Goal: Task Accomplishment & Management: Complete application form

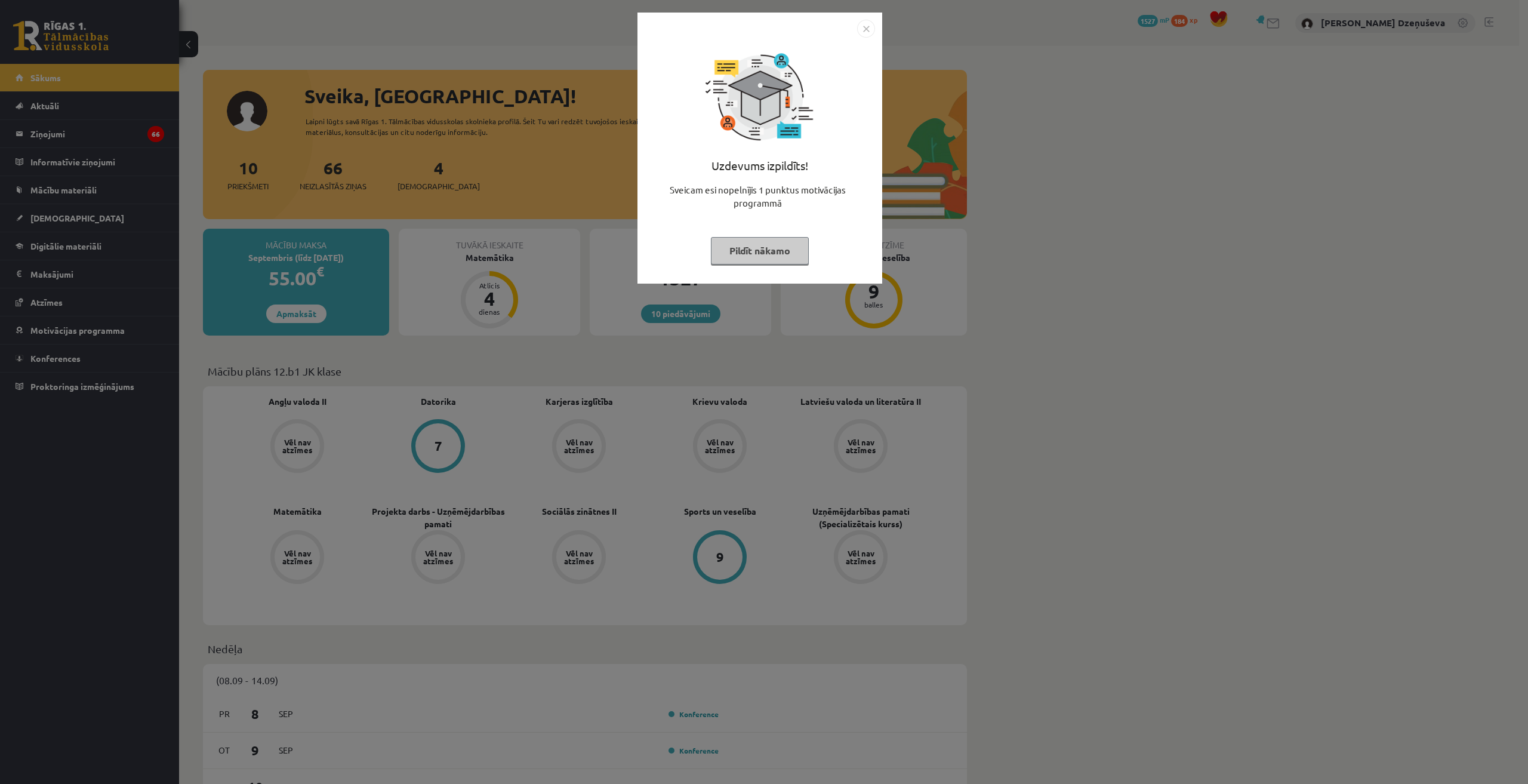
click at [866, 32] on img "Close" at bounding box center [866, 29] width 18 height 18
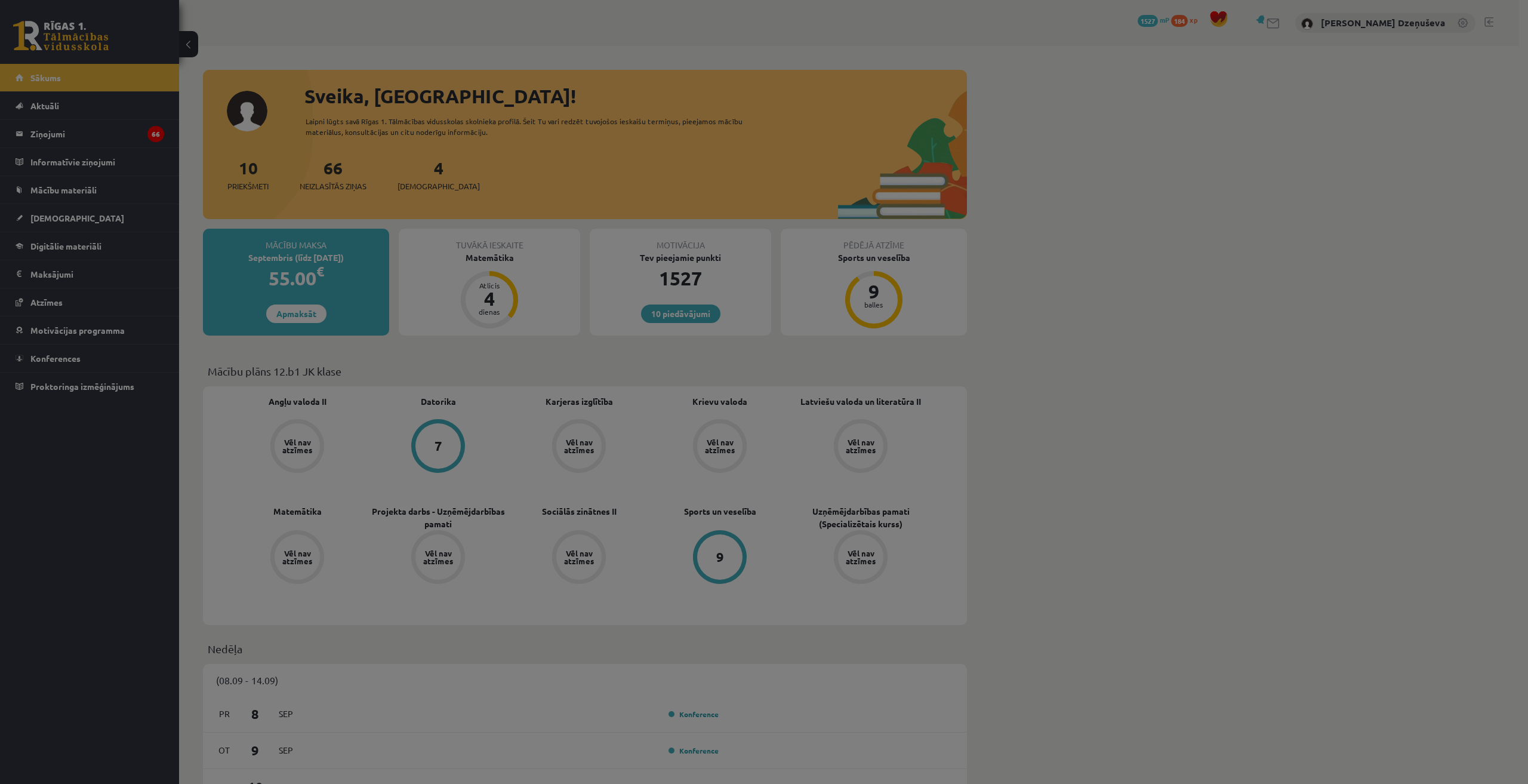
click at [861, 29] on body "10 Dāvanas 1527 mP 184 xp [PERSON_NAME] Dzeņuševa Sākums Aktuāli Kā mācīties eS…" at bounding box center [764, 392] width 1528 height 784
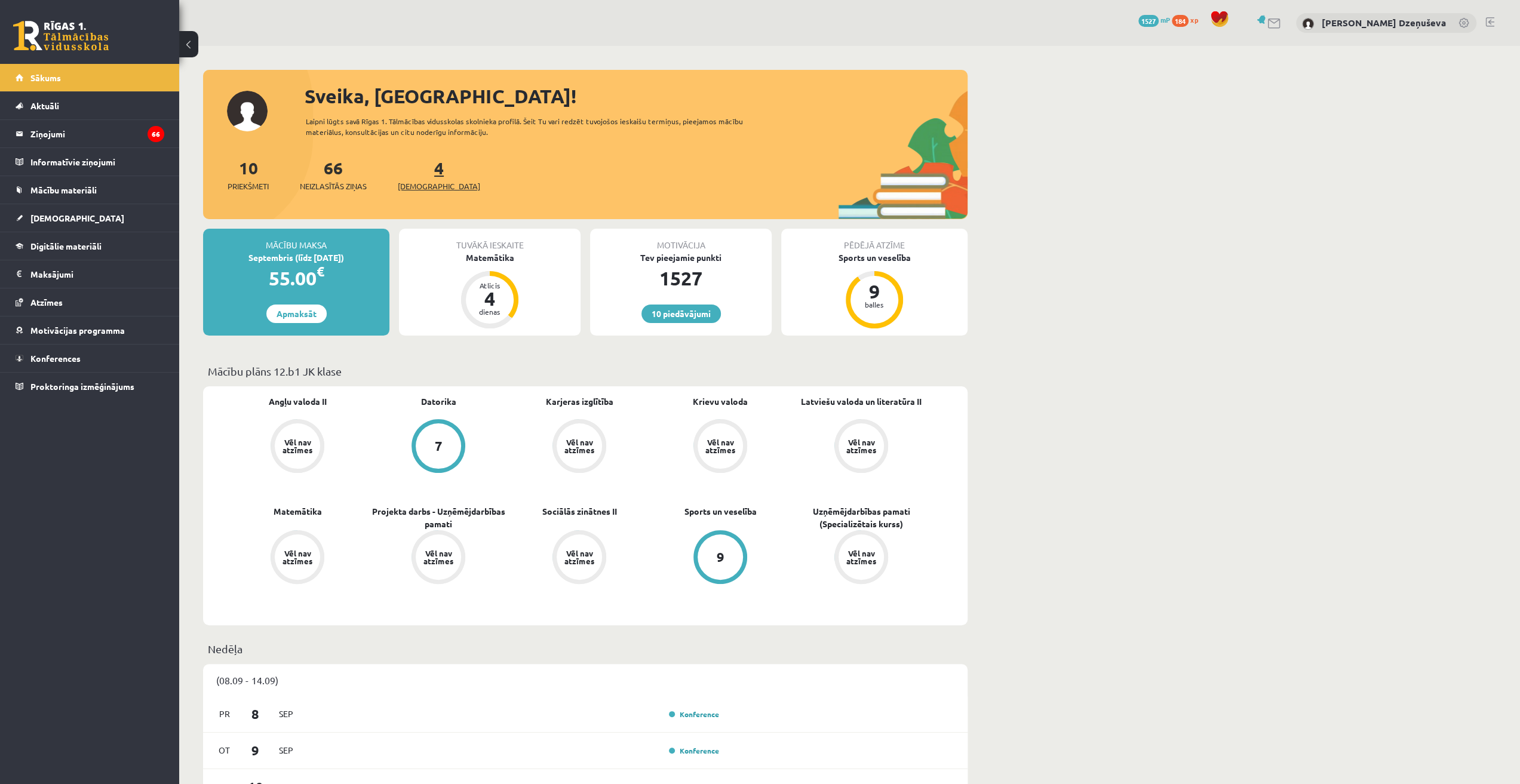
click at [416, 182] on span "[DEMOGRAPHIC_DATA]" at bounding box center [439, 185] width 83 height 12
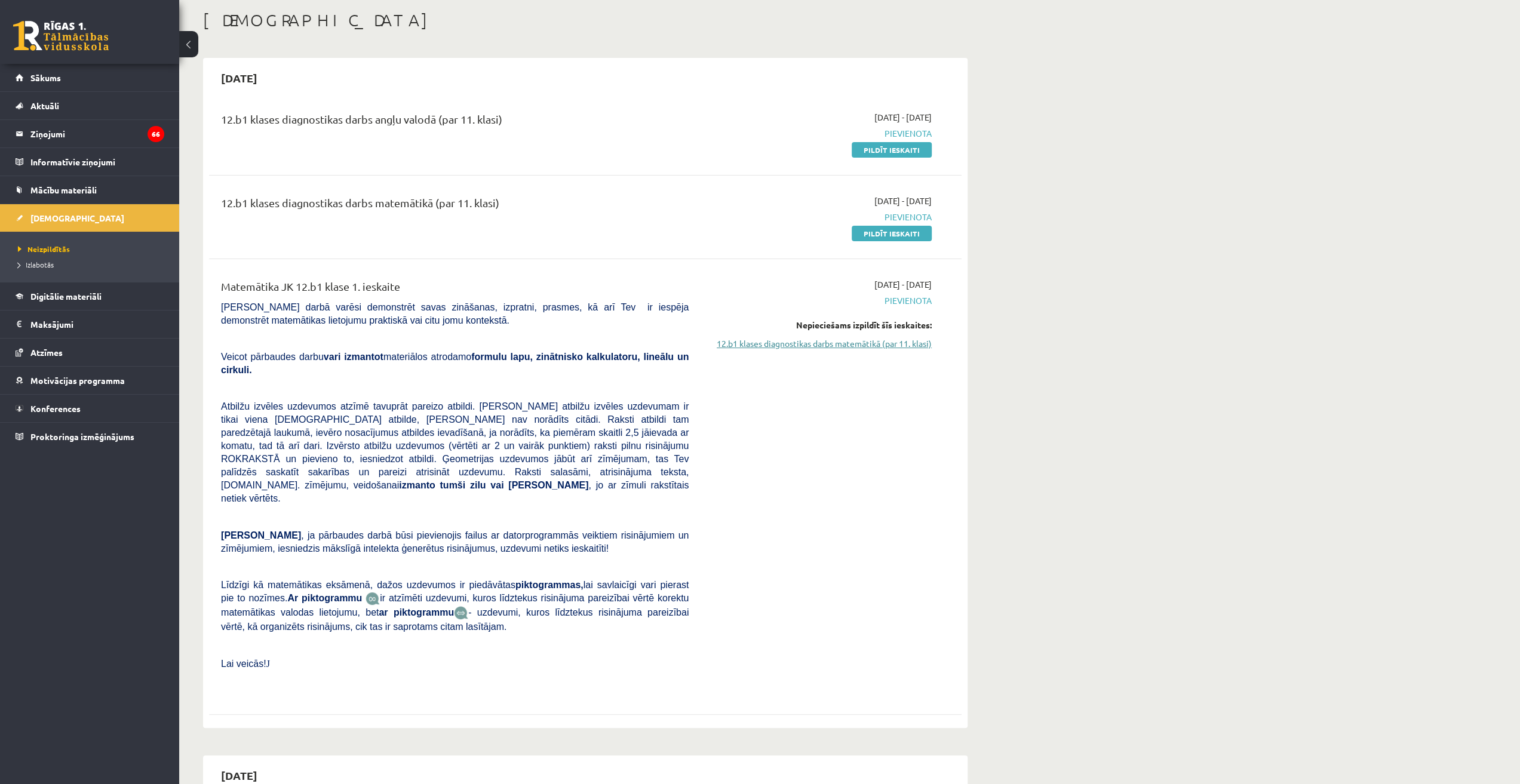
click at [915, 347] on link "12.b1 klases diagnostikas darbs matemātikā (par 11. klasi)" at bounding box center [818, 344] width 225 height 12
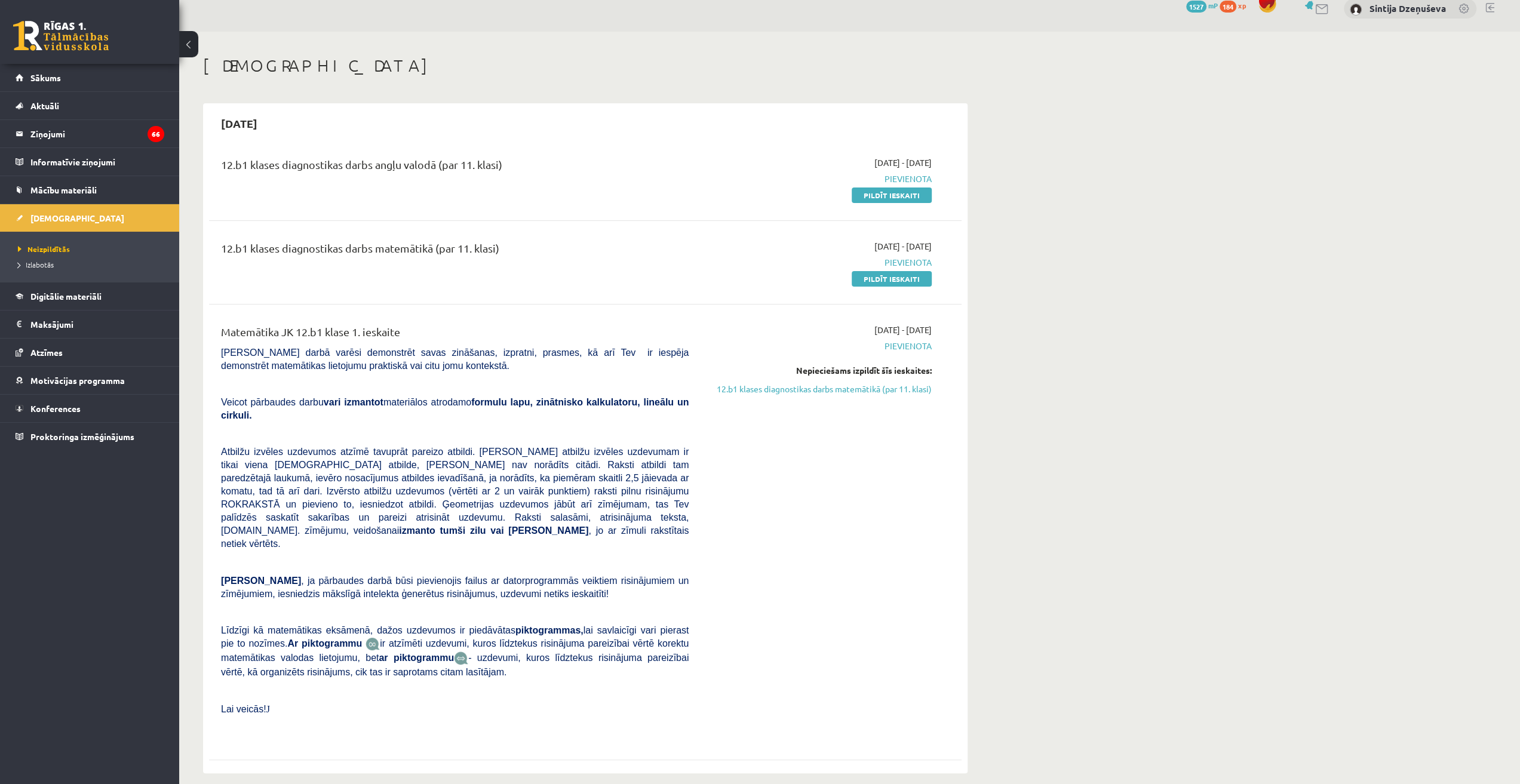
scroll to position [3, 0]
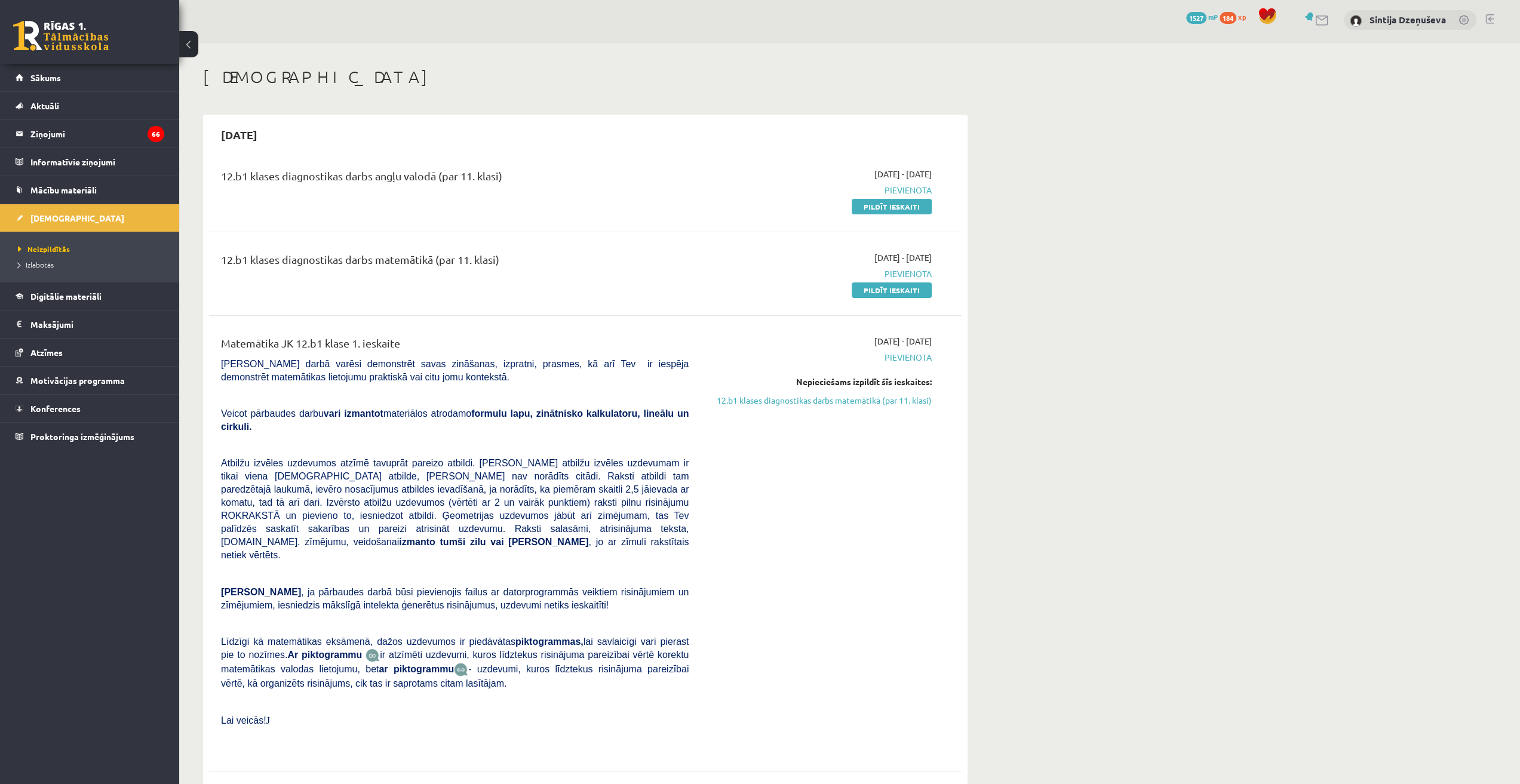
click at [887, 204] on link "Pildīt ieskaiti" at bounding box center [892, 206] width 80 height 15
click at [887, 287] on link "Pildīt ieskaiti" at bounding box center [892, 290] width 80 height 15
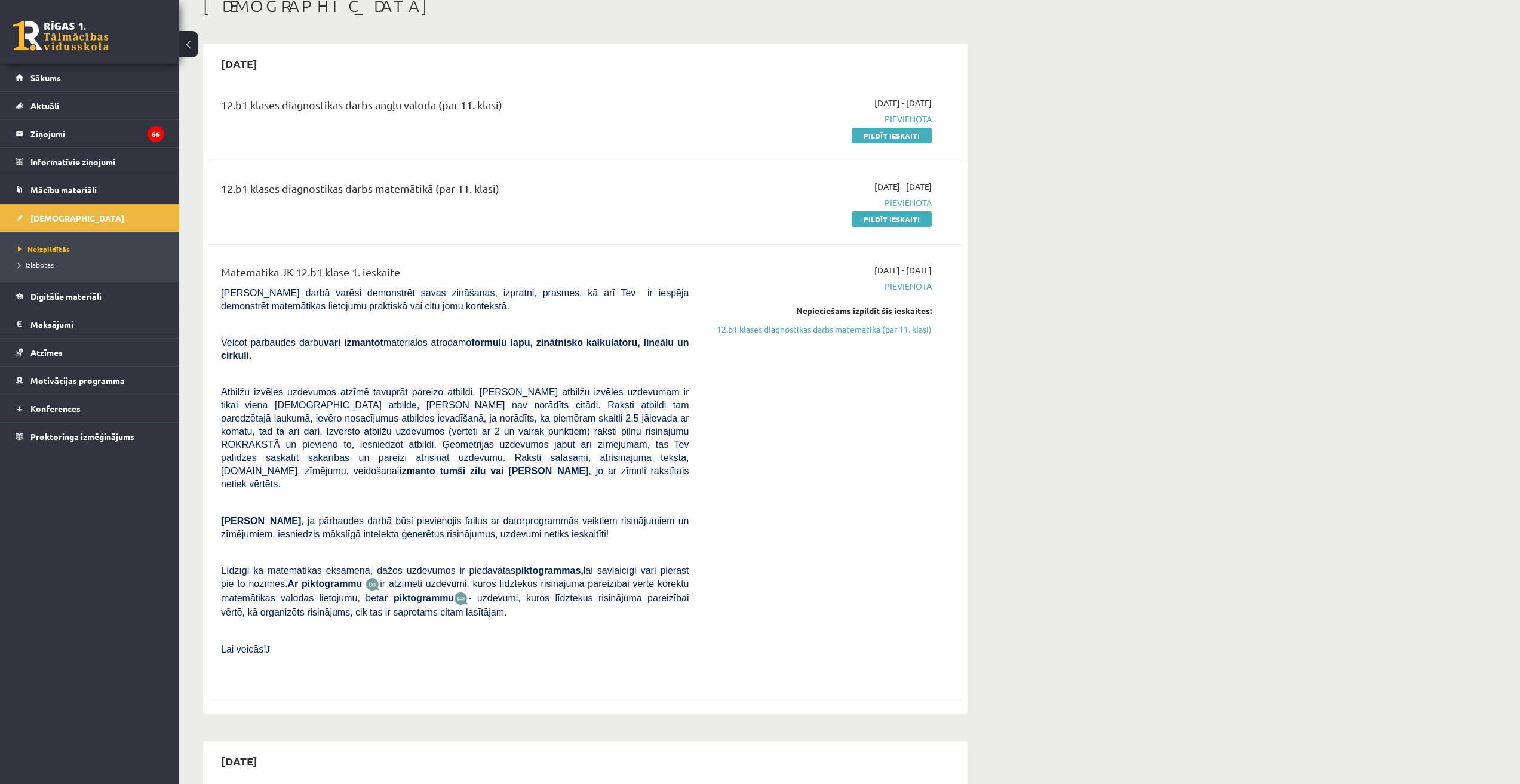
scroll to position [0, 0]
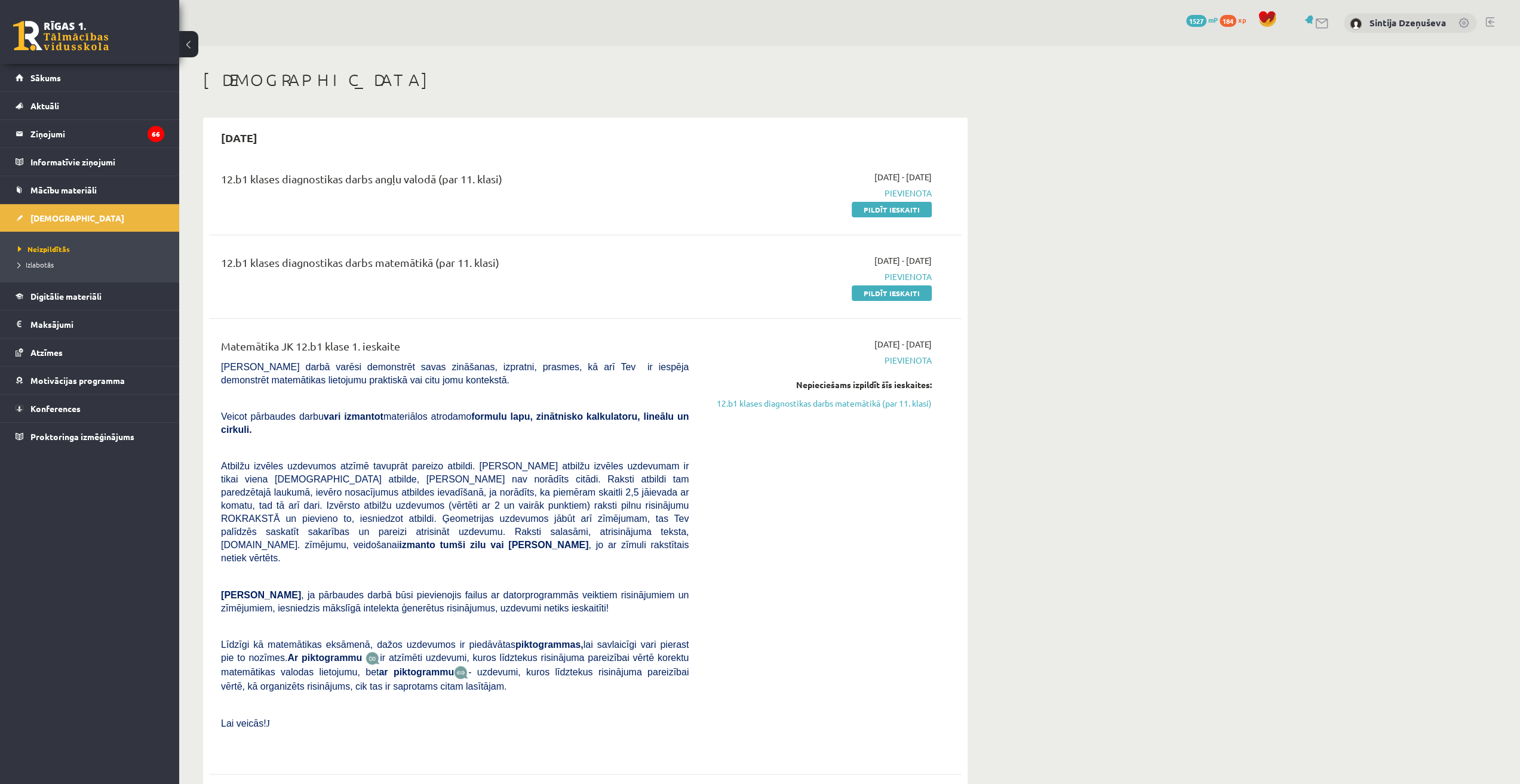
drag, startPoint x: 976, startPoint y: 539, endPoint x: 1052, endPoint y: 515, distance: 79.7
drag, startPoint x: 1073, startPoint y: 415, endPoint x: 1161, endPoint y: 379, distance: 95.1
drag, startPoint x: 1139, startPoint y: 372, endPoint x: 1124, endPoint y: 351, distance: 25.8
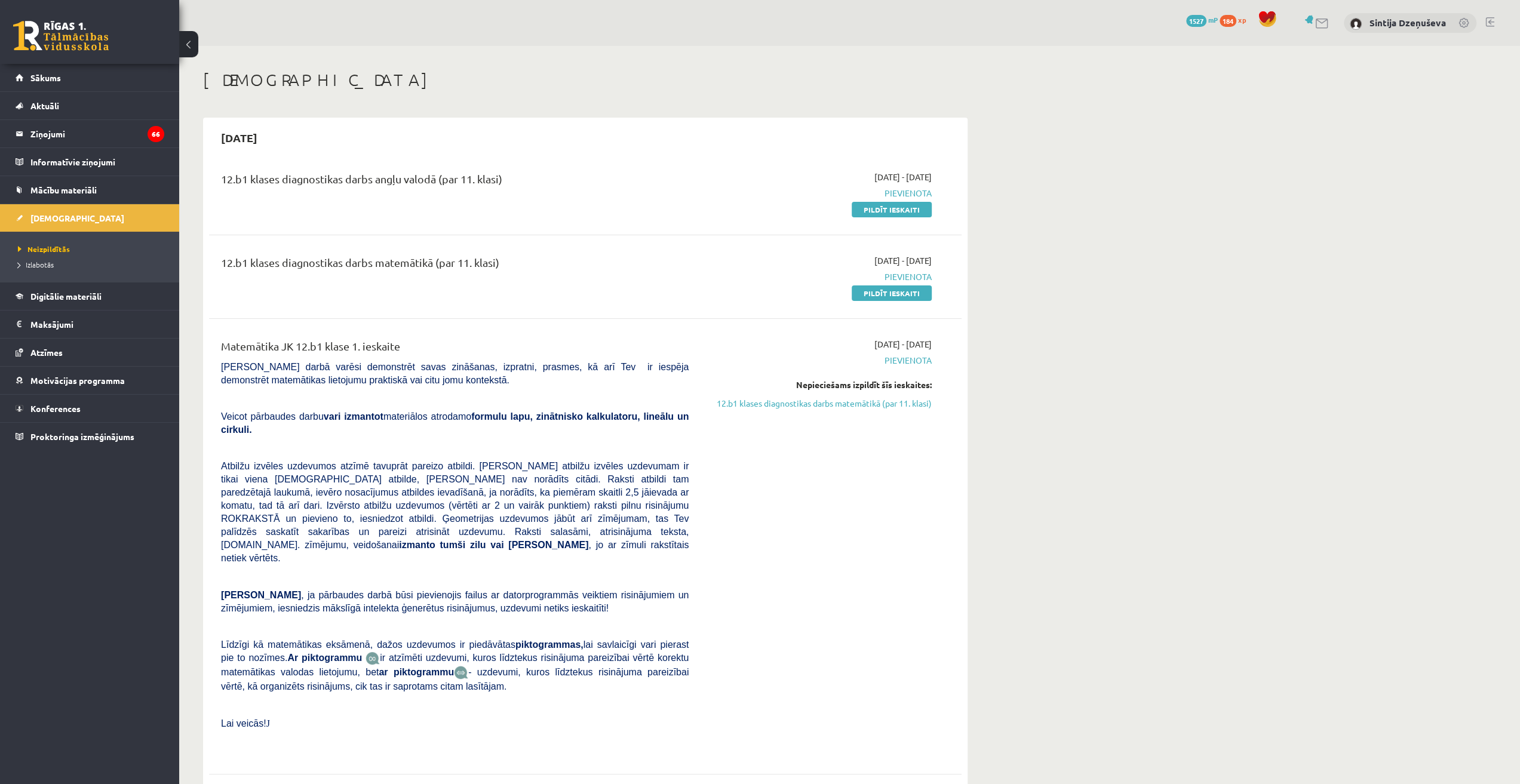
click at [876, 212] on link "Pildīt ieskaiti" at bounding box center [892, 209] width 80 height 15
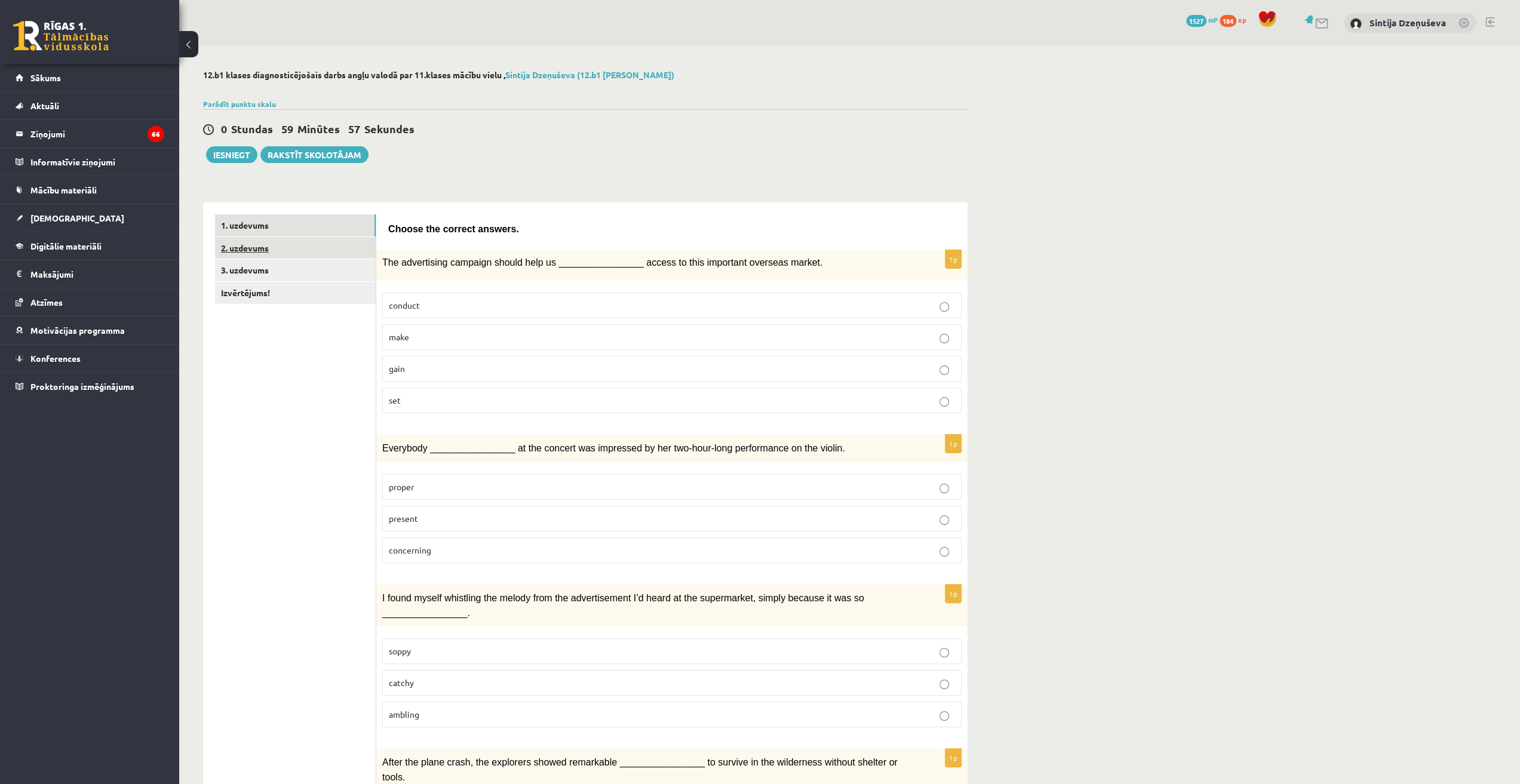
click at [261, 249] on link "2. uzdevums" at bounding box center [295, 248] width 161 height 22
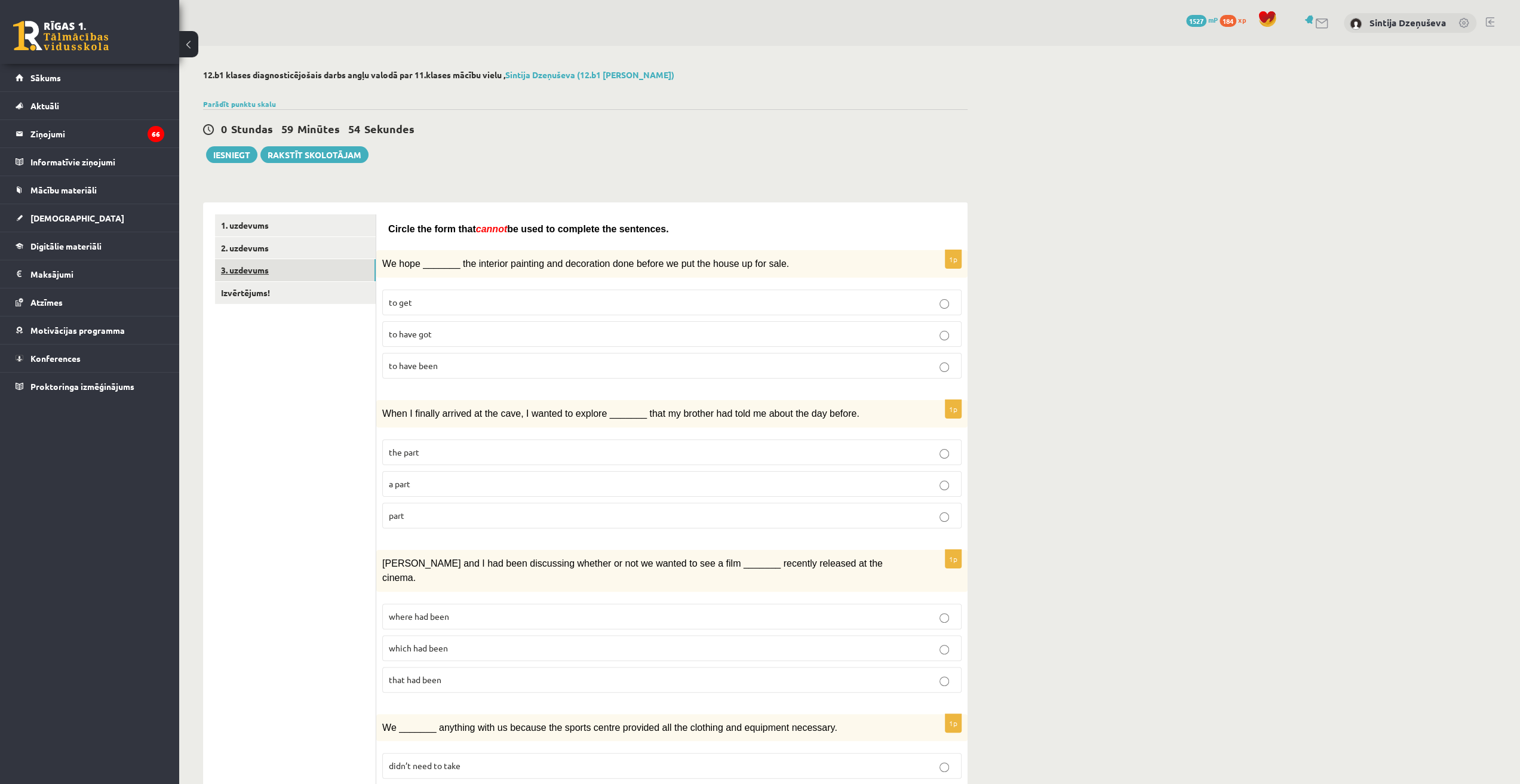
click at [263, 267] on link "3. uzdevums" at bounding box center [295, 270] width 161 height 22
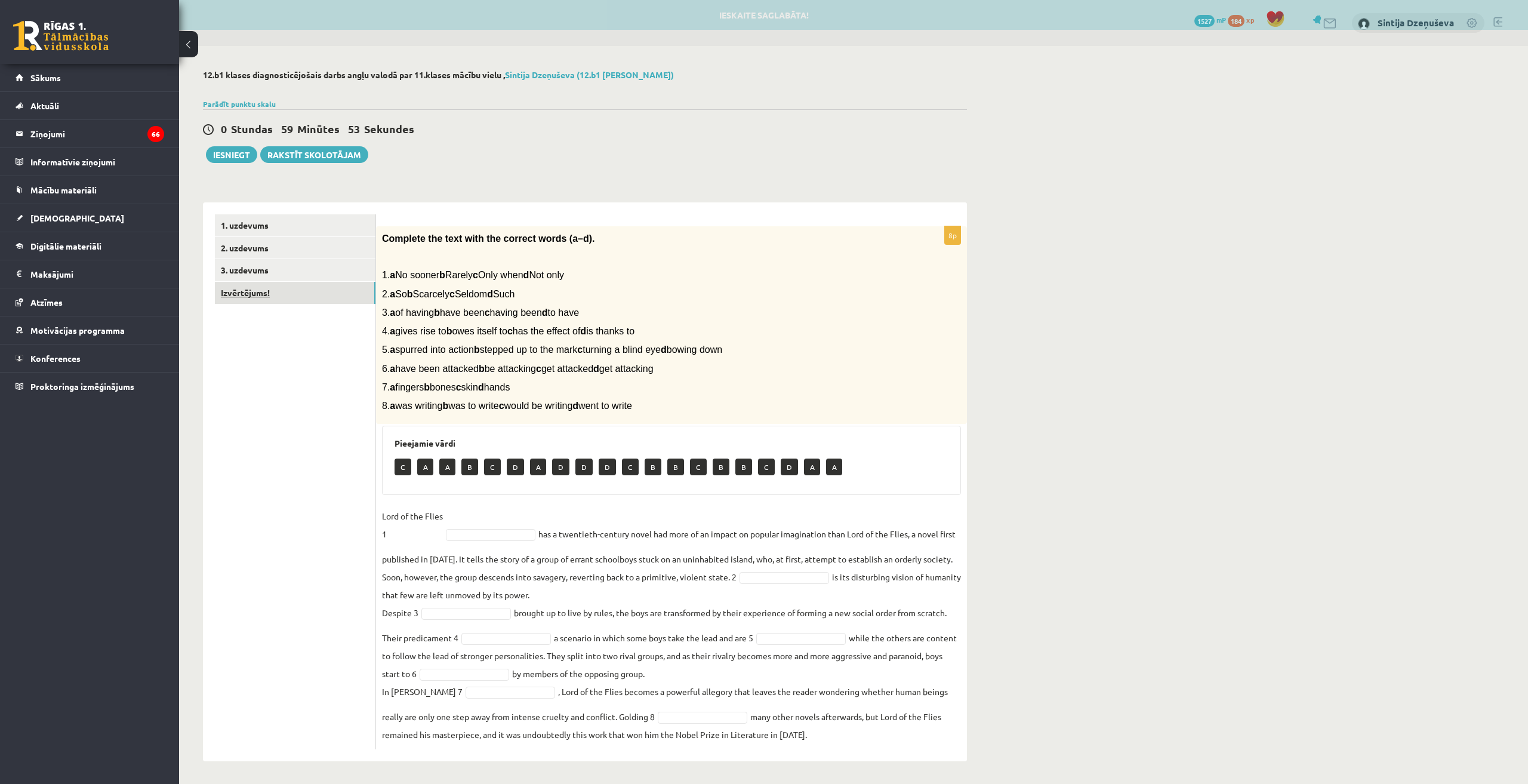
click at [267, 293] on link "Izvērtējums!" at bounding box center [295, 293] width 161 height 22
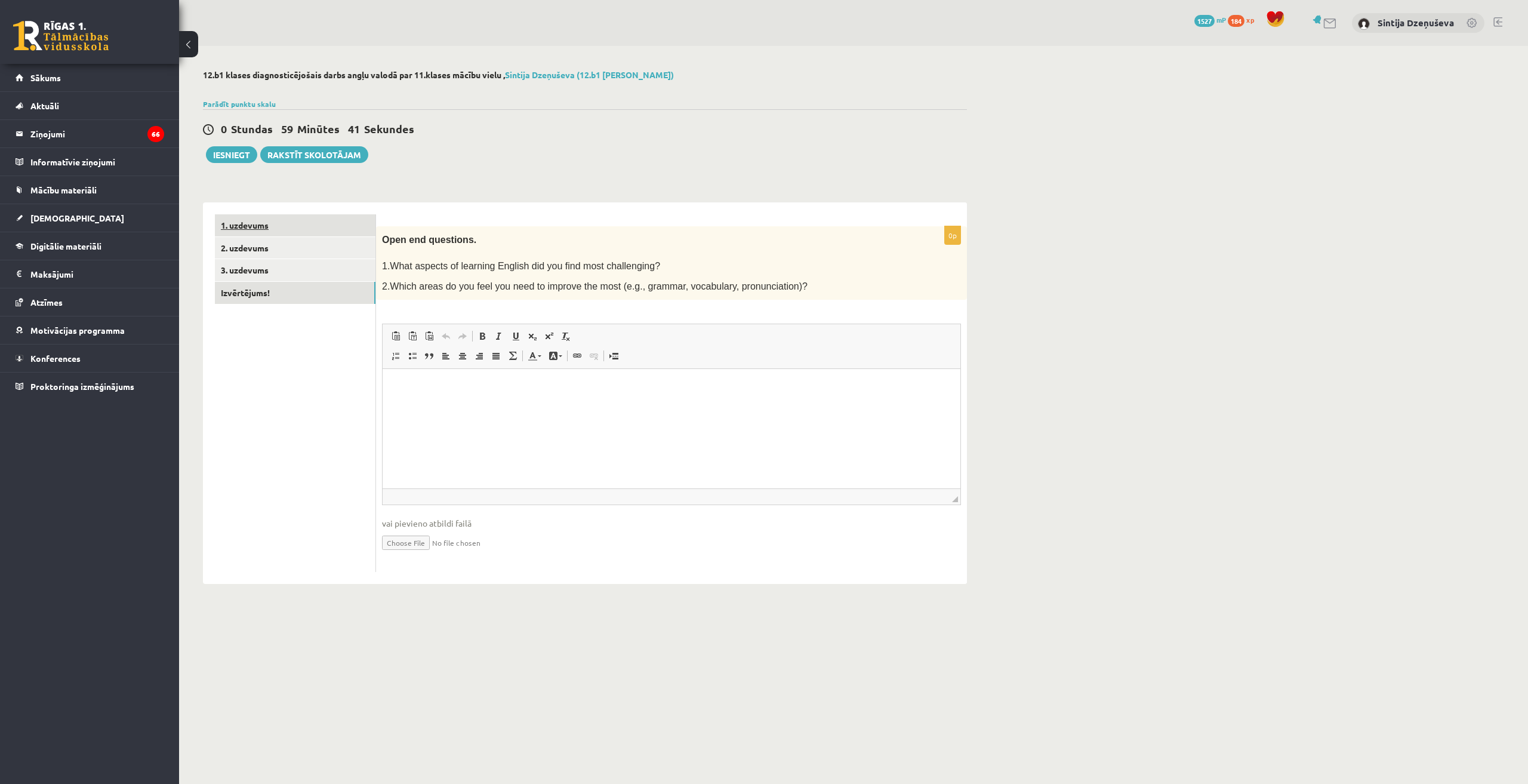
click at [296, 227] on link "1. uzdevums" at bounding box center [295, 225] width 161 height 22
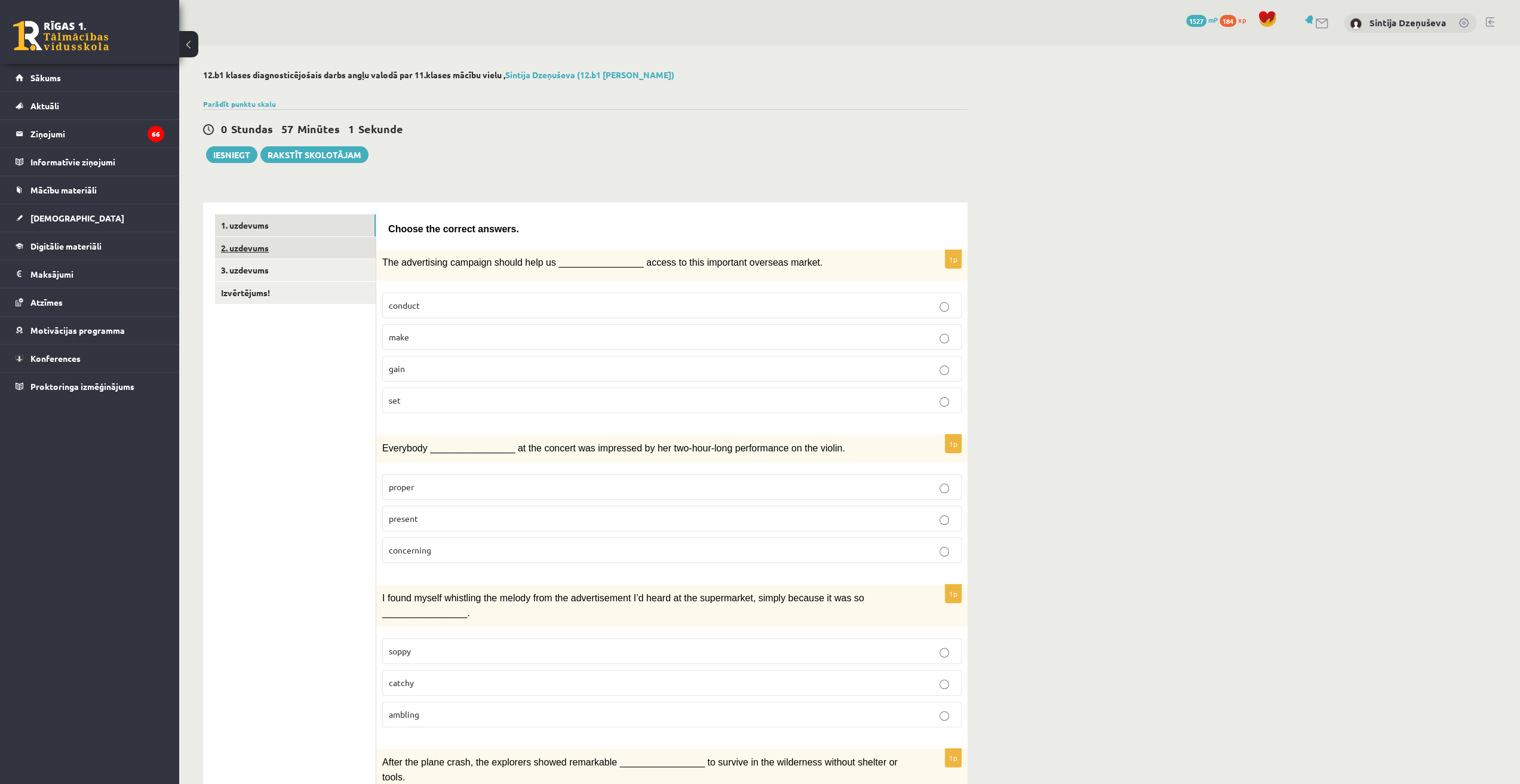
click at [285, 244] on link "2. uzdevums" at bounding box center [295, 248] width 161 height 22
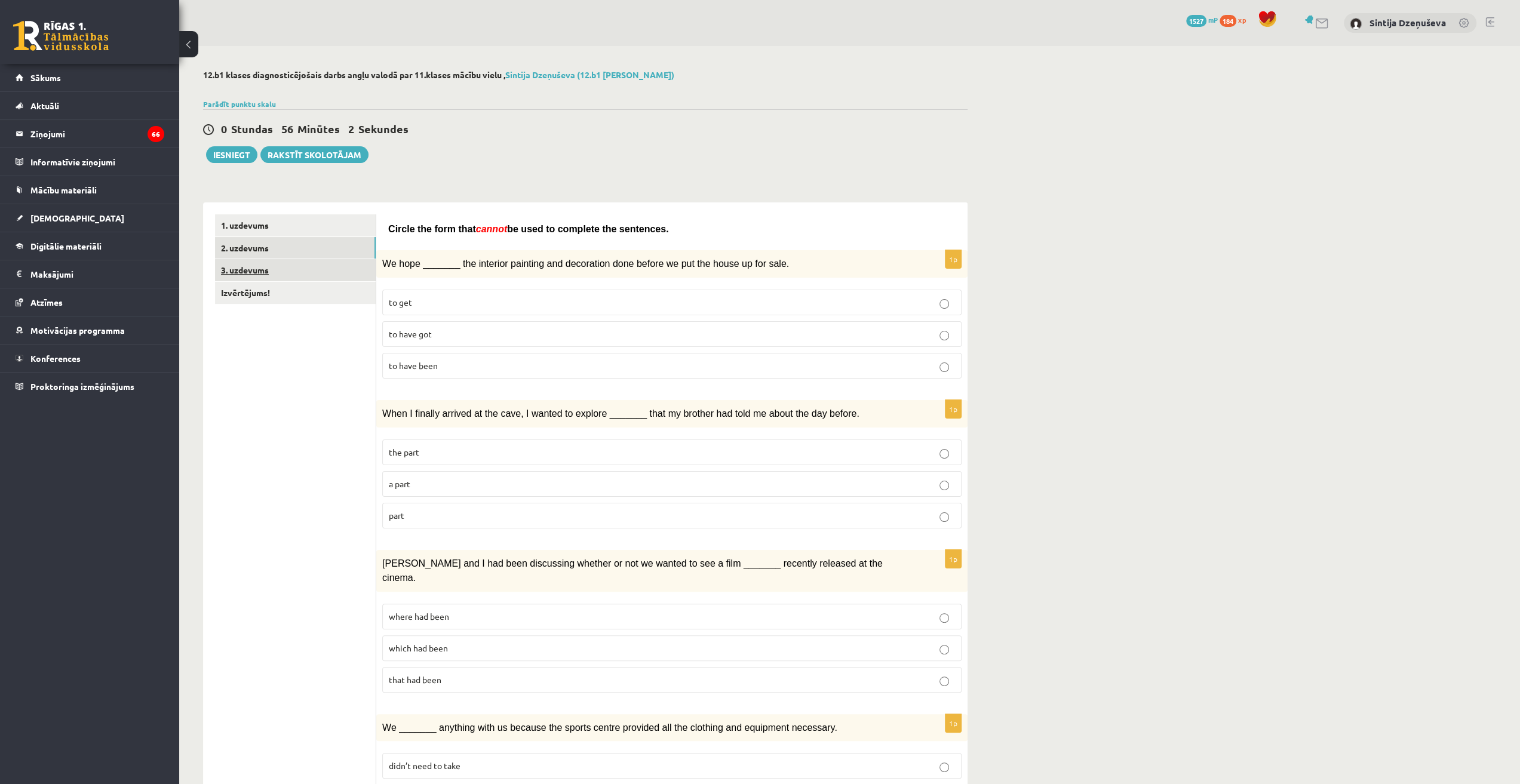
click at [240, 265] on link "3. uzdevums" at bounding box center [295, 270] width 161 height 22
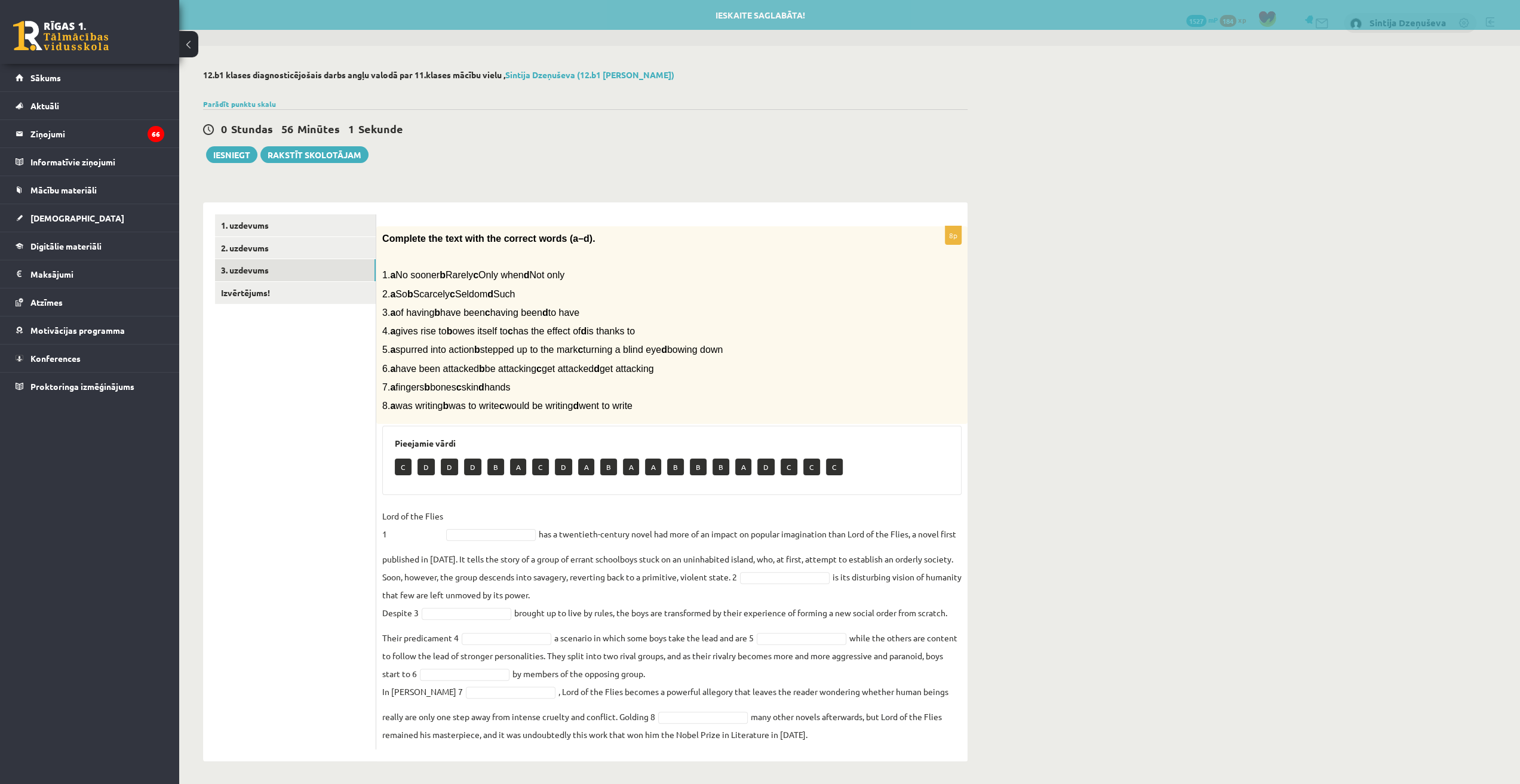
scroll to position [1, 0]
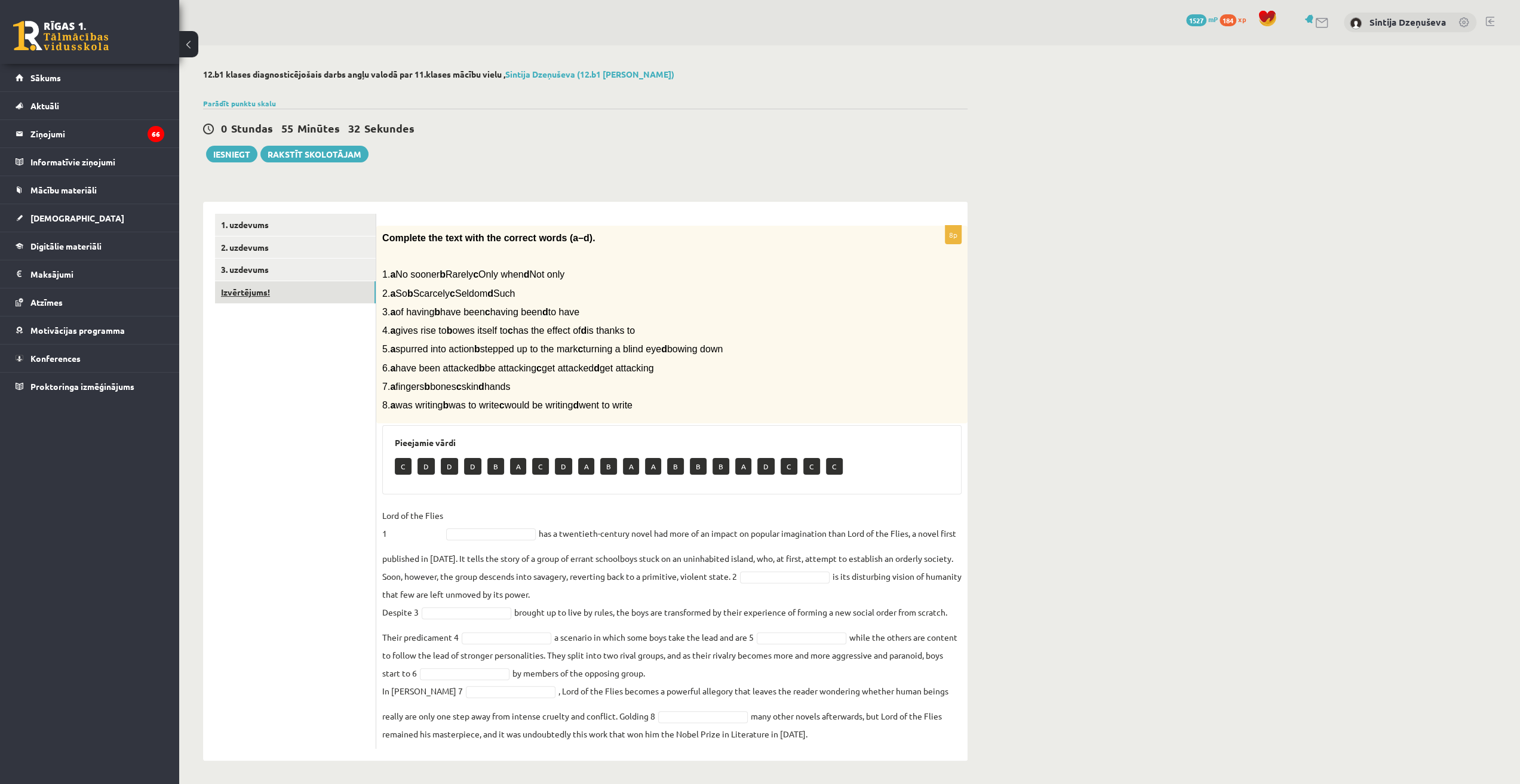
click at [330, 293] on link "Izvērtējums!" at bounding box center [295, 292] width 161 height 22
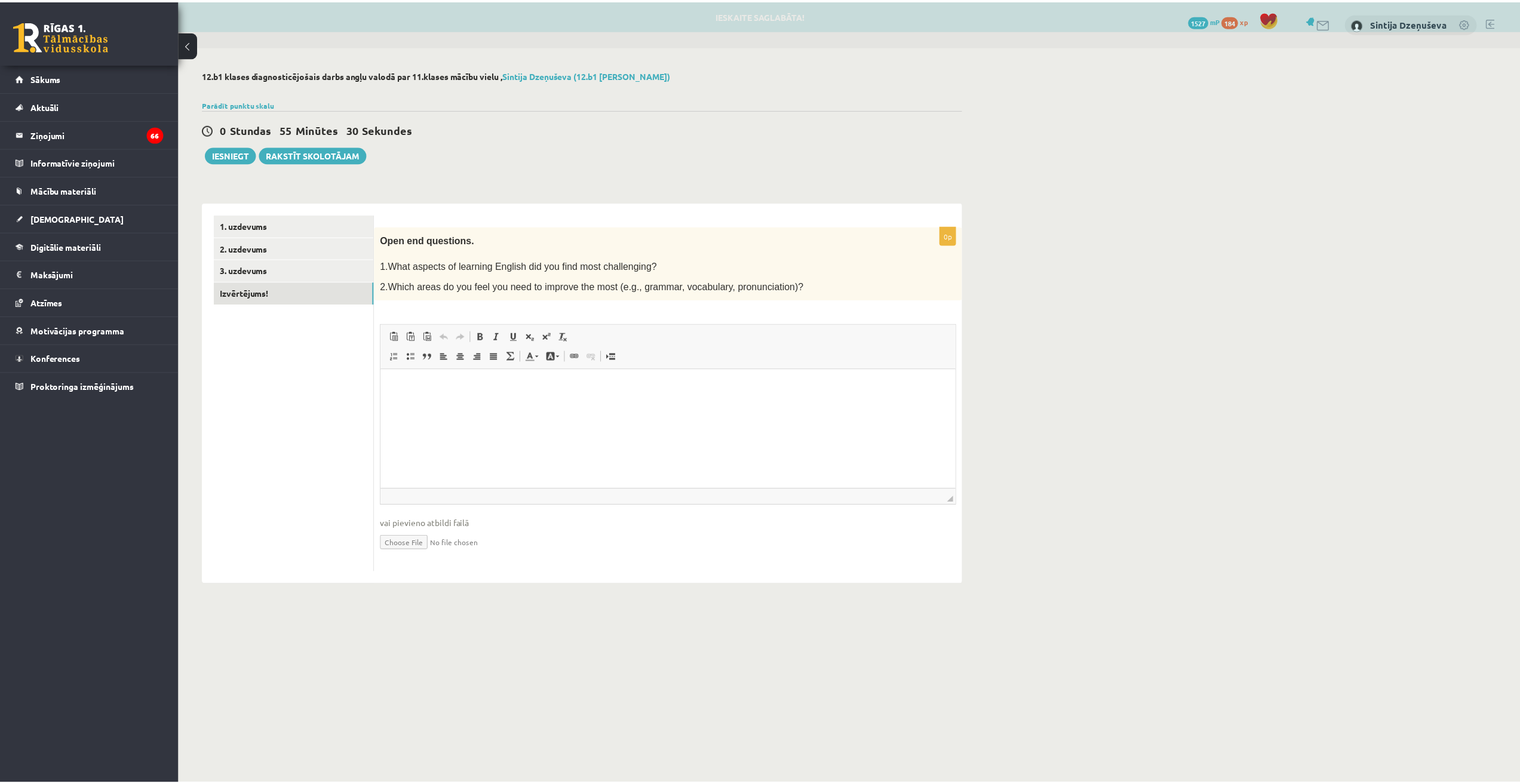
scroll to position [0, 0]
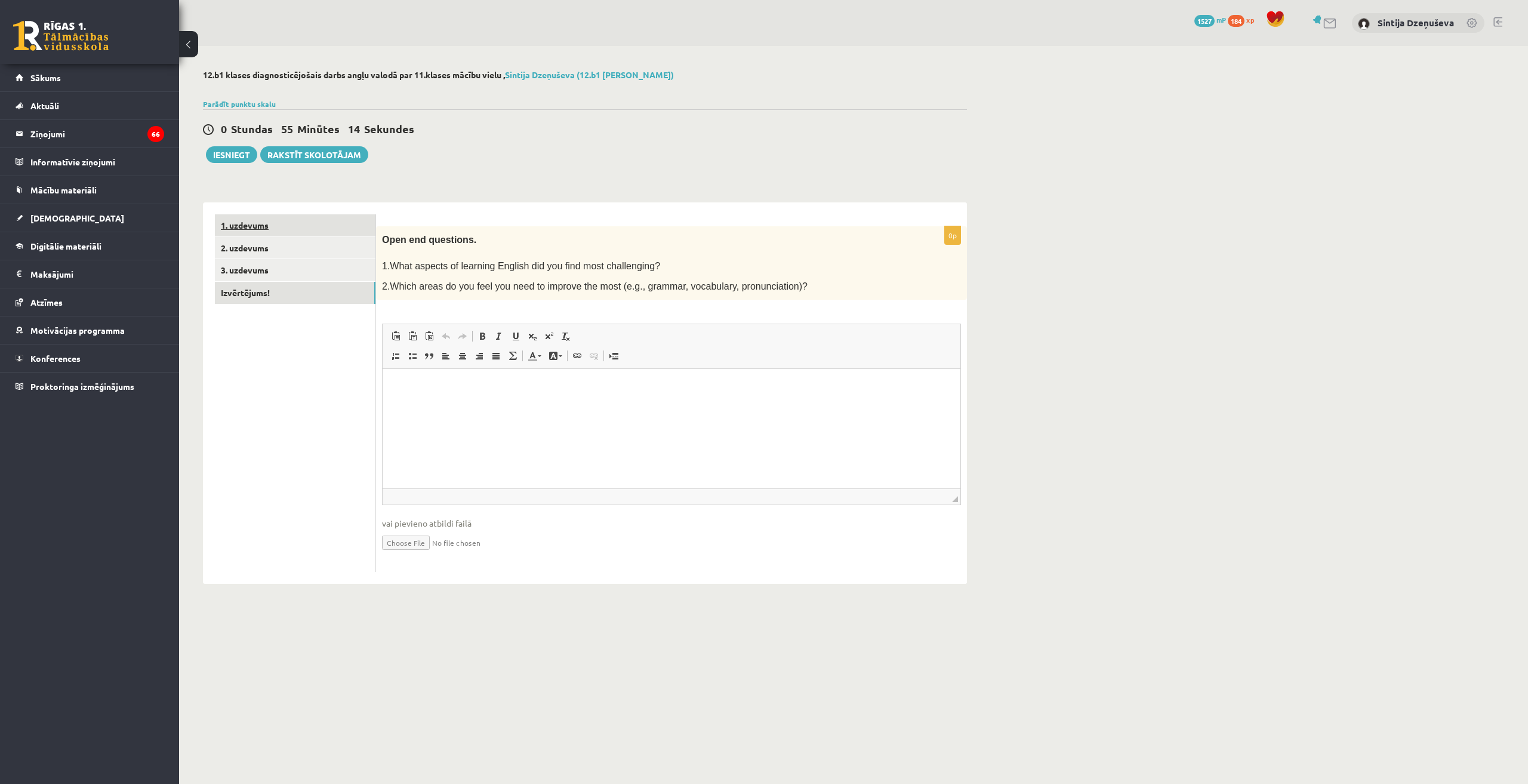
click at [243, 227] on link "1. uzdevums" at bounding box center [295, 225] width 161 height 22
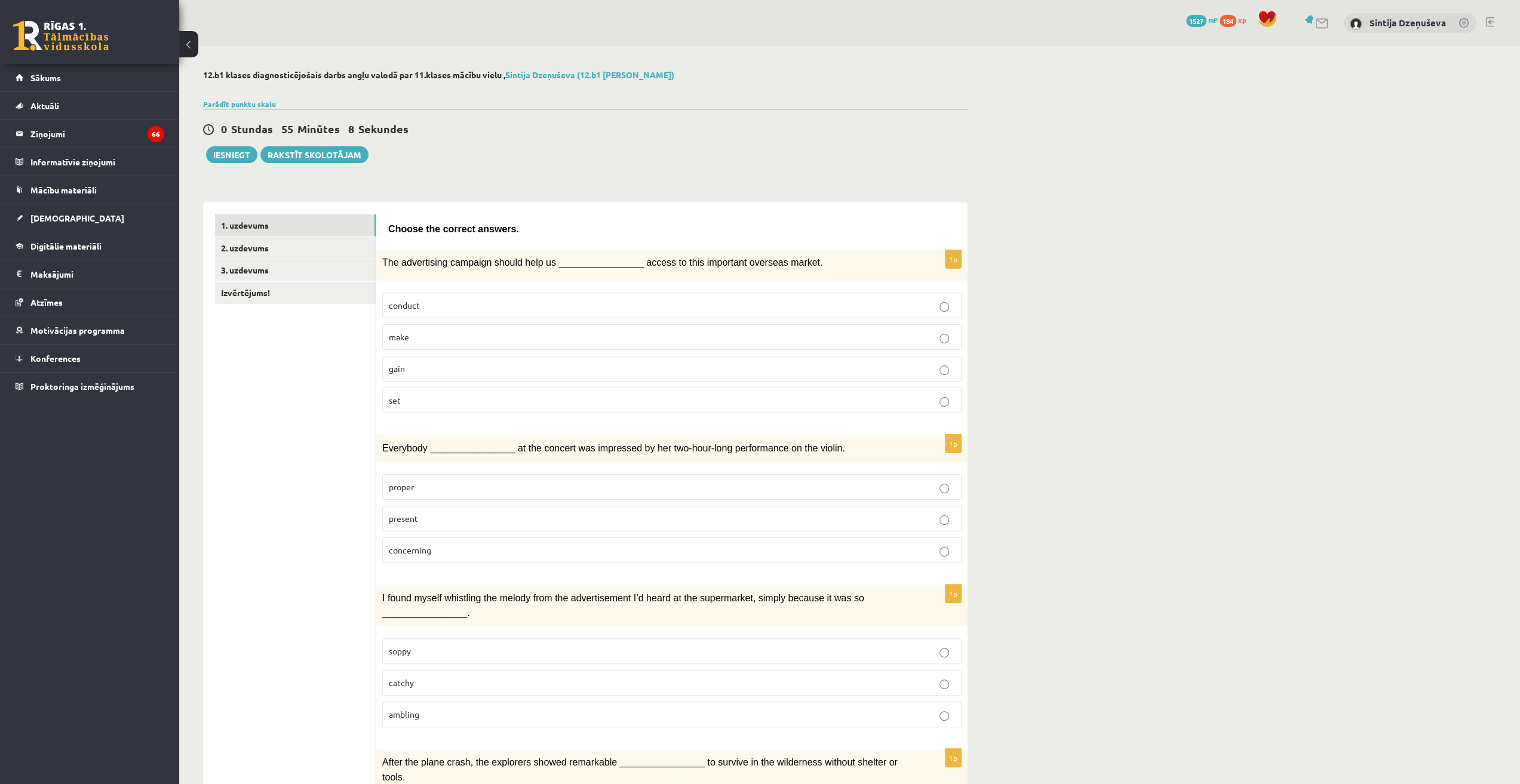
click at [453, 369] on p "gain" at bounding box center [672, 368] width 566 height 12
click at [475, 516] on p "present" at bounding box center [672, 518] width 566 height 12
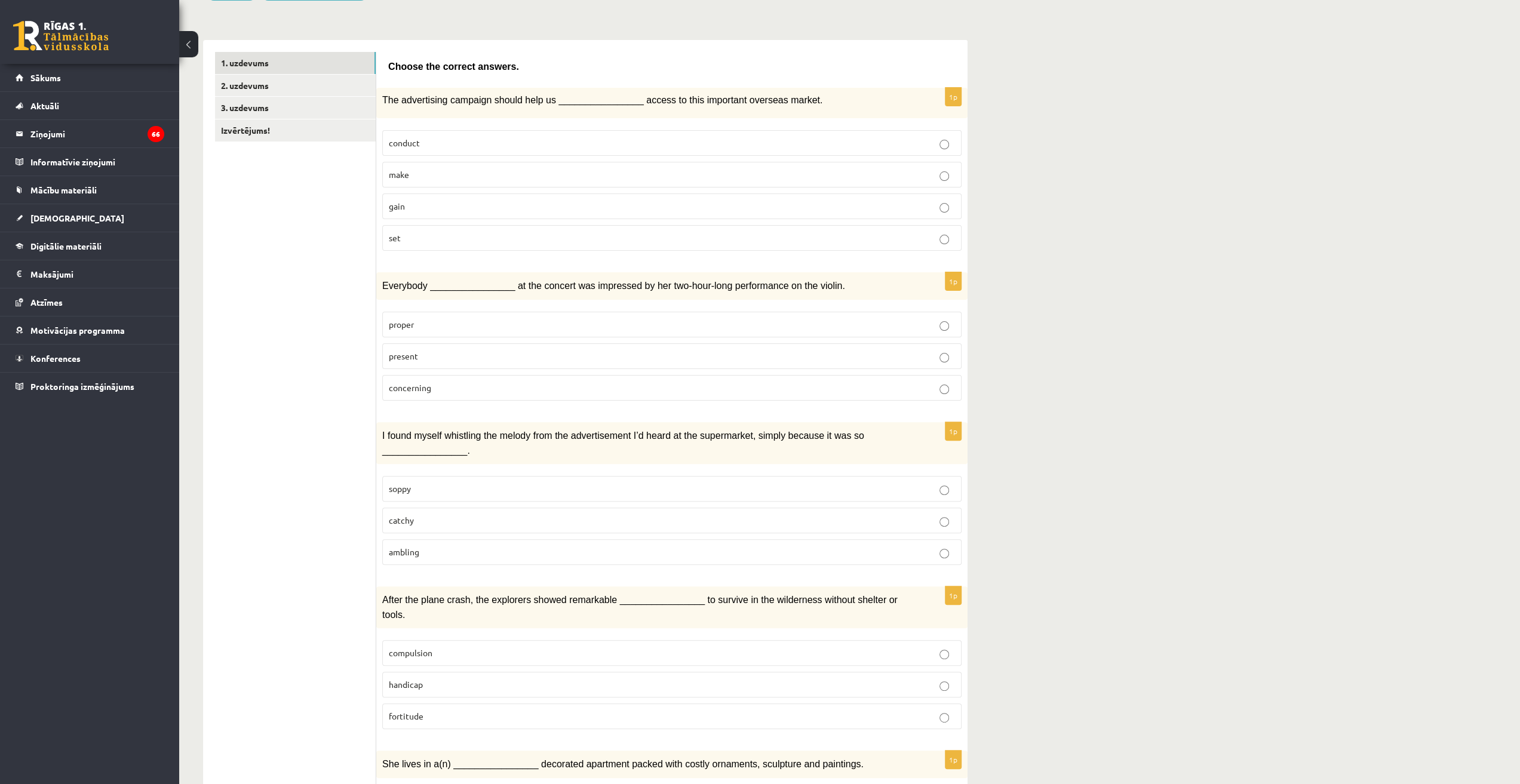
scroll to position [179, 0]
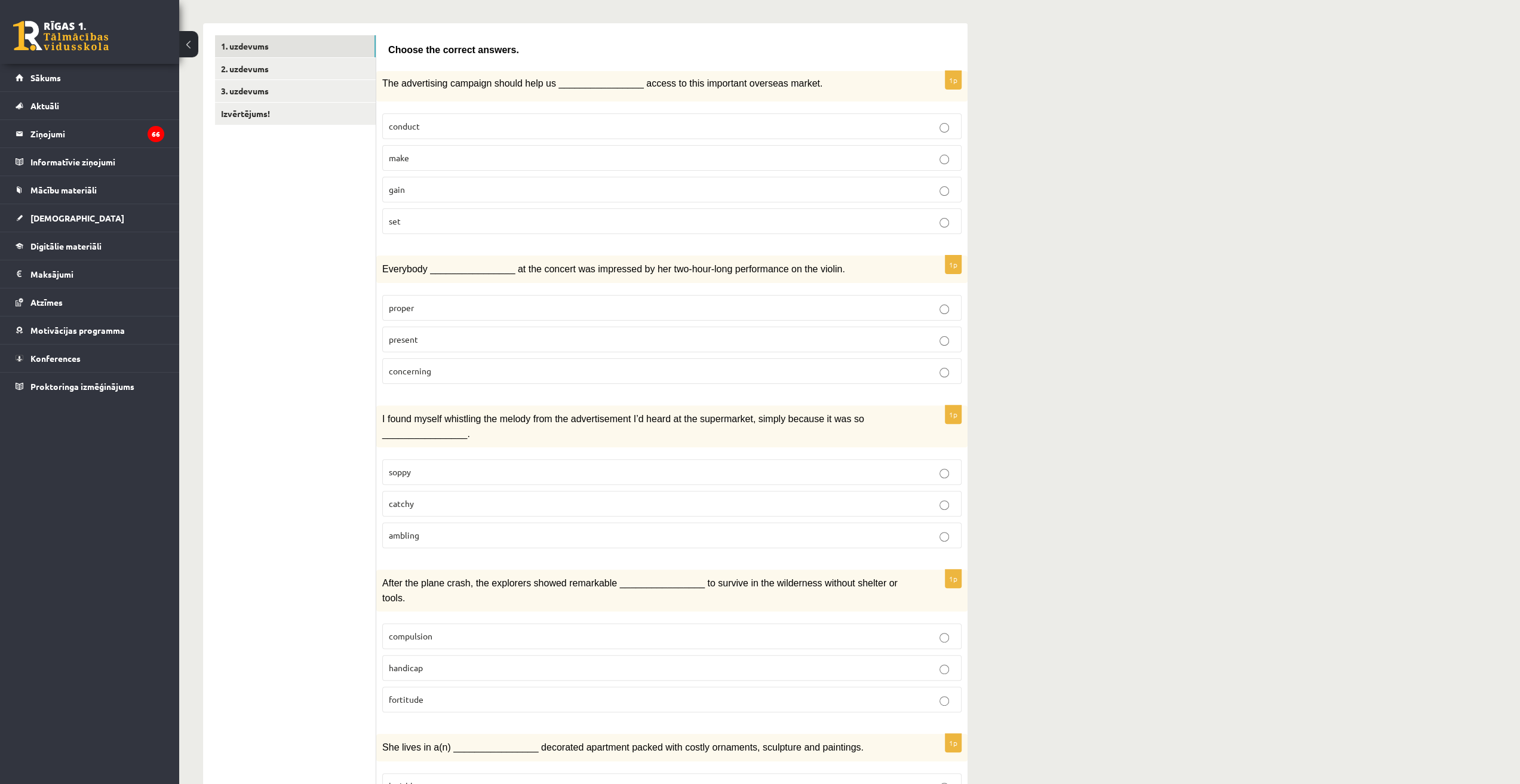
click at [434, 499] on p "catchy" at bounding box center [672, 504] width 566 height 12
click at [448, 693] on p "fortitude" at bounding box center [672, 699] width 566 height 12
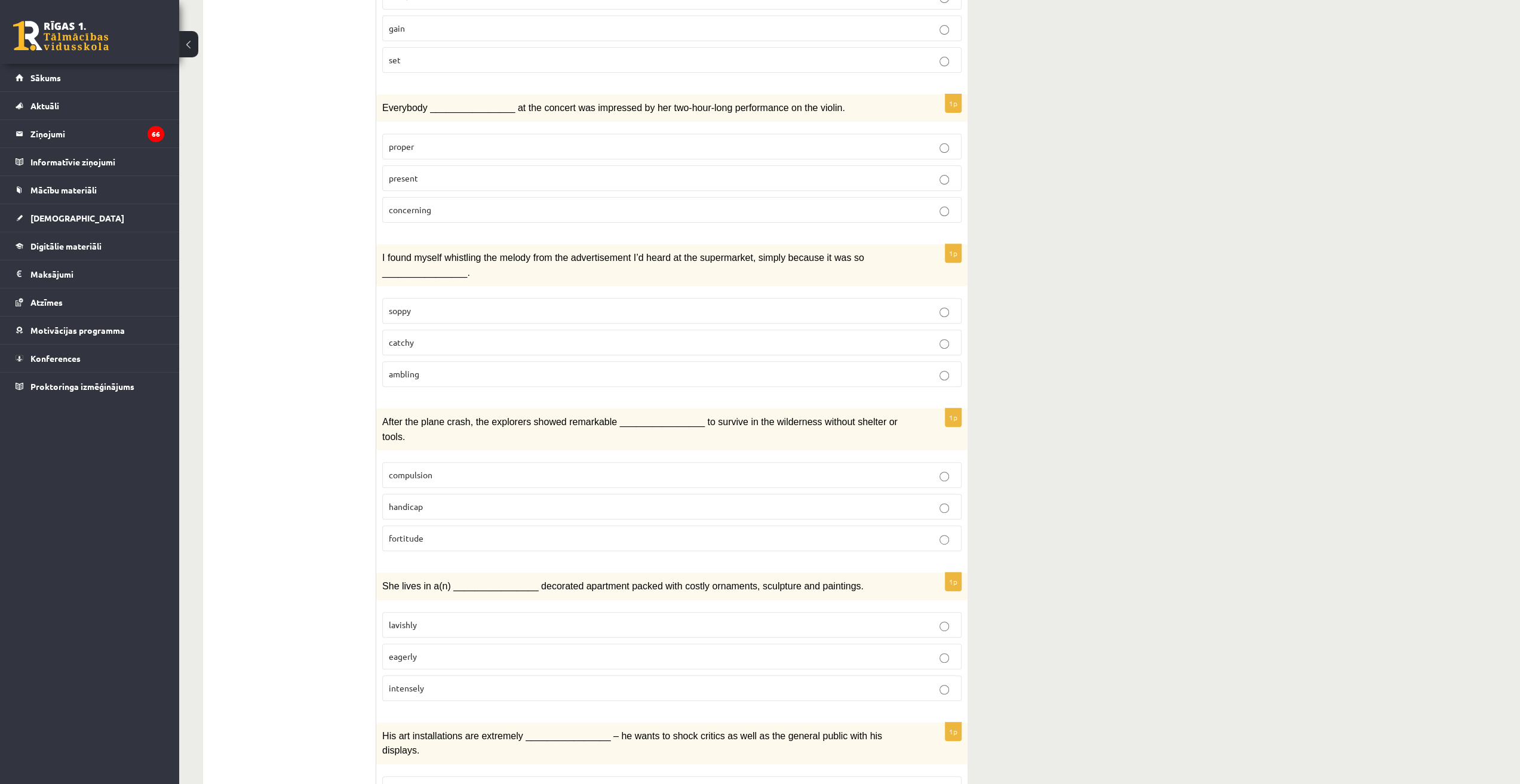
scroll to position [358, 0]
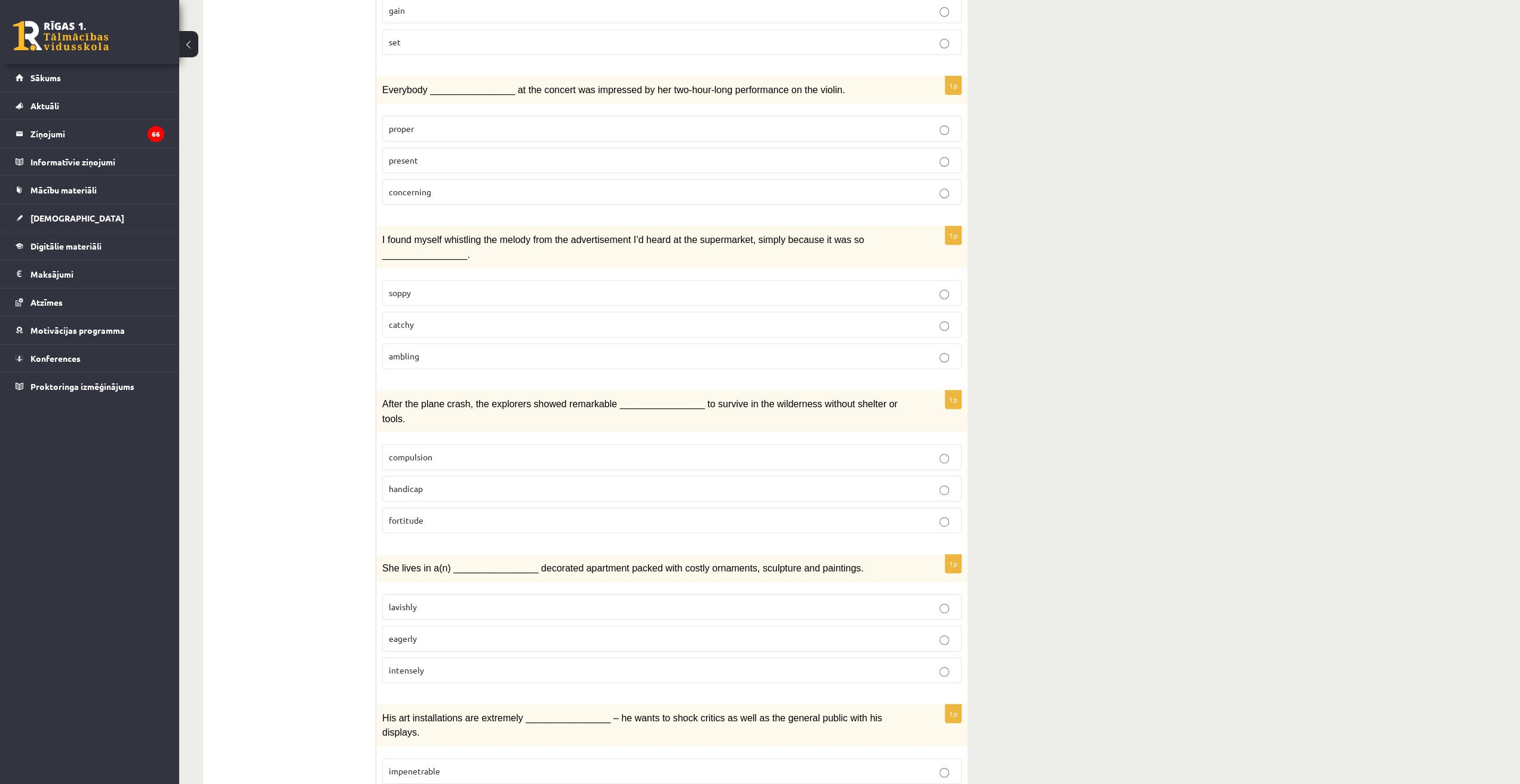
click at [447, 600] on p "lavishly" at bounding box center [672, 606] width 566 height 12
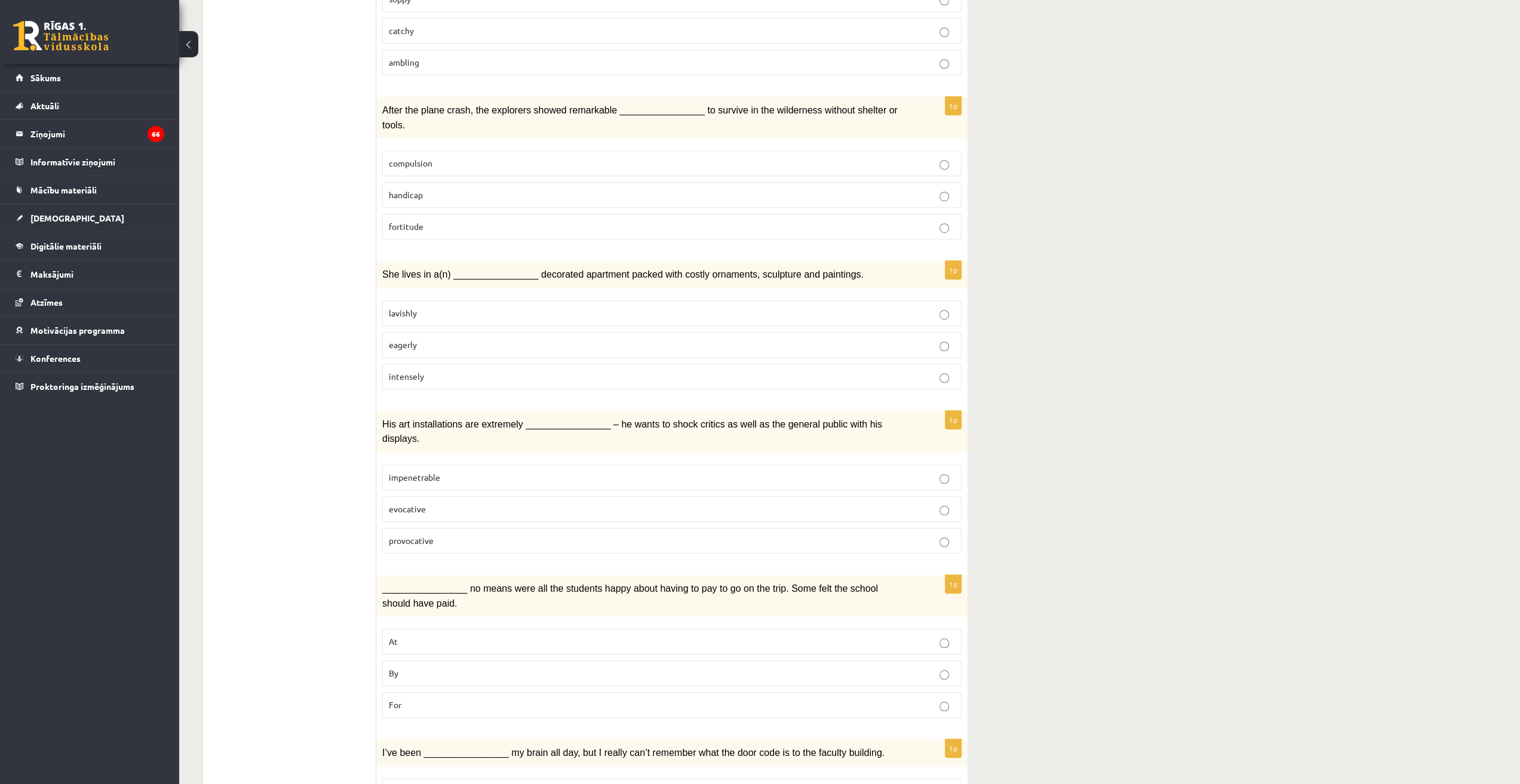
scroll to position [657, 0]
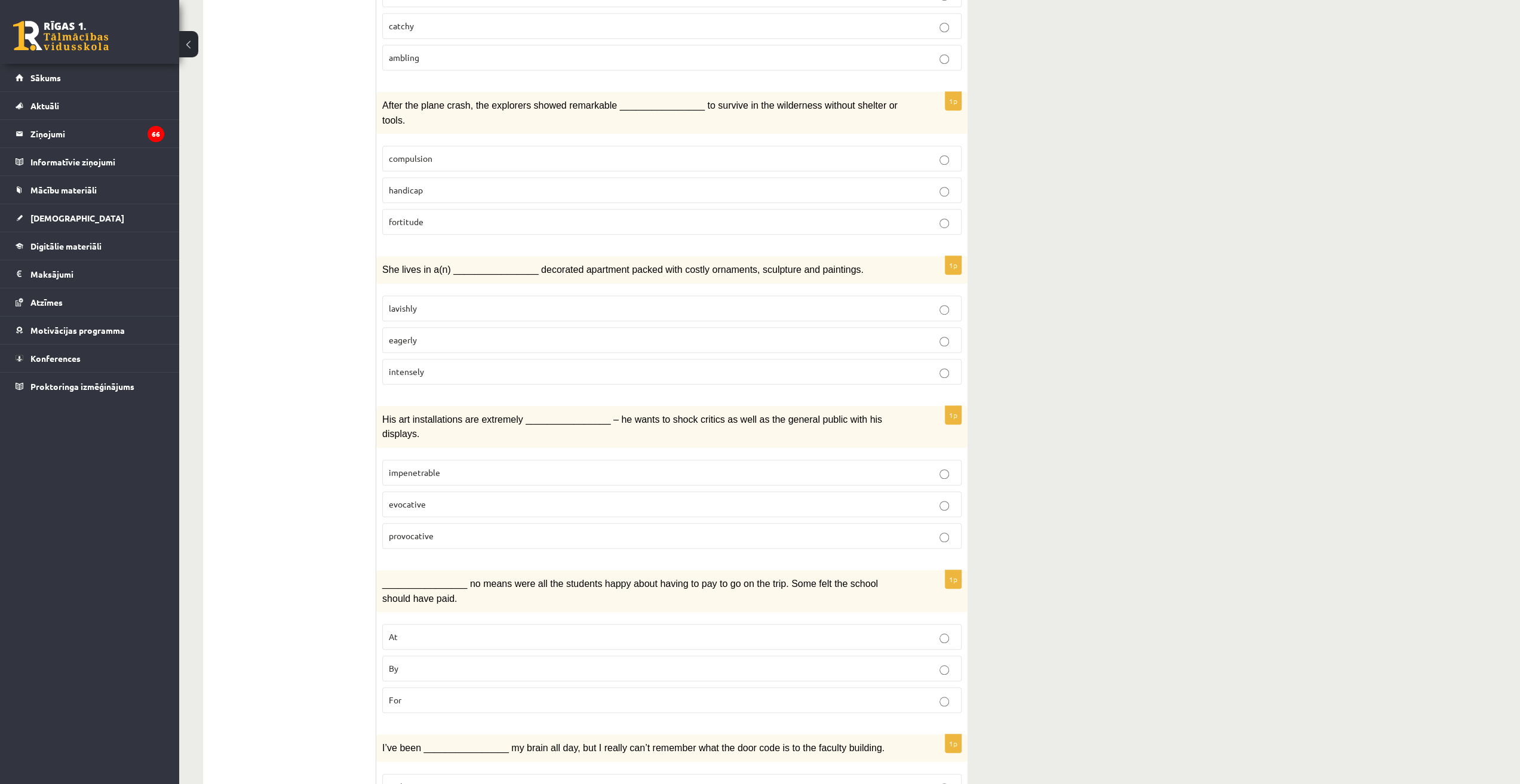
click at [418, 530] on span "provocative" at bounding box center [411, 535] width 45 height 11
click at [417, 662] on p "By" at bounding box center [672, 668] width 566 height 12
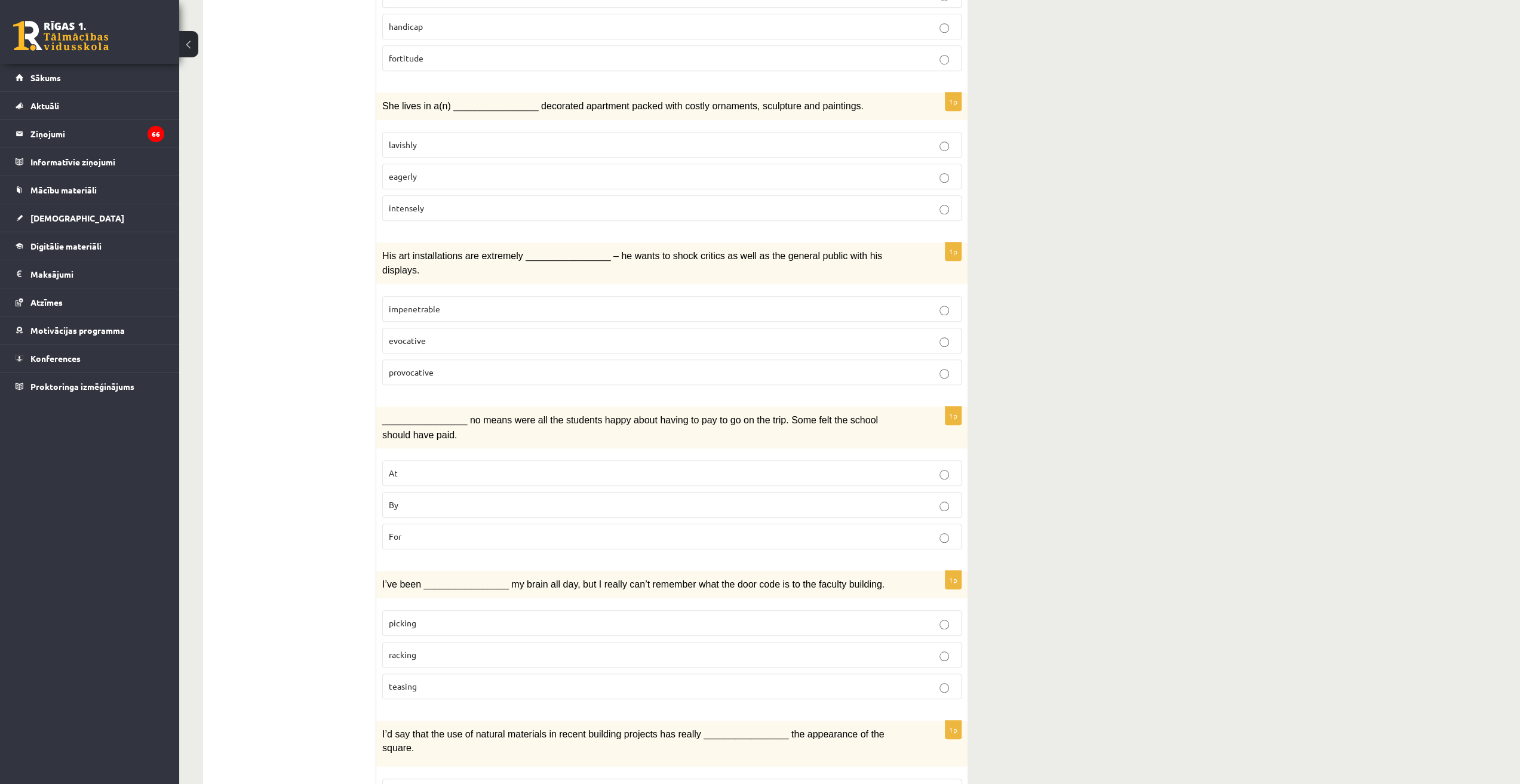
scroll to position [836, 0]
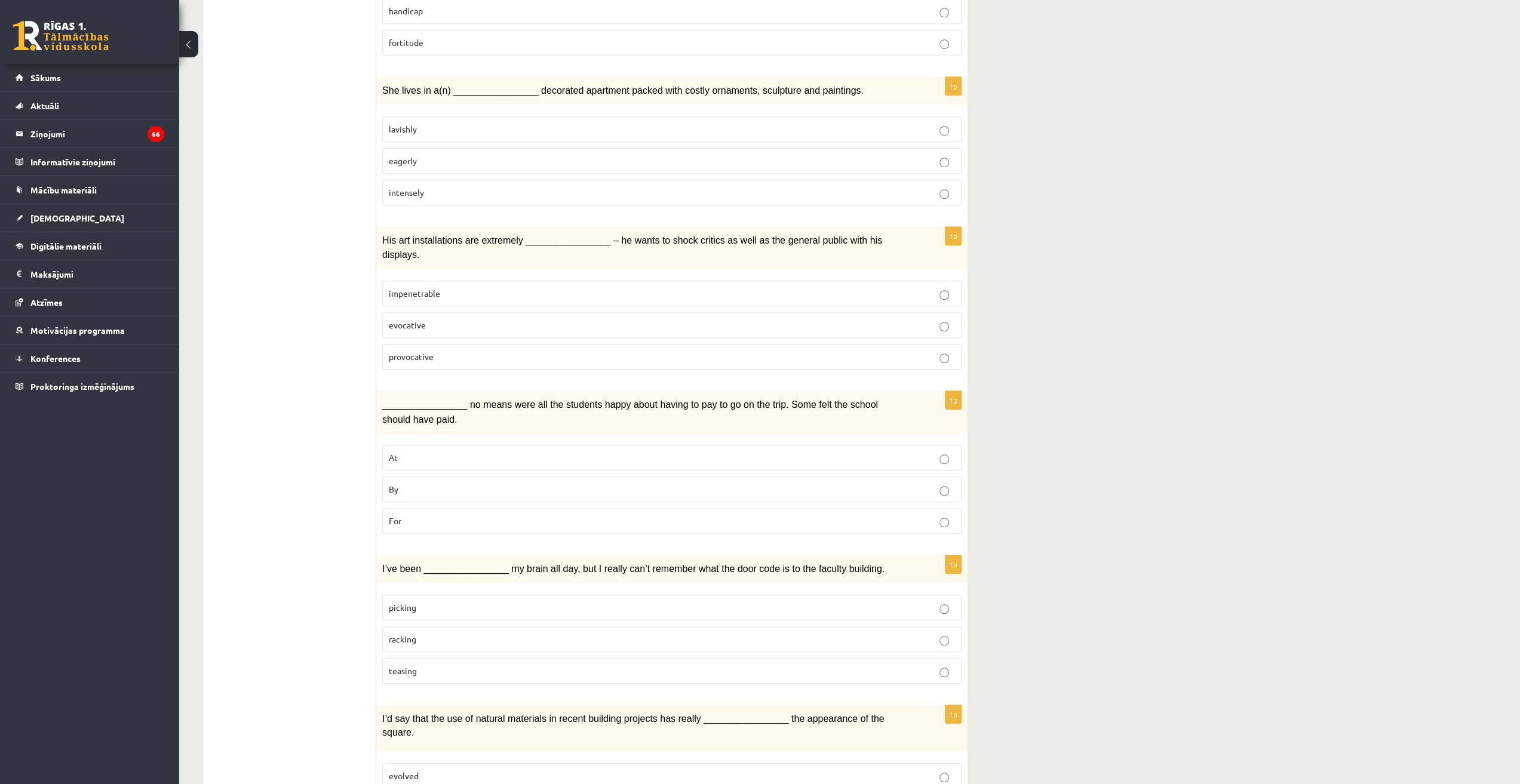
click at [447, 633] on p "racking" at bounding box center [672, 639] width 566 height 12
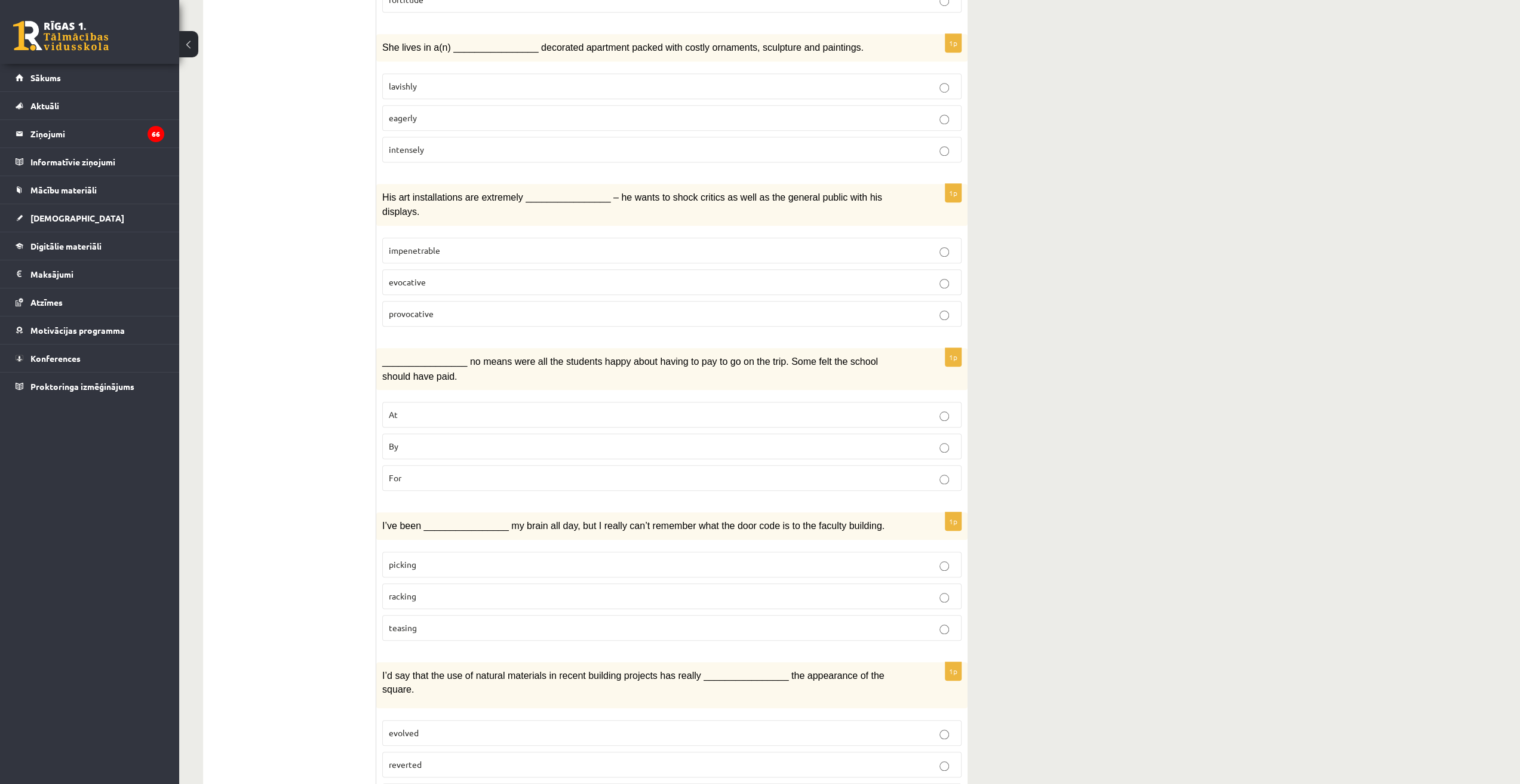
scroll to position [955, 0]
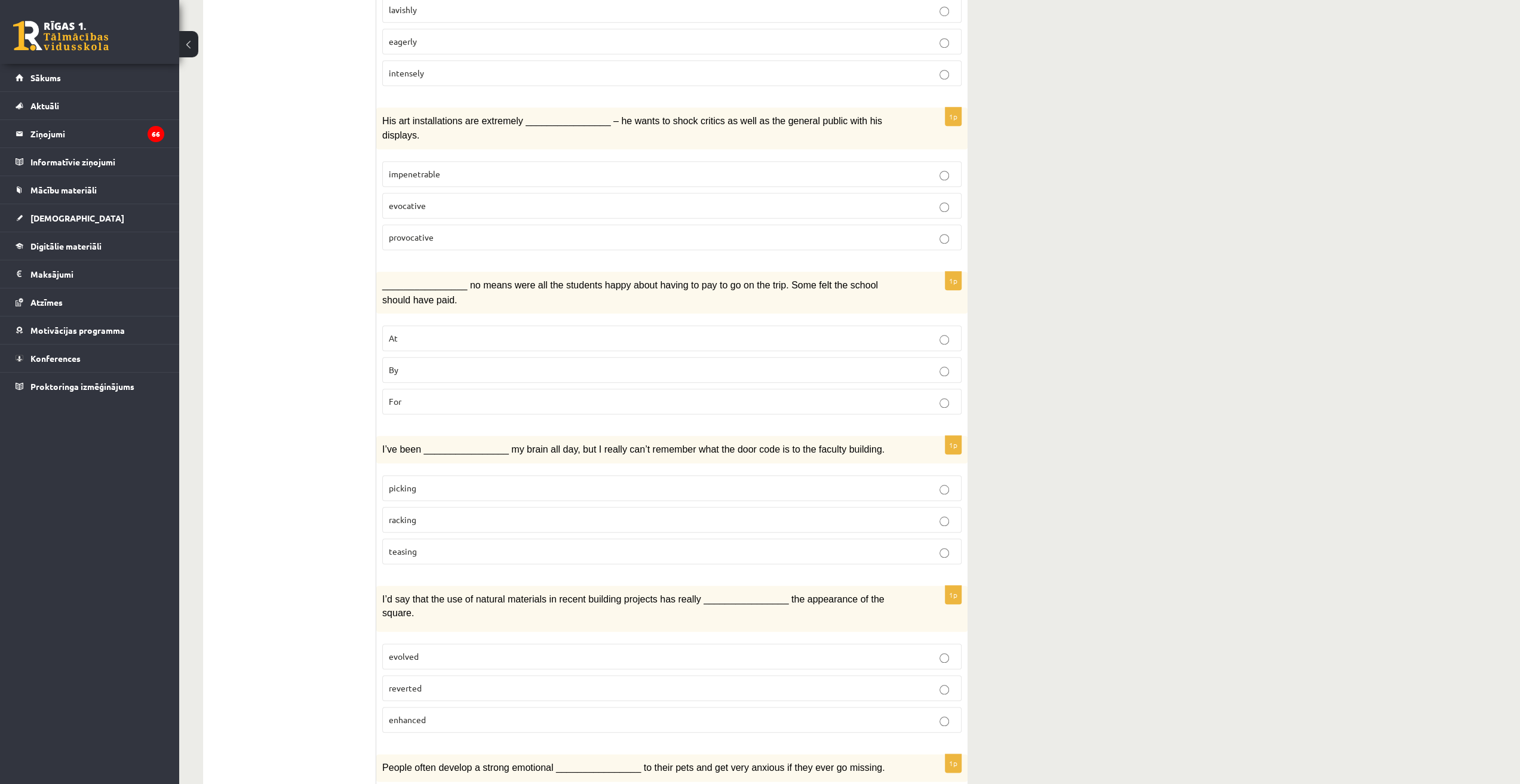
click at [456, 713] on p "enhanced" at bounding box center [672, 719] width 566 height 12
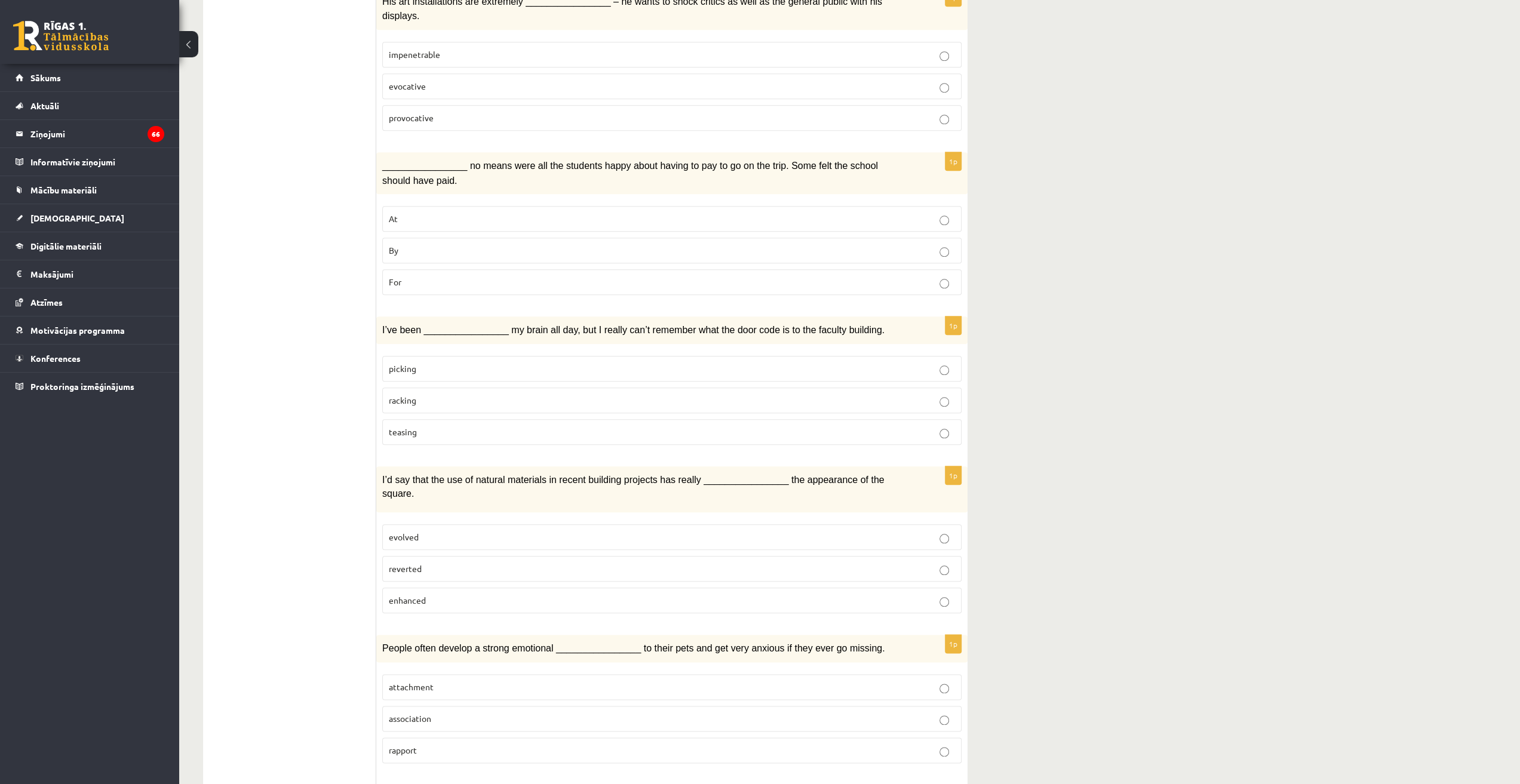
click at [443, 680] on p "attachment" at bounding box center [672, 687] width 566 height 12
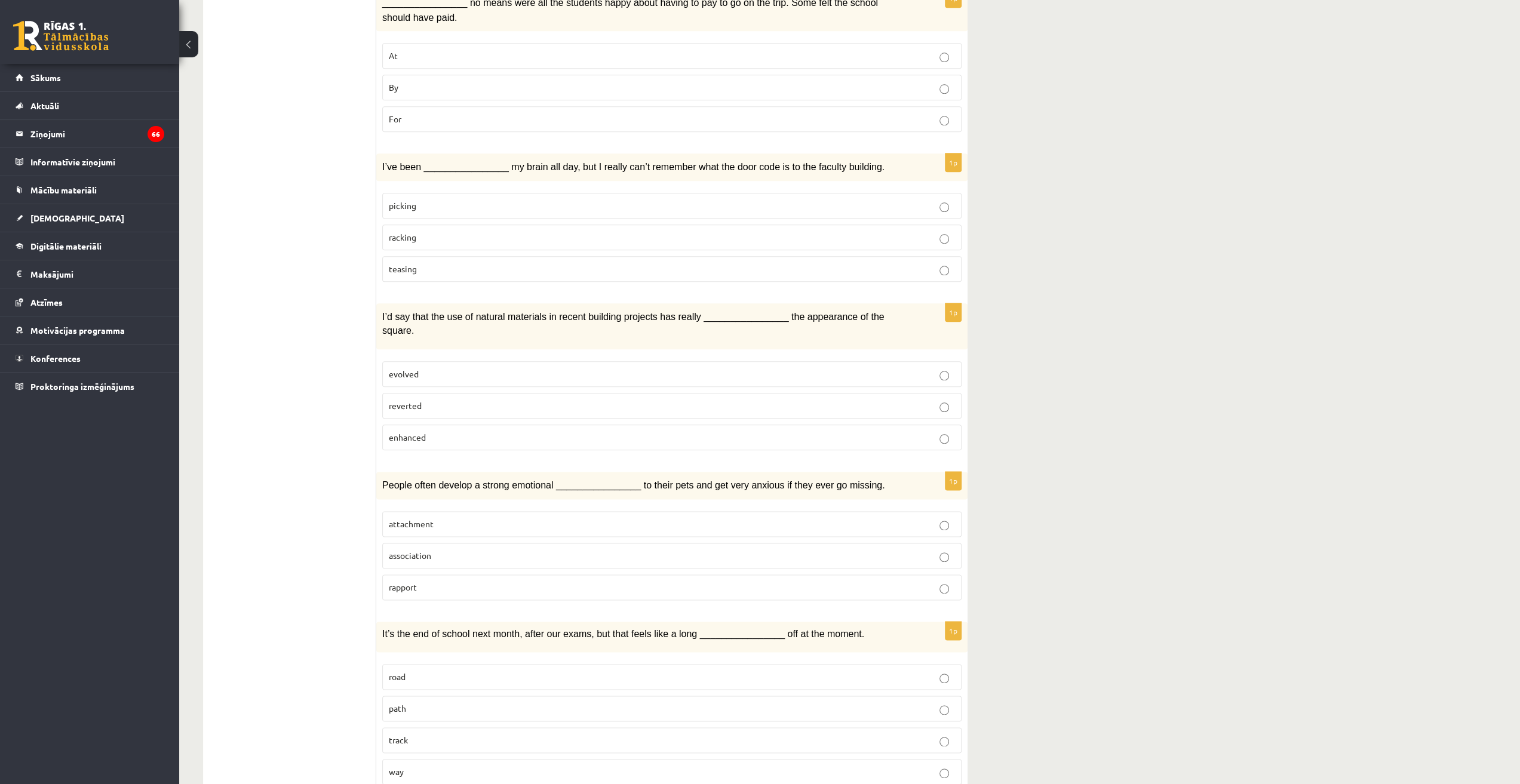
scroll to position [1254, 0]
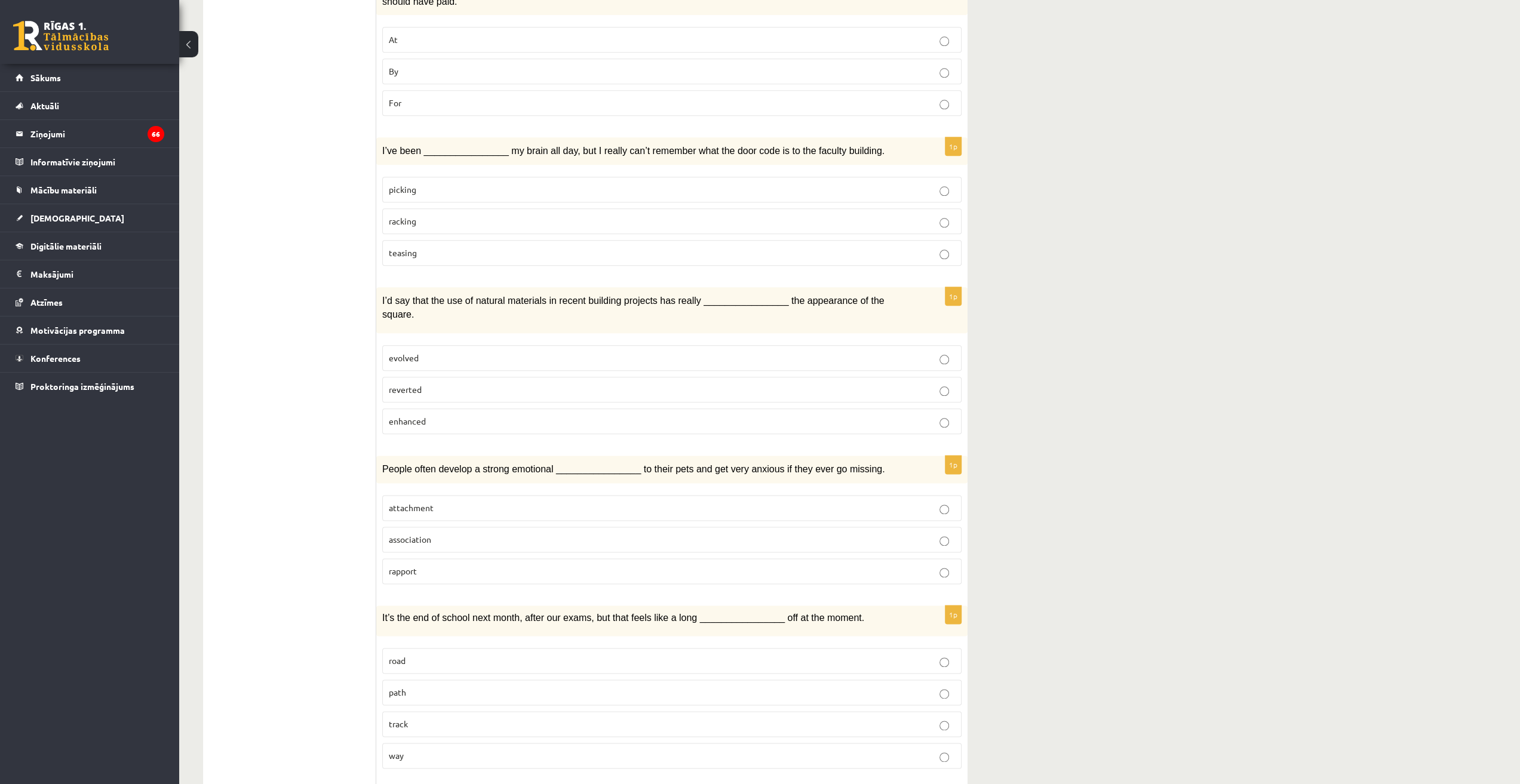
click at [457, 749] on p "way" at bounding box center [672, 755] width 566 height 12
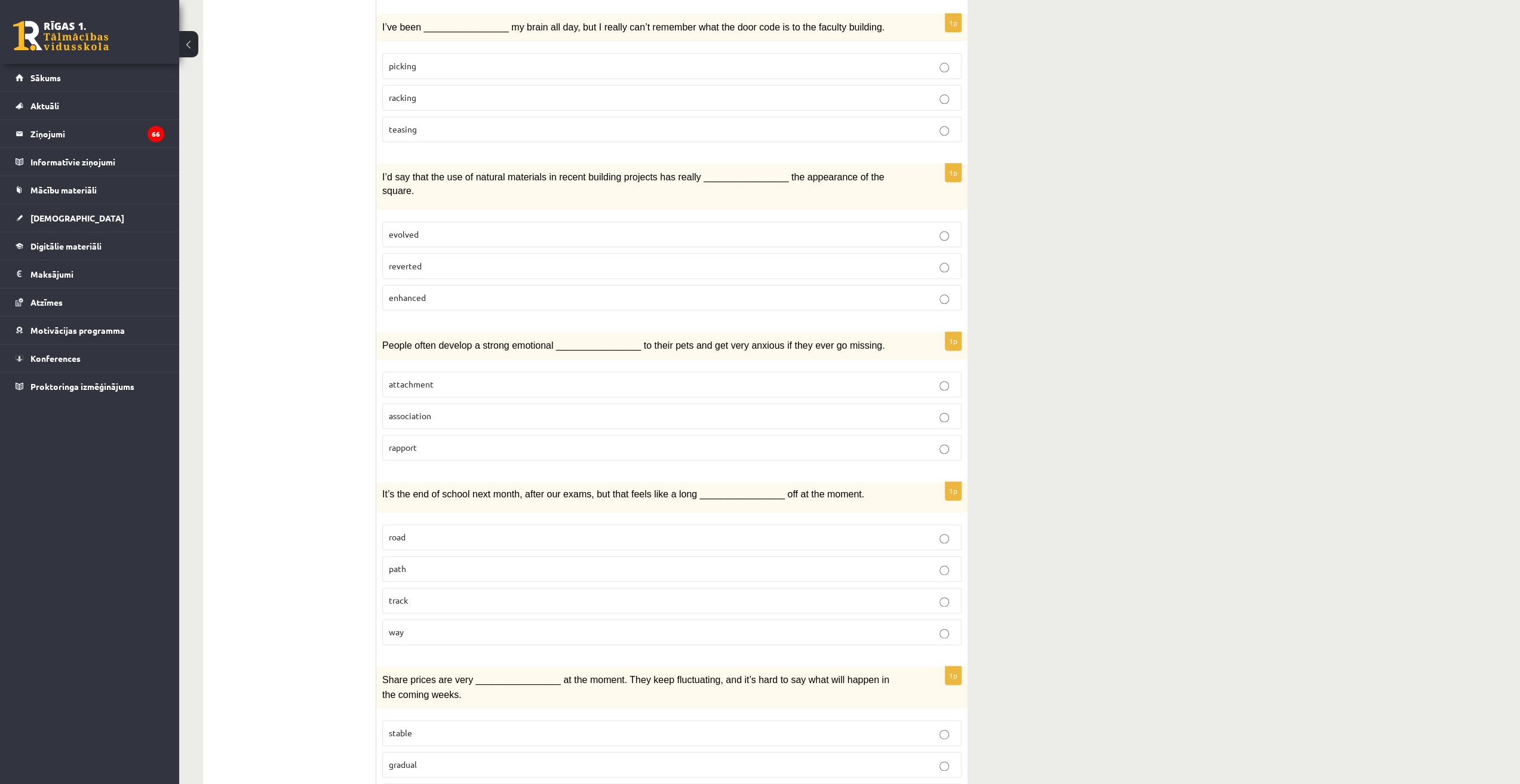
scroll to position [1380, 0]
click at [457, 783] on p "volatile" at bounding box center [672, 793] width 566 height 12
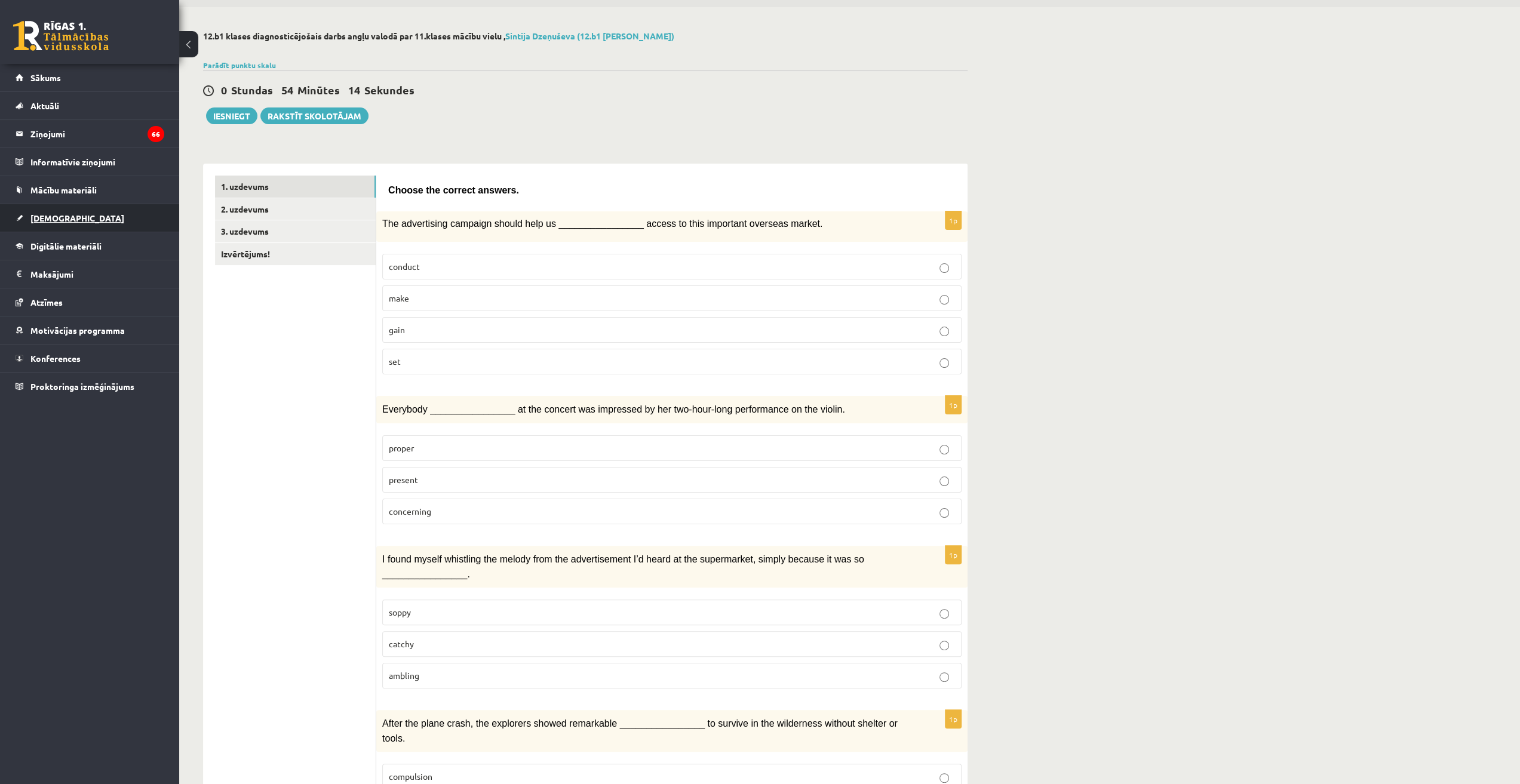
scroll to position [0, 0]
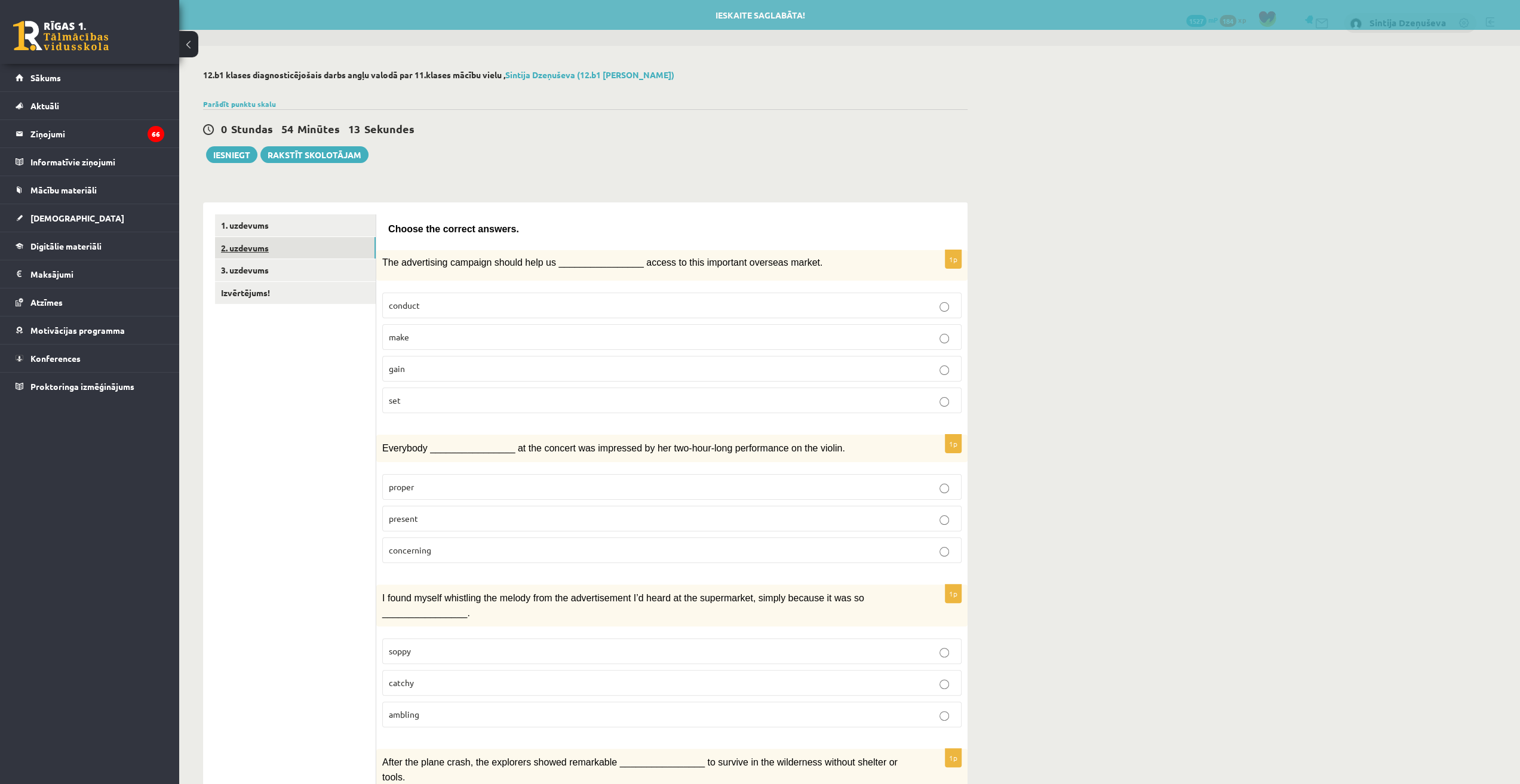
click at [288, 250] on link "2. uzdevums" at bounding box center [295, 248] width 161 height 22
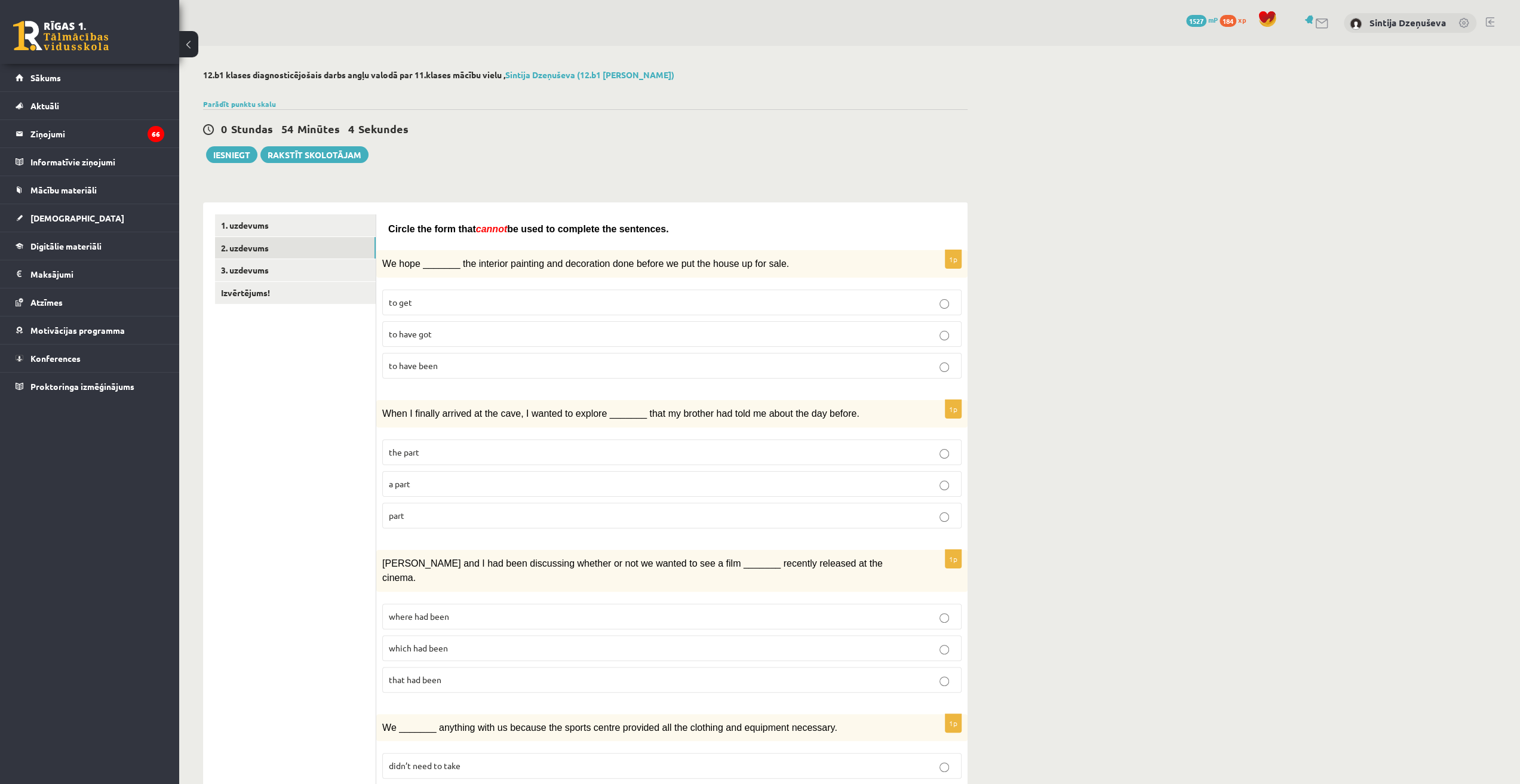
click at [451, 366] on p "to have been" at bounding box center [672, 365] width 566 height 12
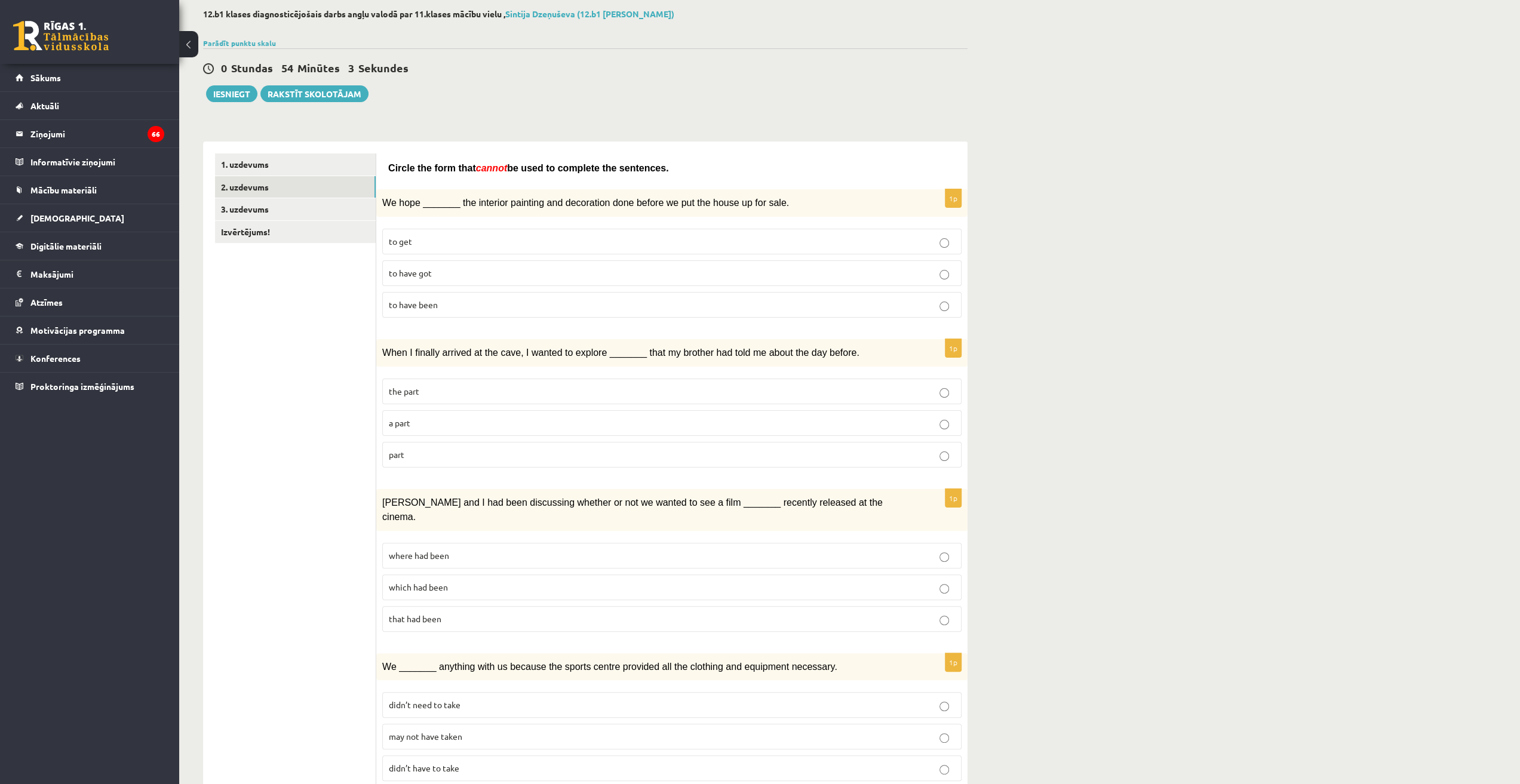
scroll to position [120, 0]
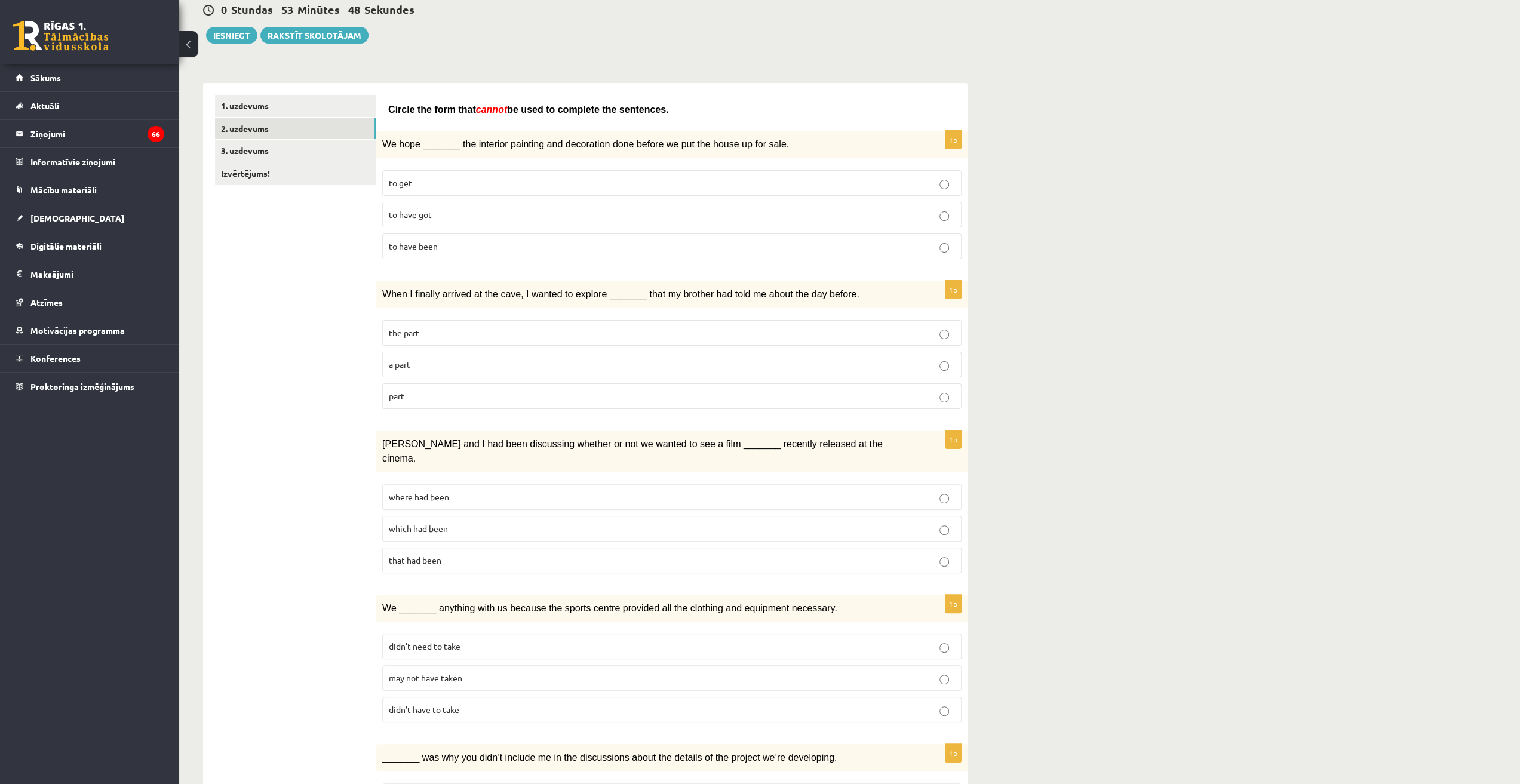
click at [433, 328] on p "the part" at bounding box center [672, 333] width 566 height 12
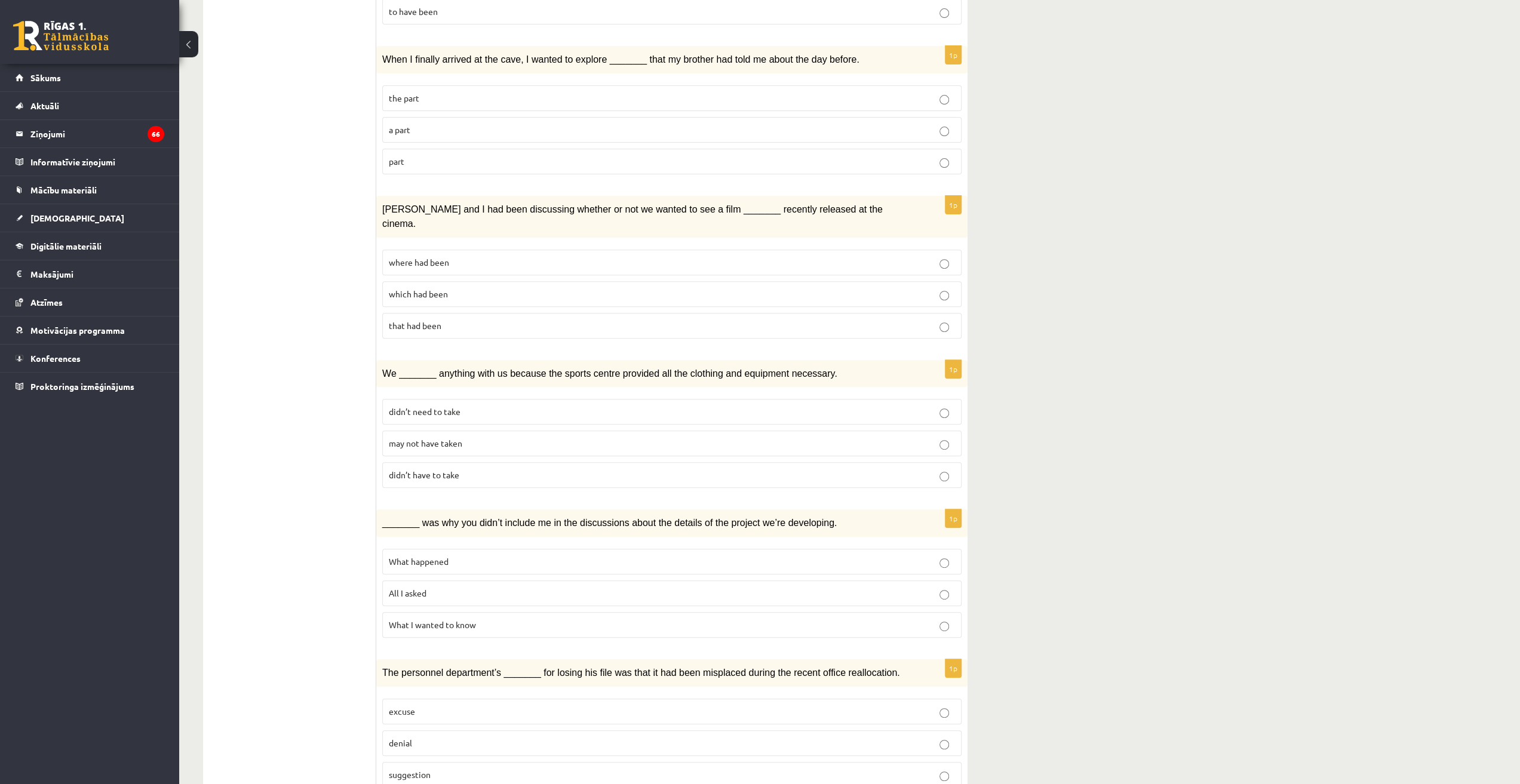
scroll to position [358, 0]
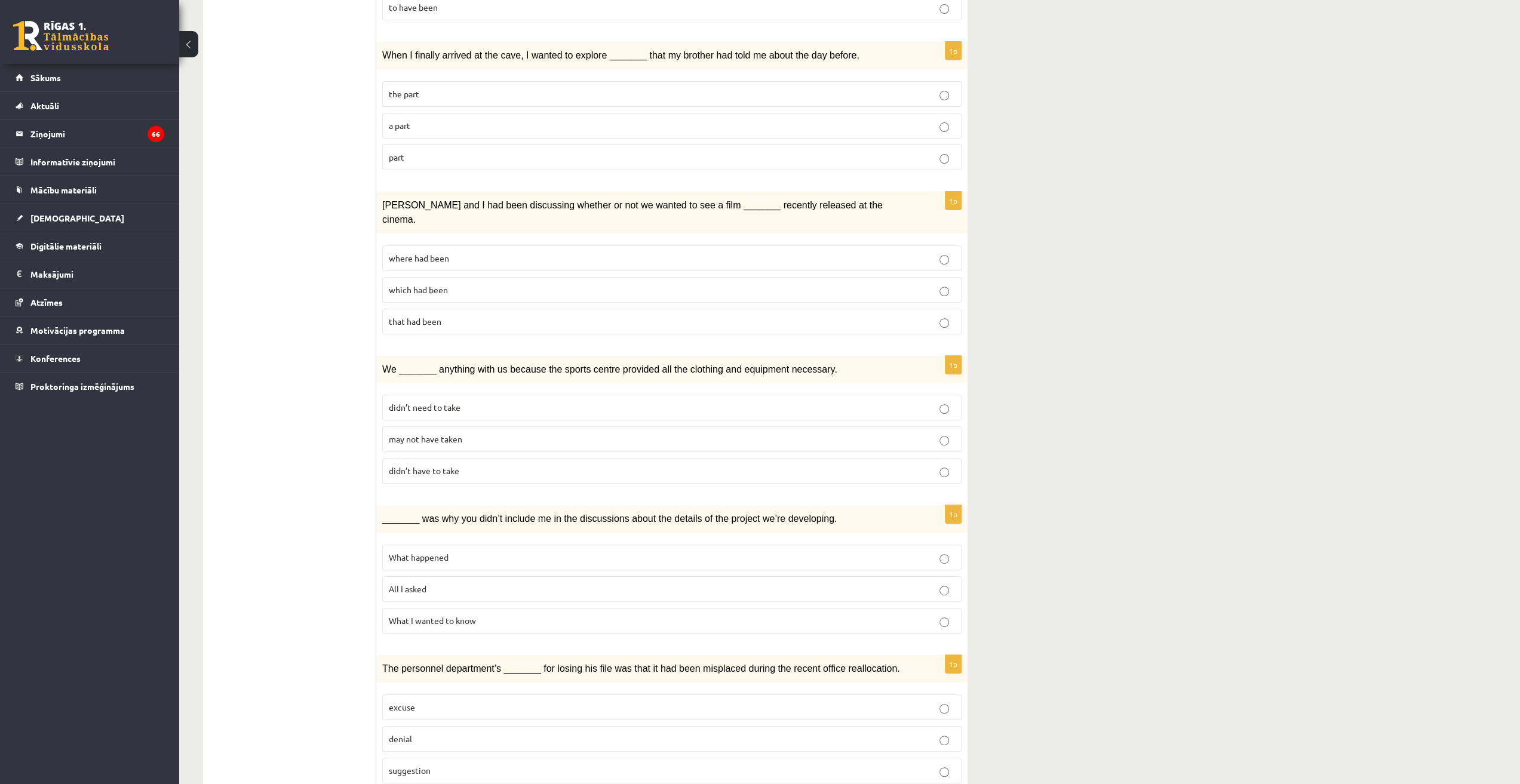
click at [451, 252] on p "where had been" at bounding box center [672, 258] width 566 height 12
click at [529, 283] on p "which had been" at bounding box center [672, 290] width 566 height 12
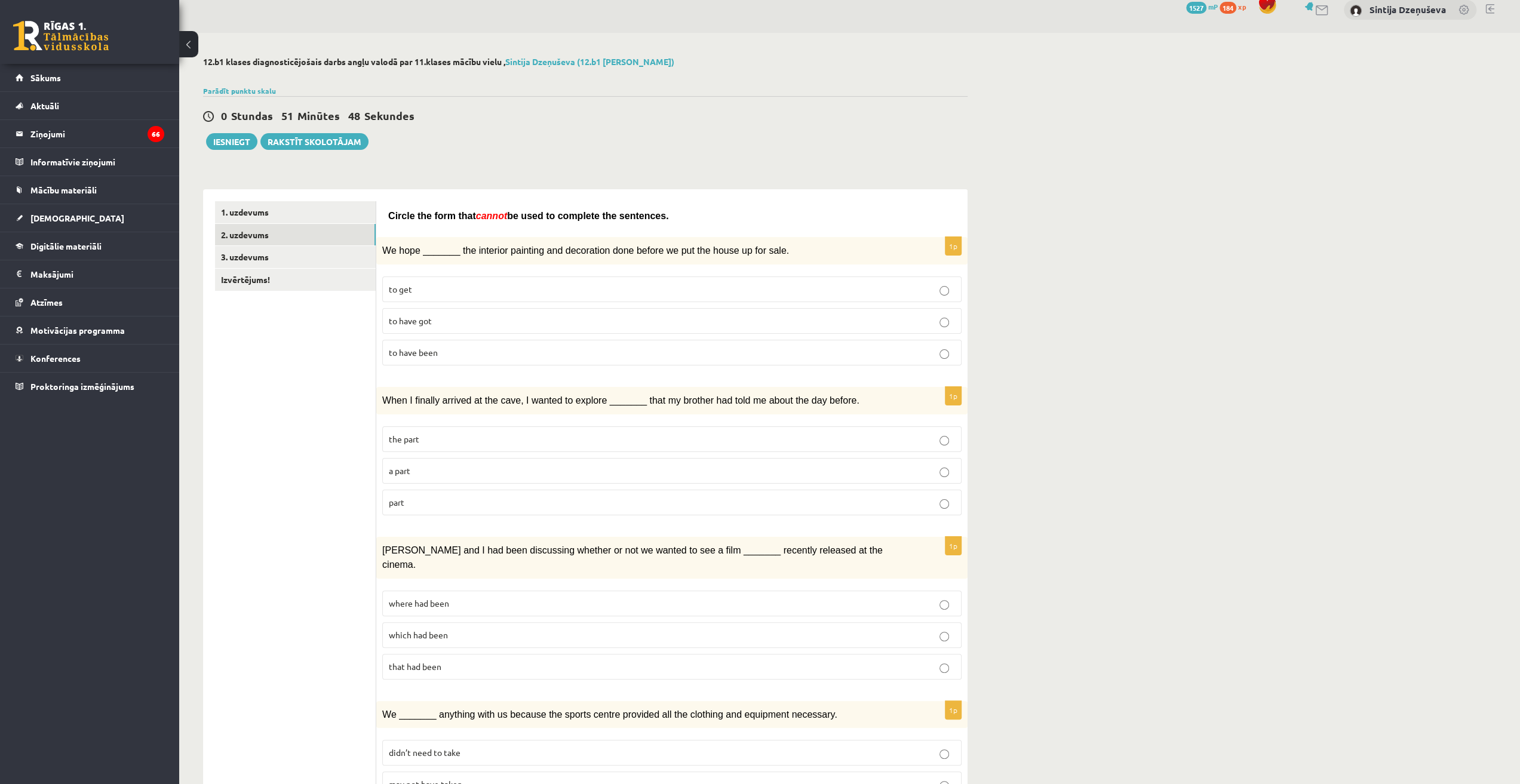
scroll to position [0, 0]
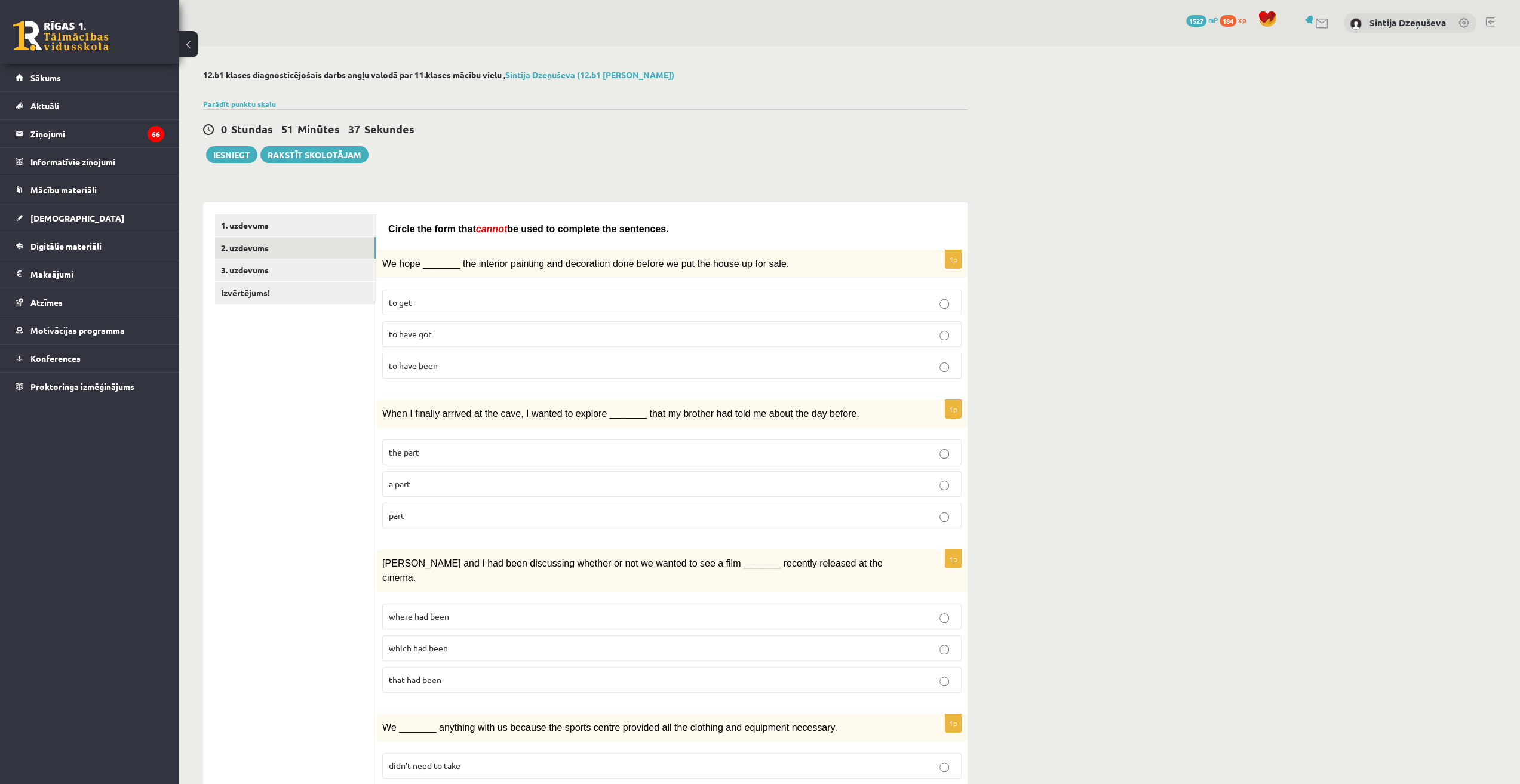
drag, startPoint x: 566, startPoint y: 482, endPoint x: 566, endPoint y: 475, distance: 7.0
click at [566, 478] on p "a part" at bounding box center [672, 484] width 566 height 12
click at [488, 610] on p "where had been" at bounding box center [672, 616] width 566 height 12
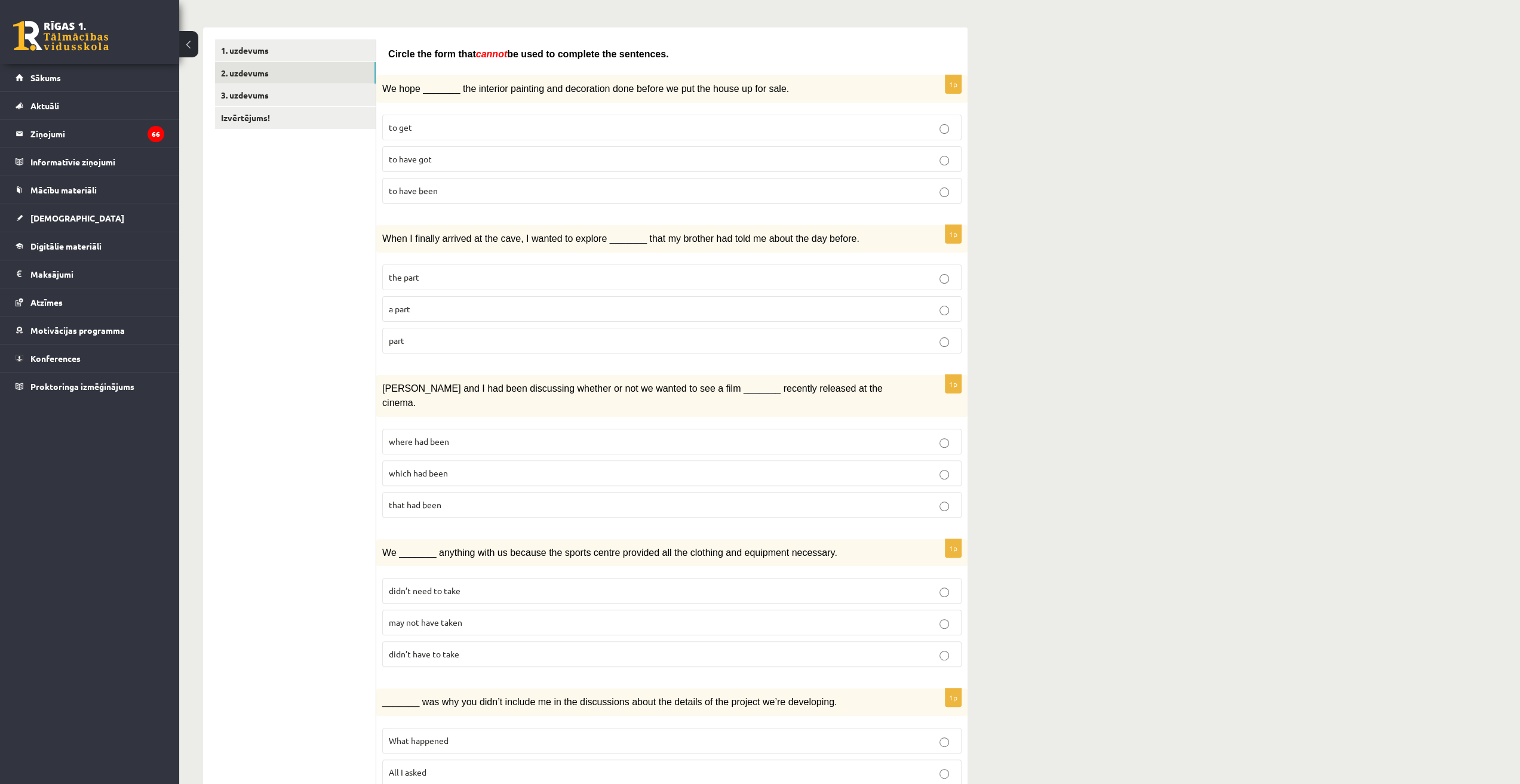
scroll to position [179, 0]
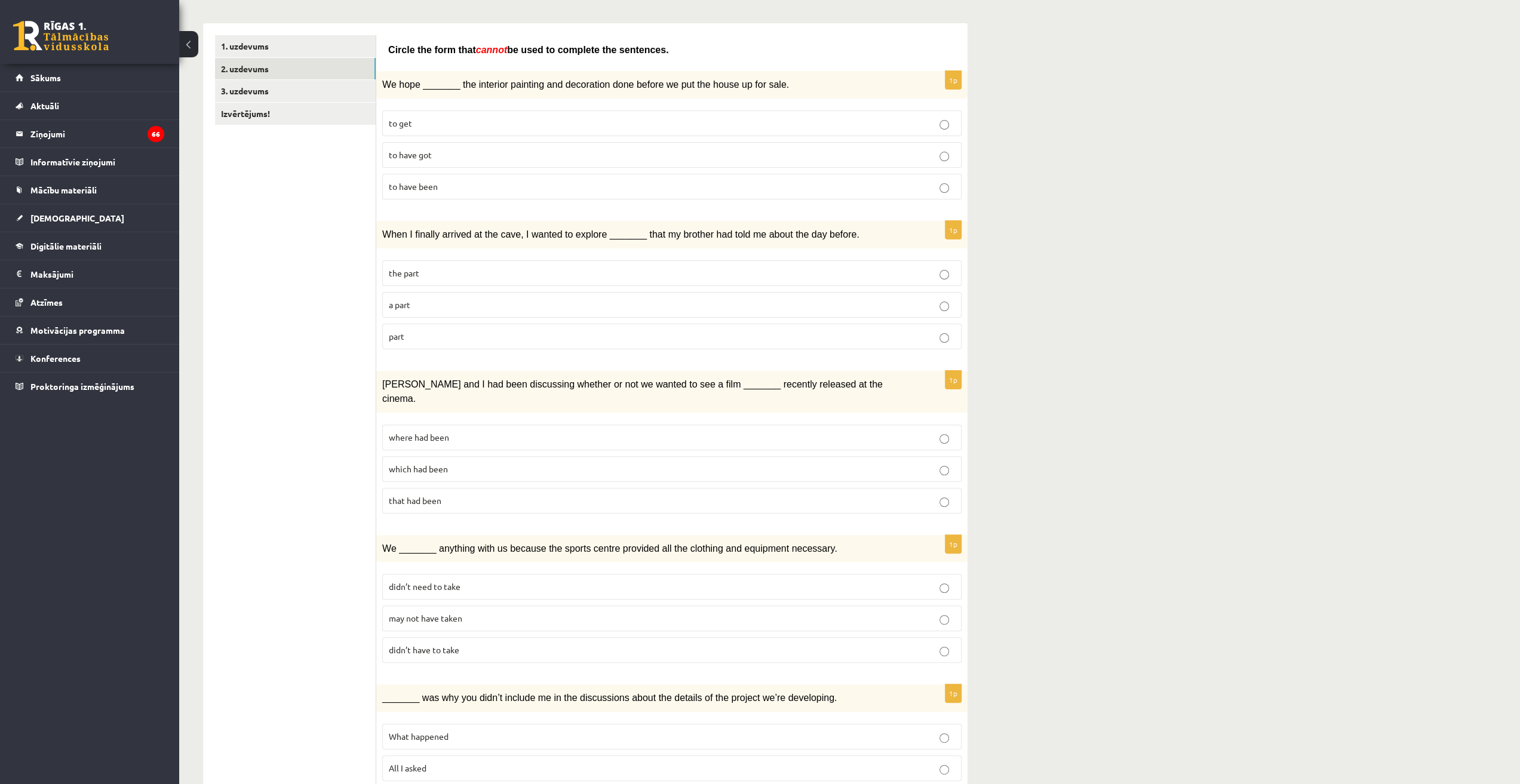
click at [475, 612] on p "may not have taken" at bounding box center [672, 618] width 566 height 12
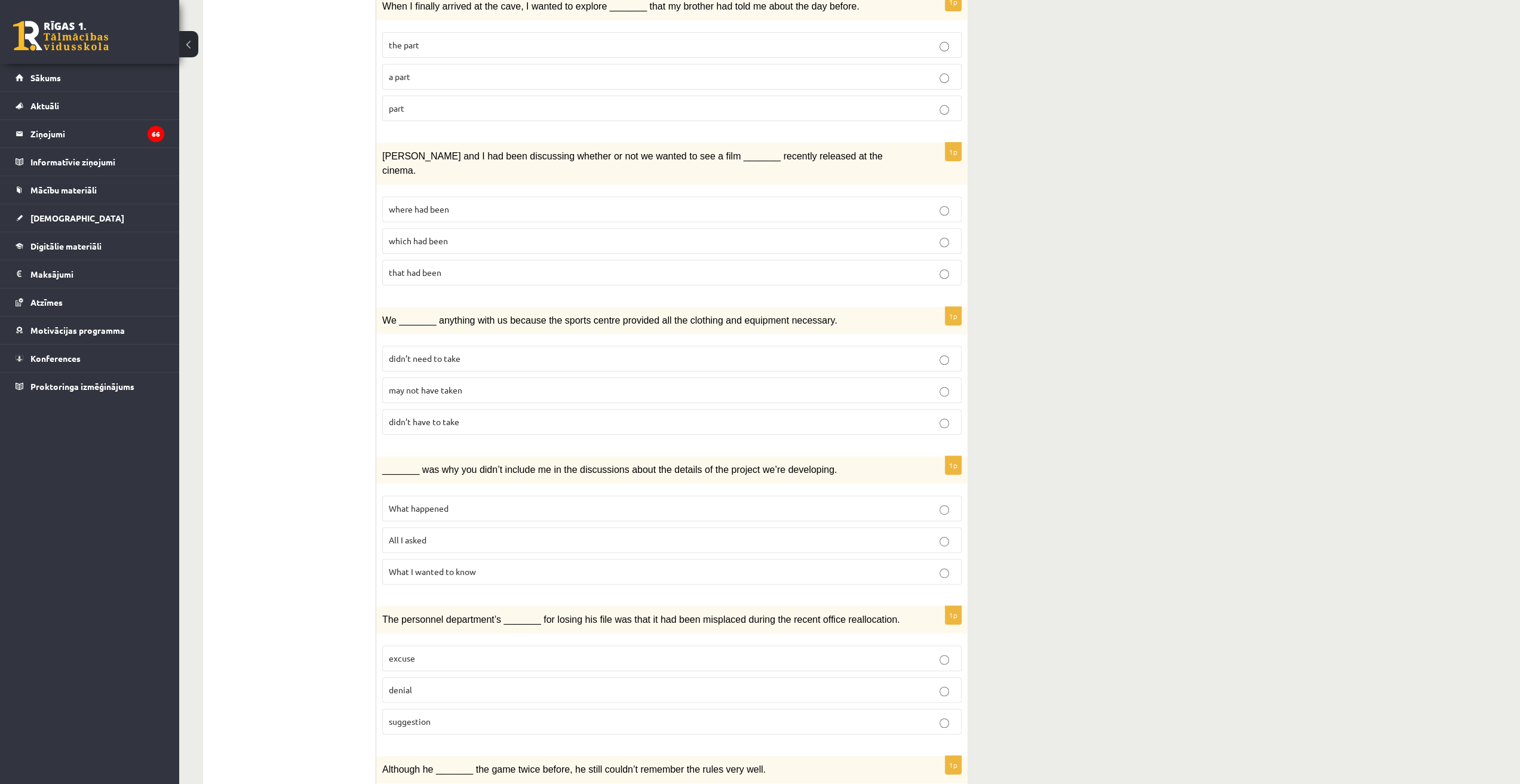
scroll to position [418, 0]
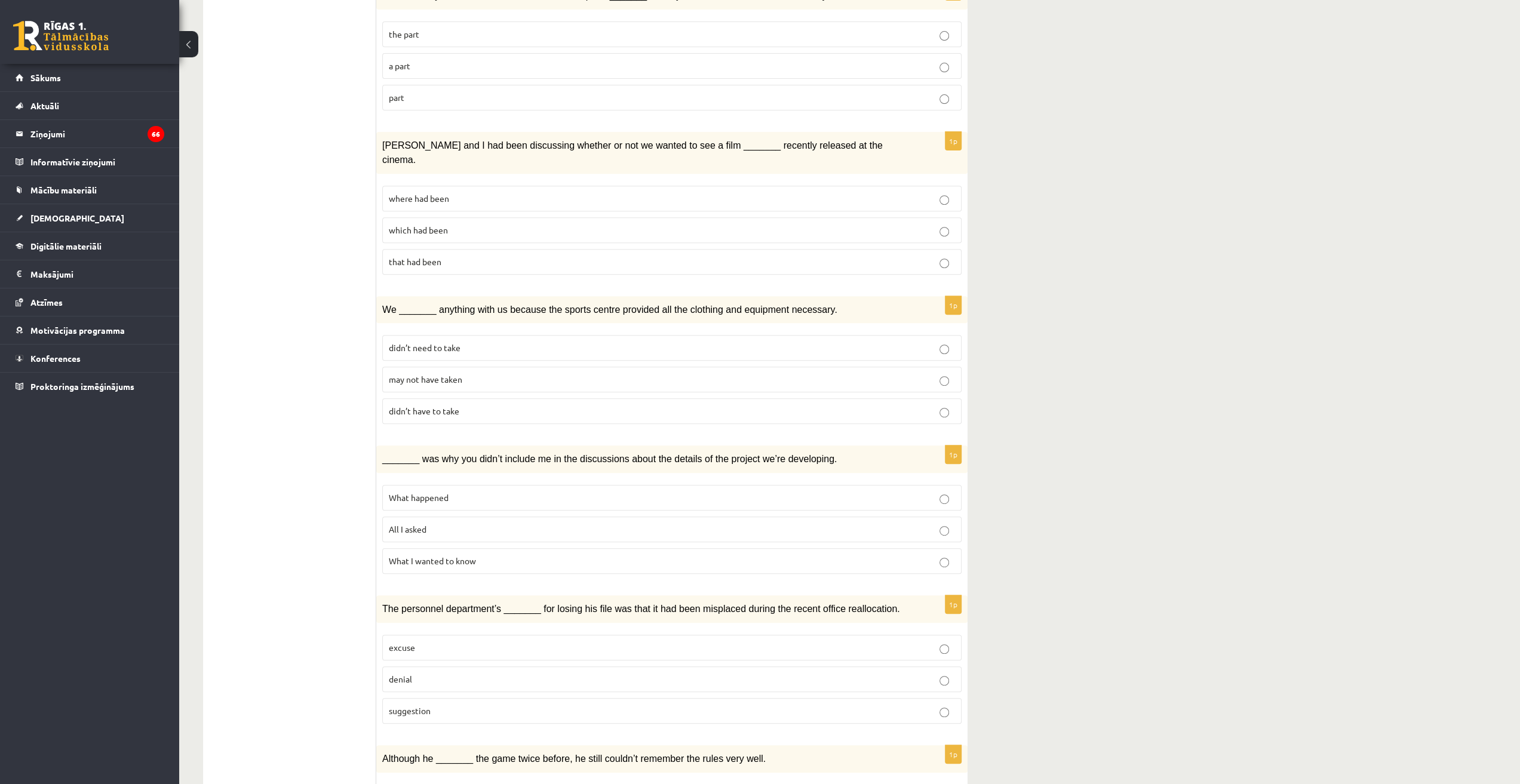
click at [431, 485] on label "What happened" at bounding box center [672, 497] width 580 height 25
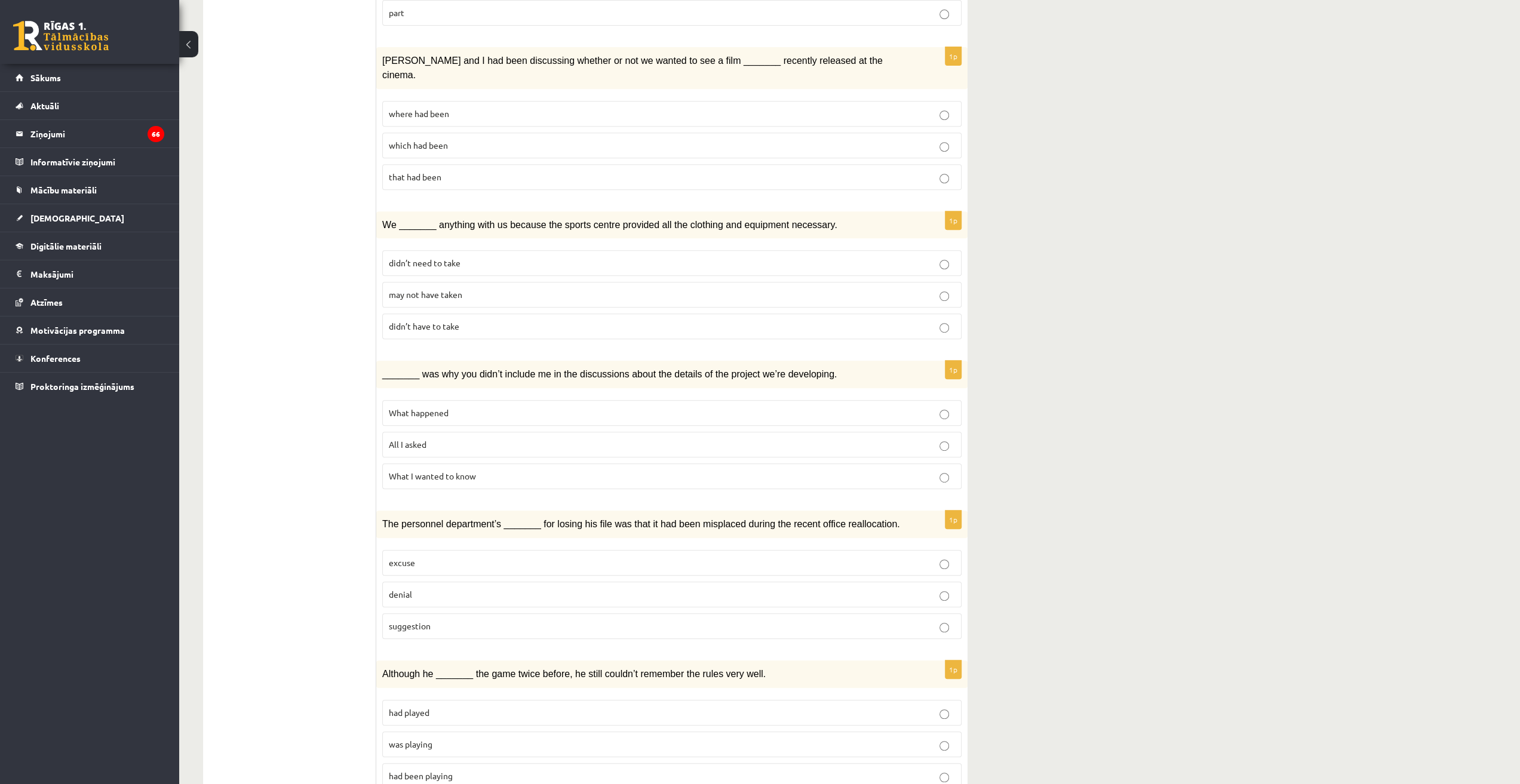
scroll to position [538, 0]
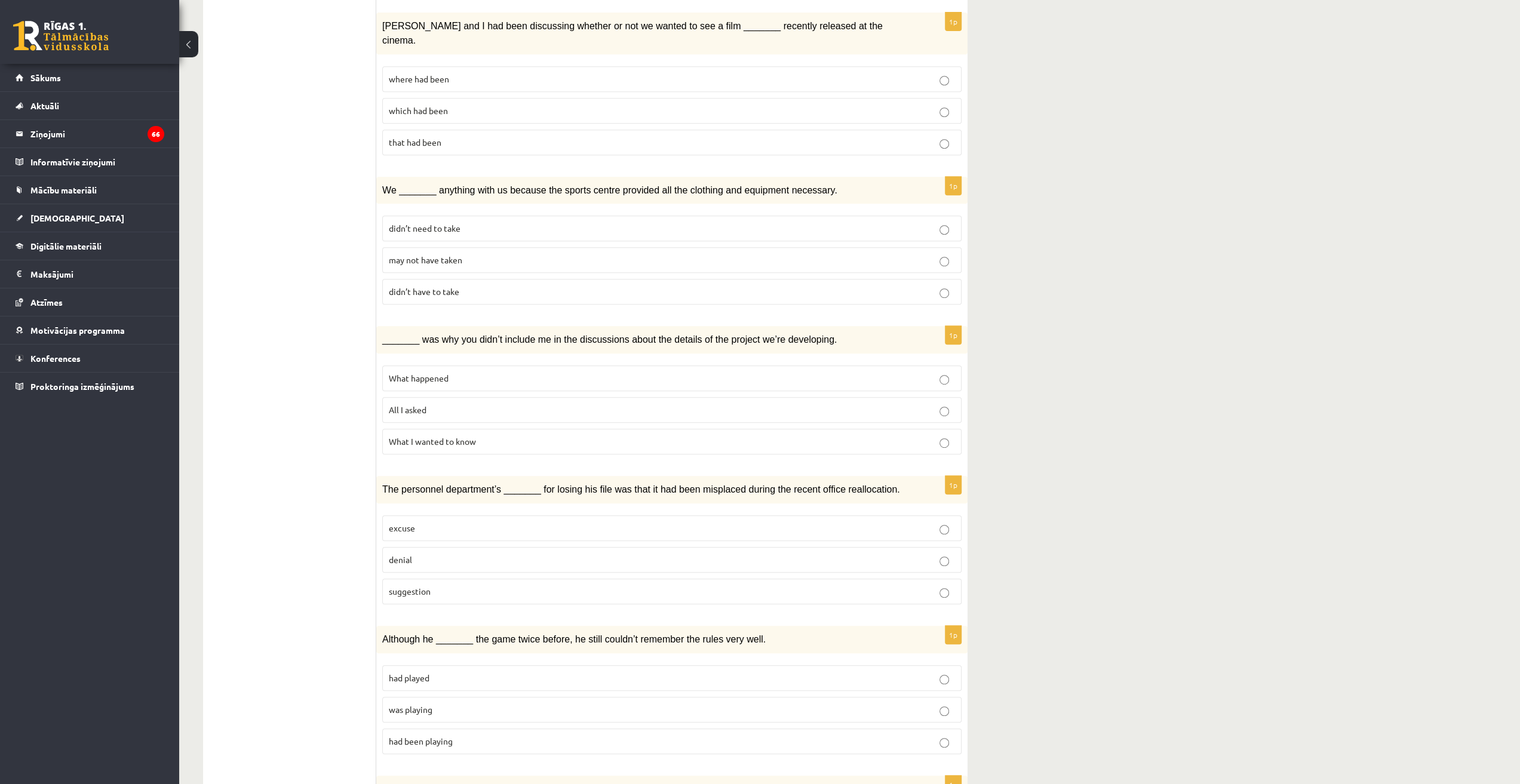
click at [437, 553] on p "denial" at bounding box center [672, 559] width 566 height 12
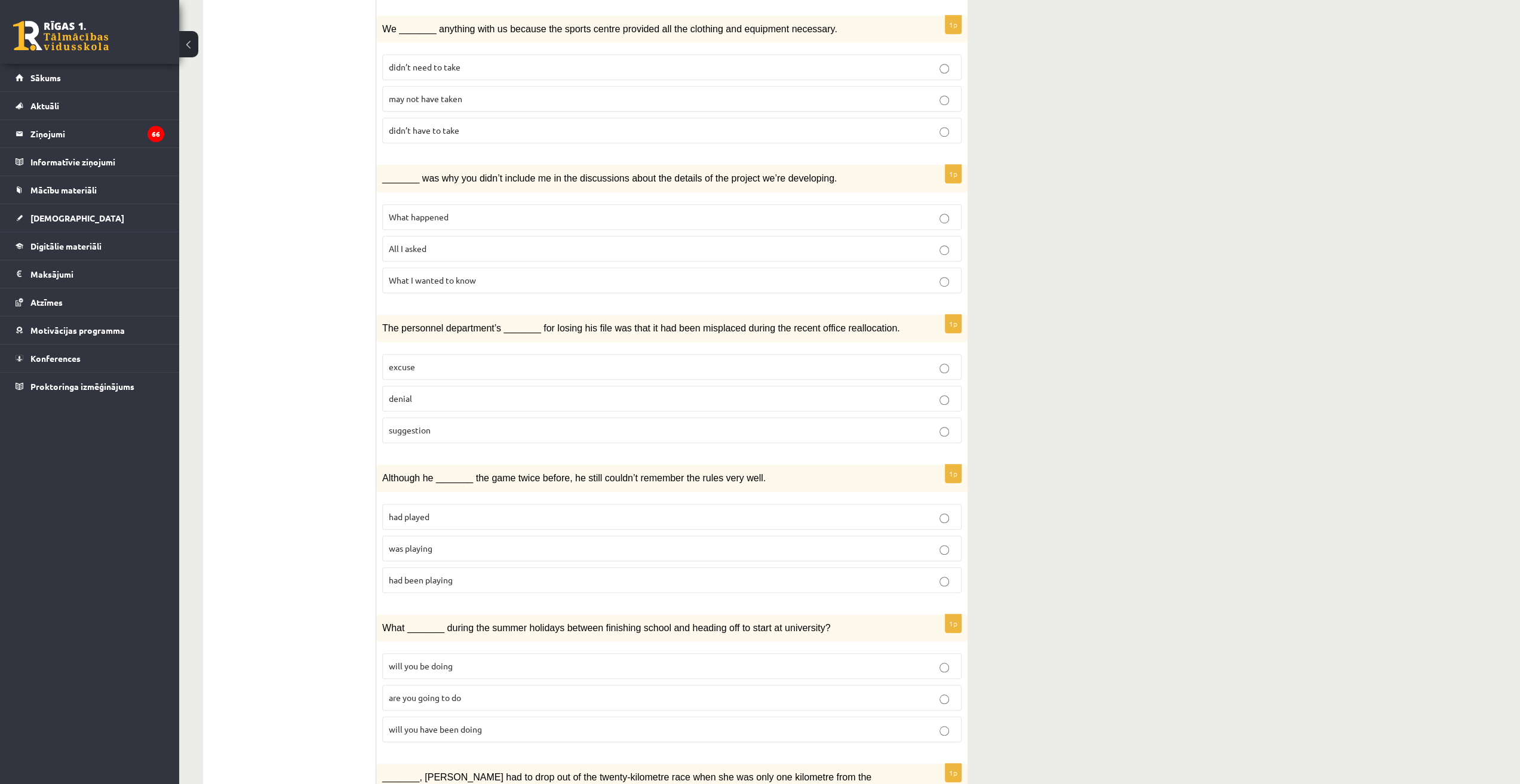
scroll to position [716, 0]
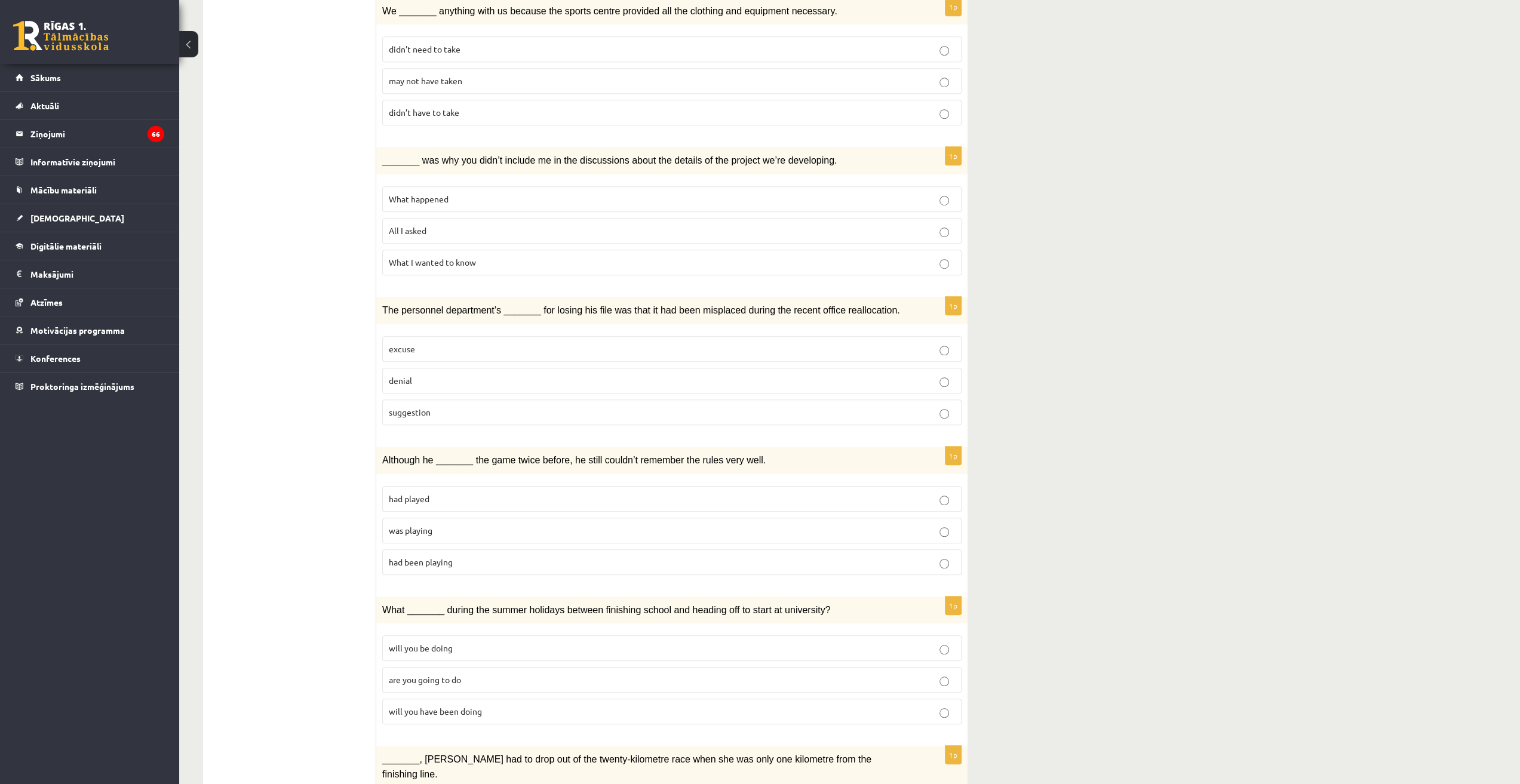
click at [428, 524] on span "was playing" at bounding box center [410, 530] width 43 height 11
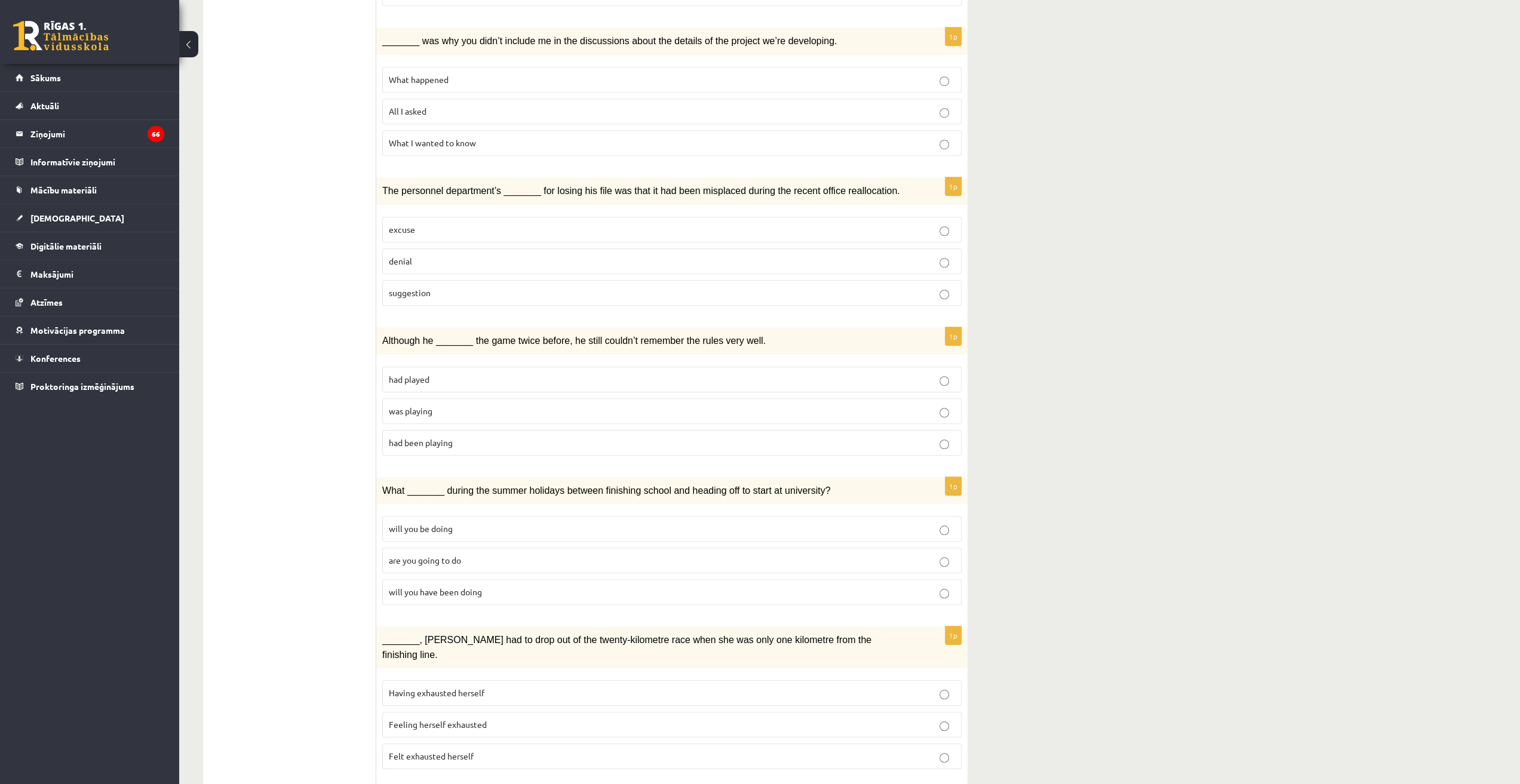
scroll to position [895, 0]
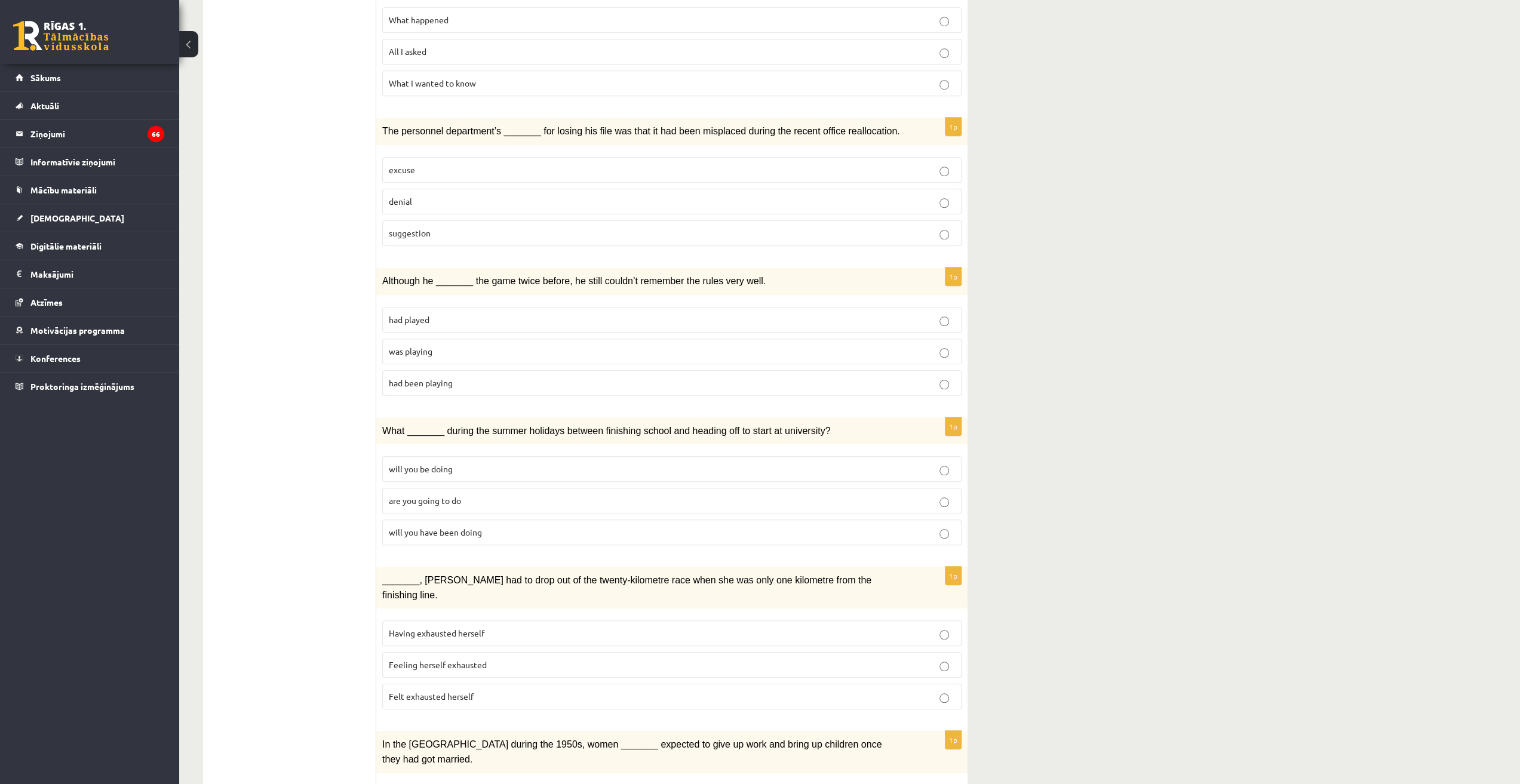
click at [426, 527] on span "will you have been doing" at bounding box center [435, 532] width 94 height 11
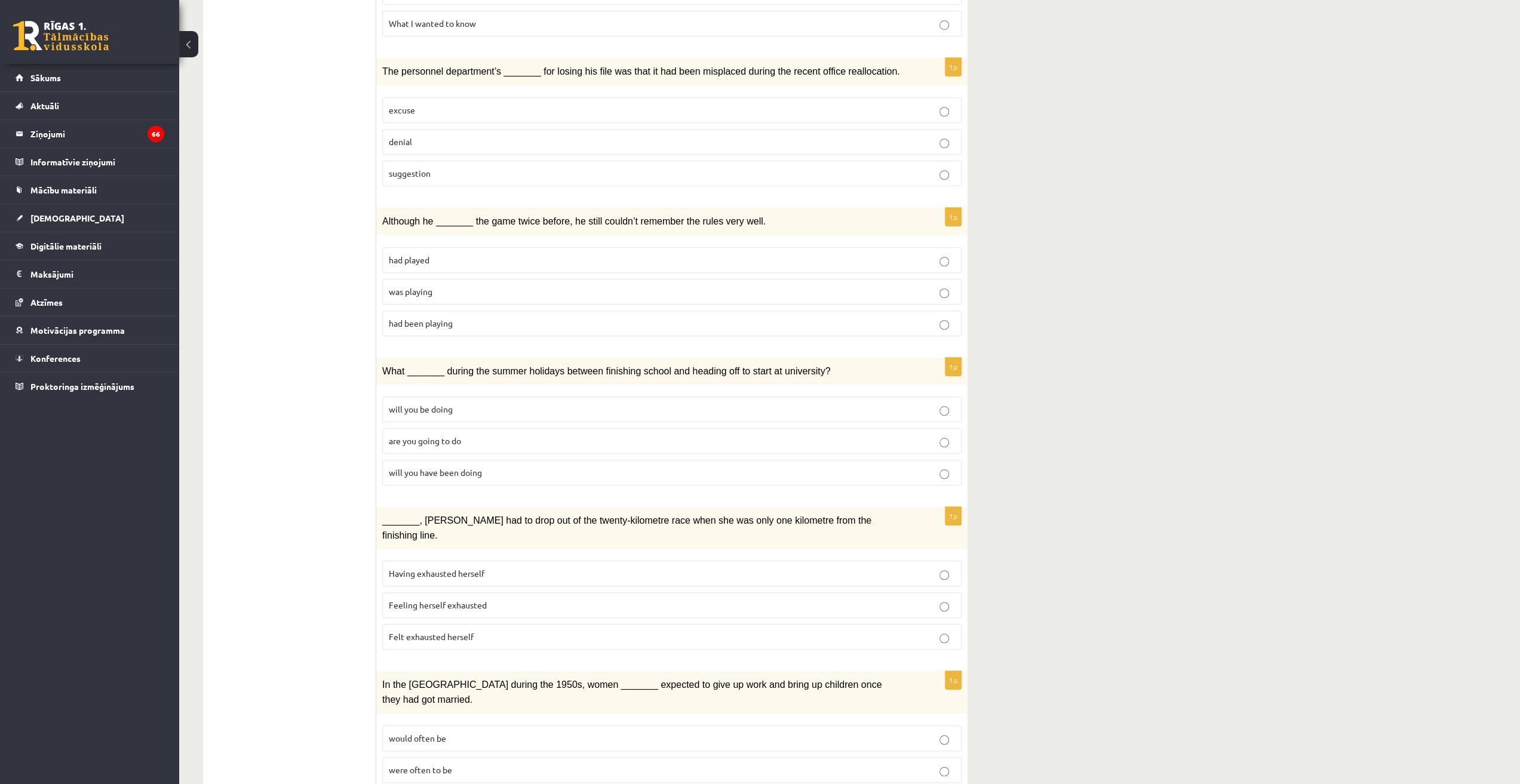
scroll to position [966, 0]
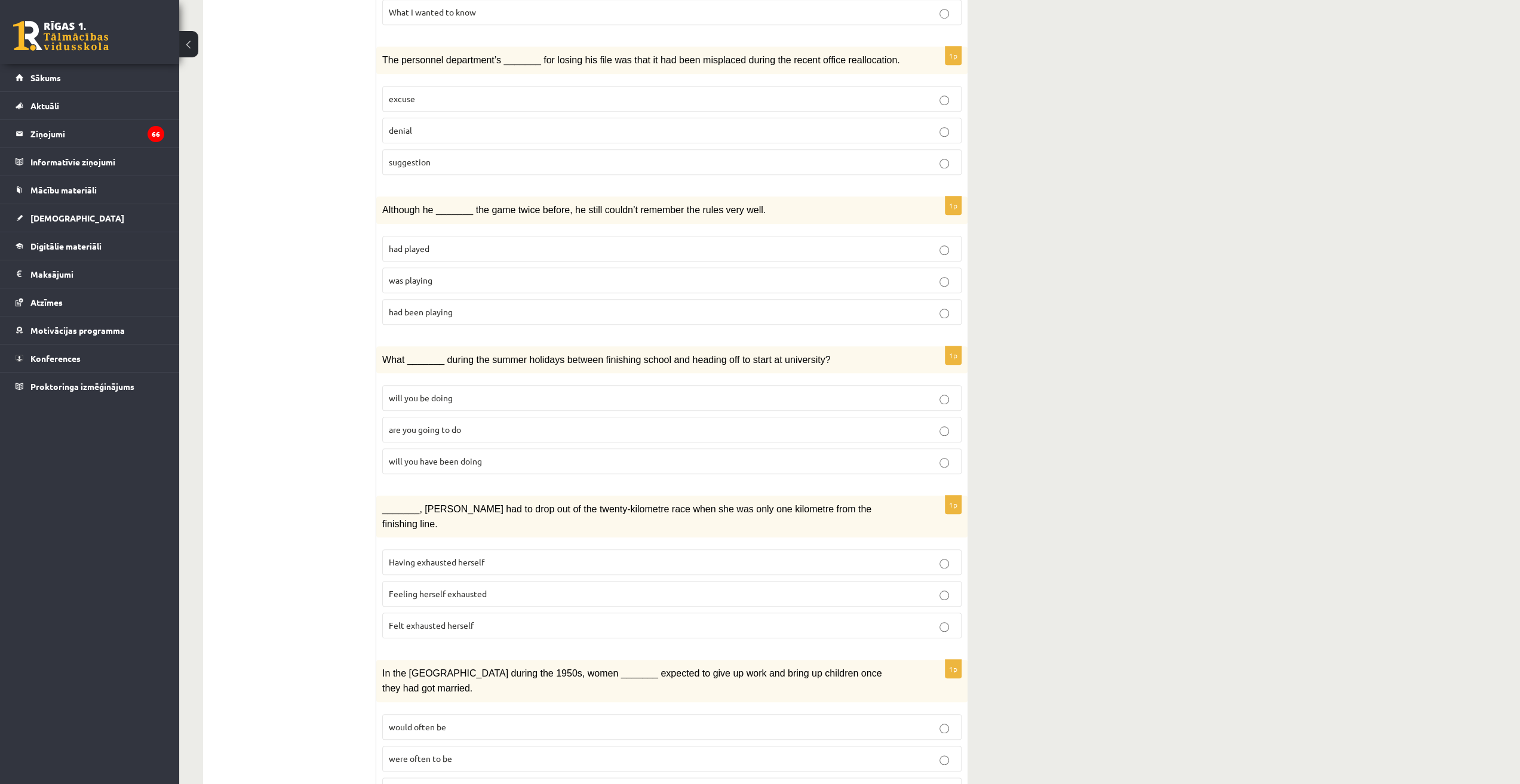
click at [473, 619] on p "Felt exhausted herself" at bounding box center [672, 625] width 566 height 12
click at [452, 752] on p "were often to be" at bounding box center [672, 759] width 566 height 12
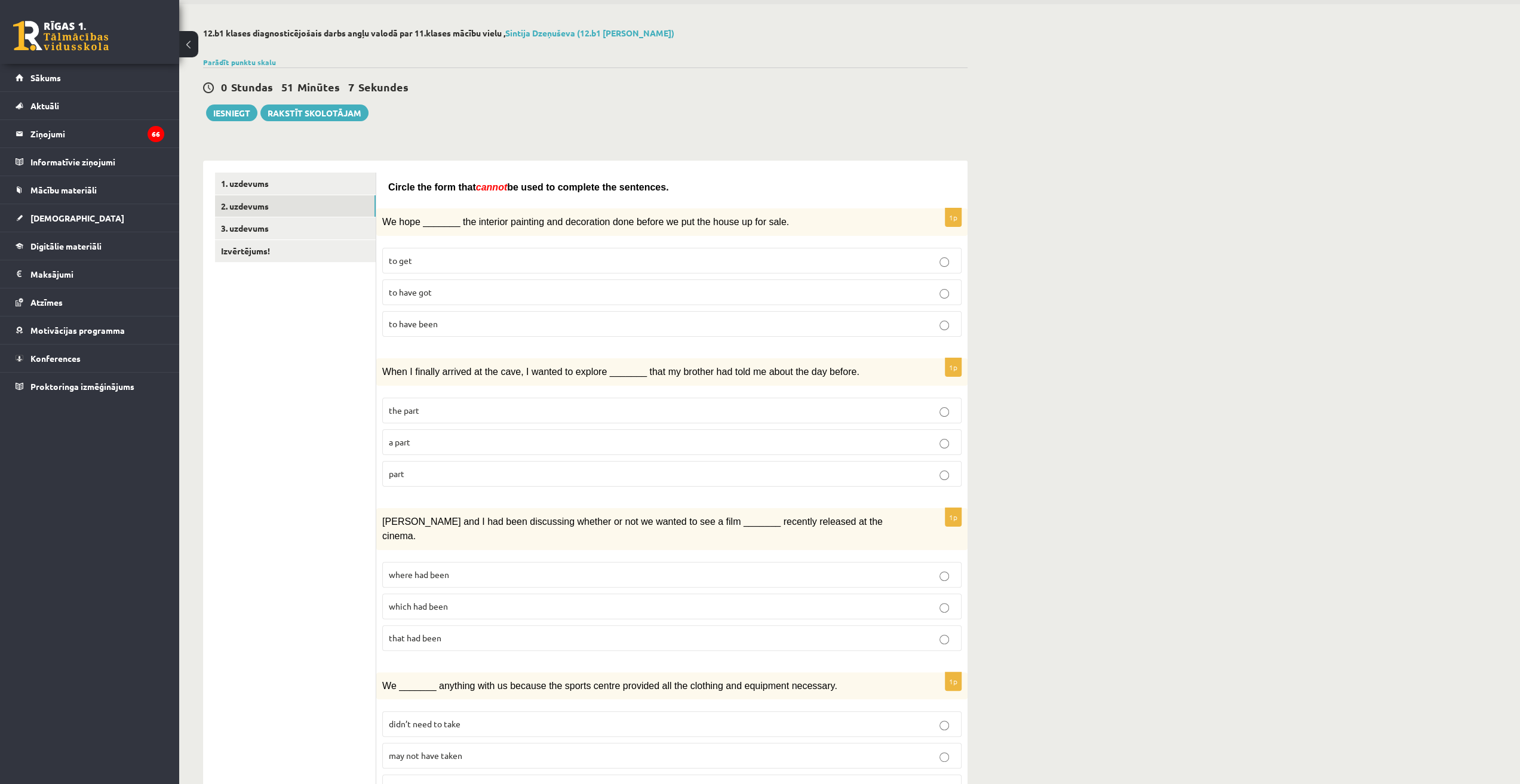
scroll to position [0, 0]
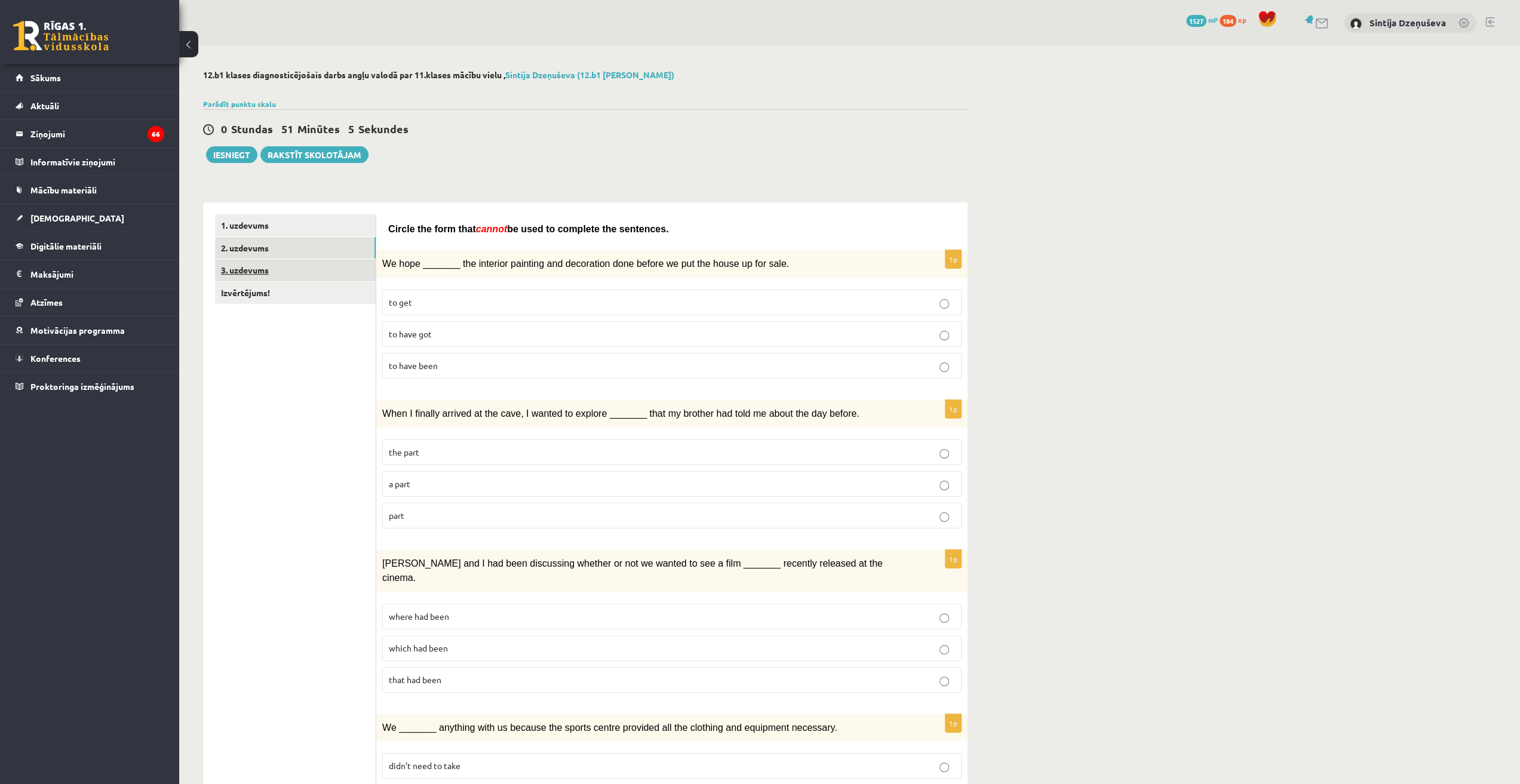
click at [301, 274] on link "3. uzdevums" at bounding box center [295, 270] width 161 height 22
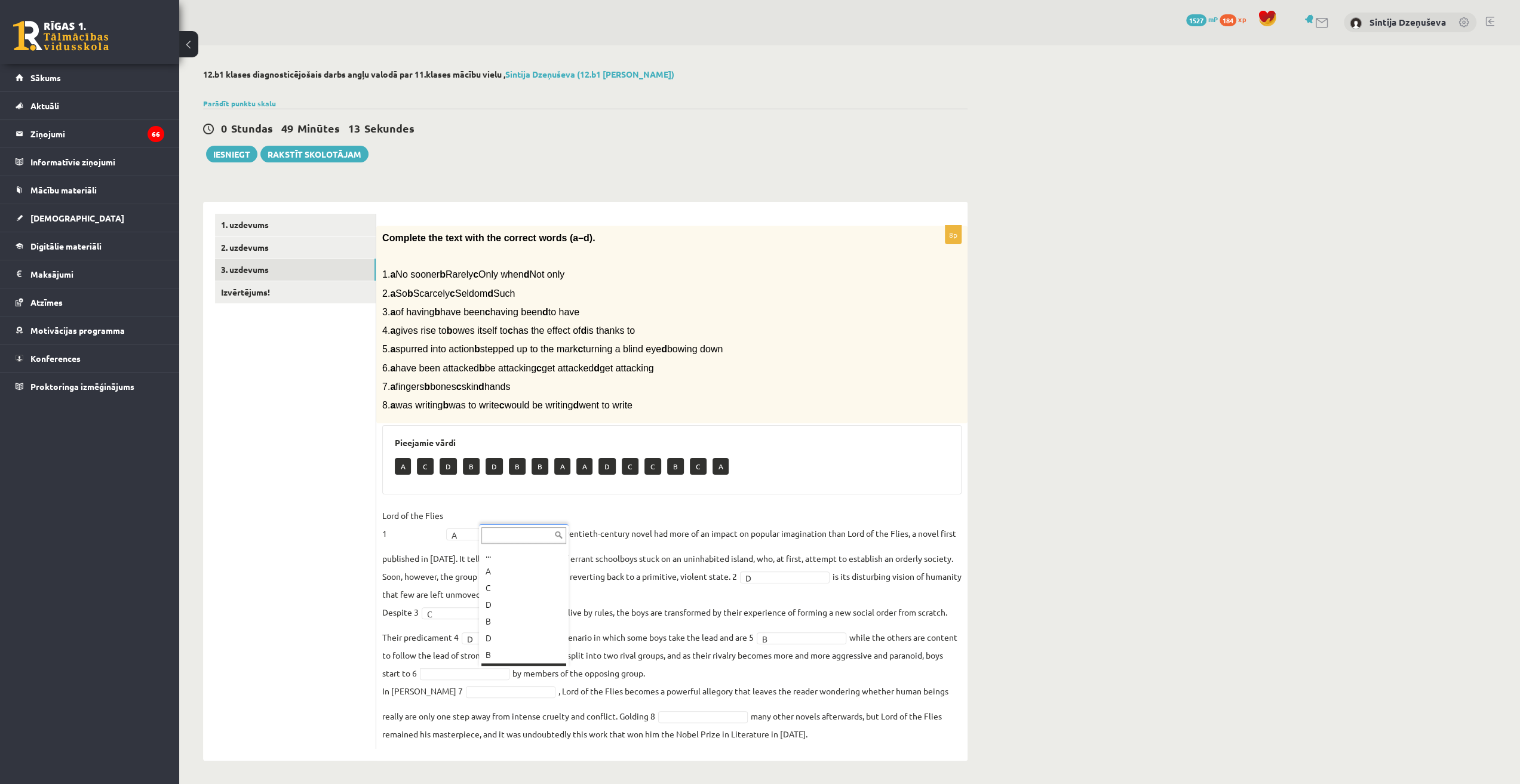
scroll to position [15, 0]
click at [695, 708] on fieldset "Lord of the Flies 1 A * has a twentieth-century novel had more of an impact on …" at bounding box center [672, 624] width 580 height 236
click at [253, 293] on link "Izvērtējums!" at bounding box center [295, 292] width 161 height 22
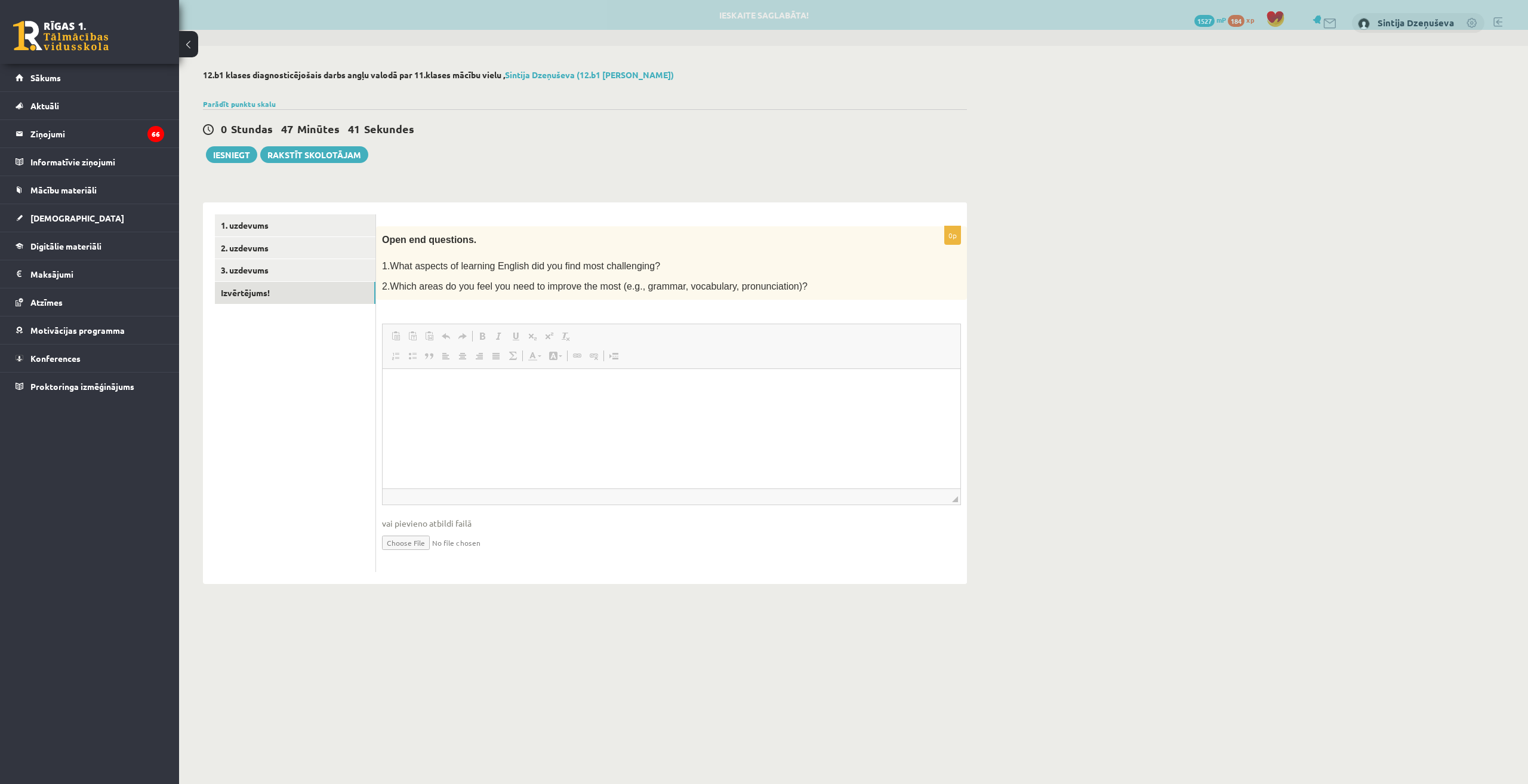
scroll to position [0, 0]
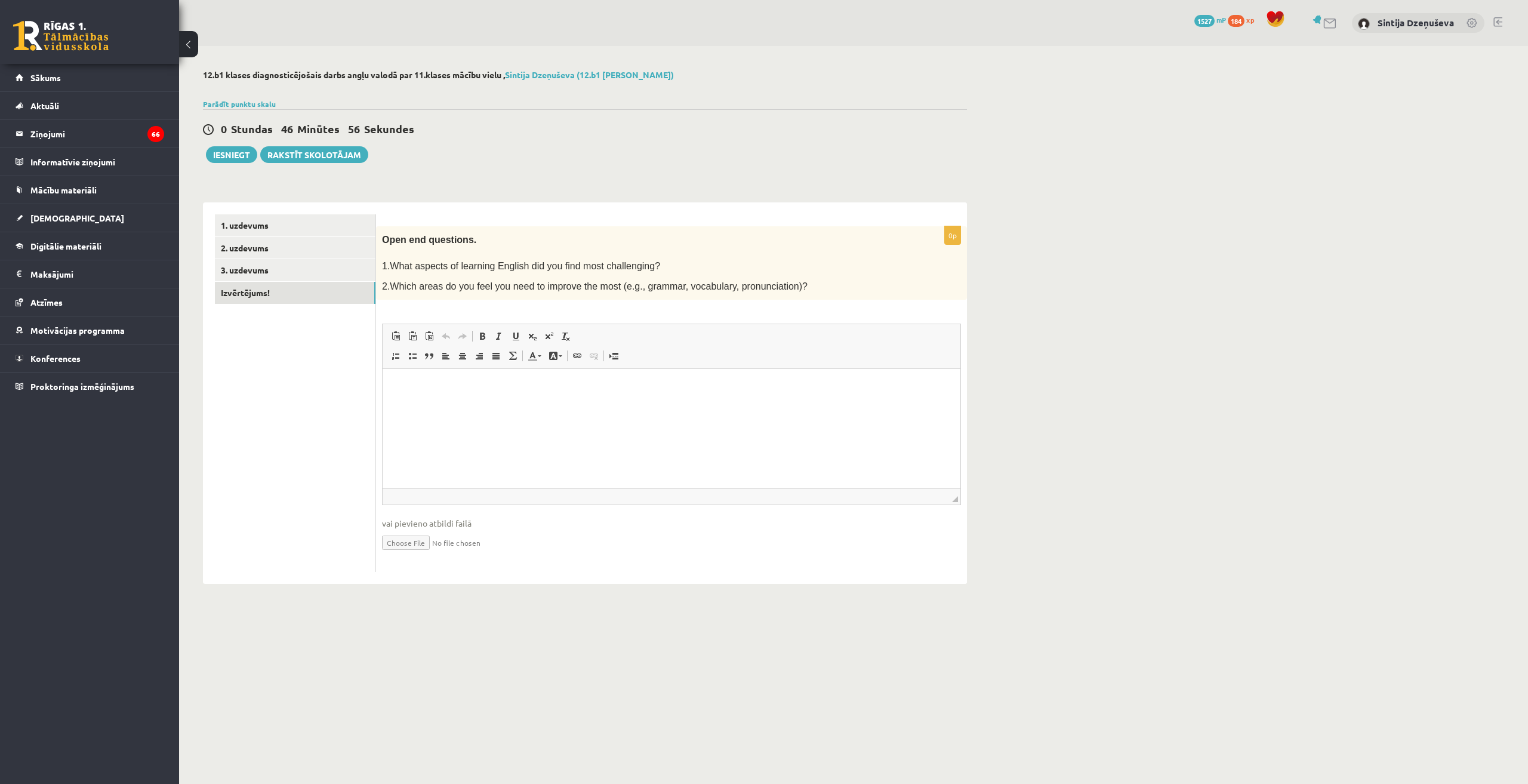
click at [435, 405] on html at bounding box center [671, 387] width 578 height 36
click at [417, 388] on p "**********" at bounding box center [672, 387] width 555 height 12
click at [413, 407] on p "**" at bounding box center [672, 407] width 555 height 12
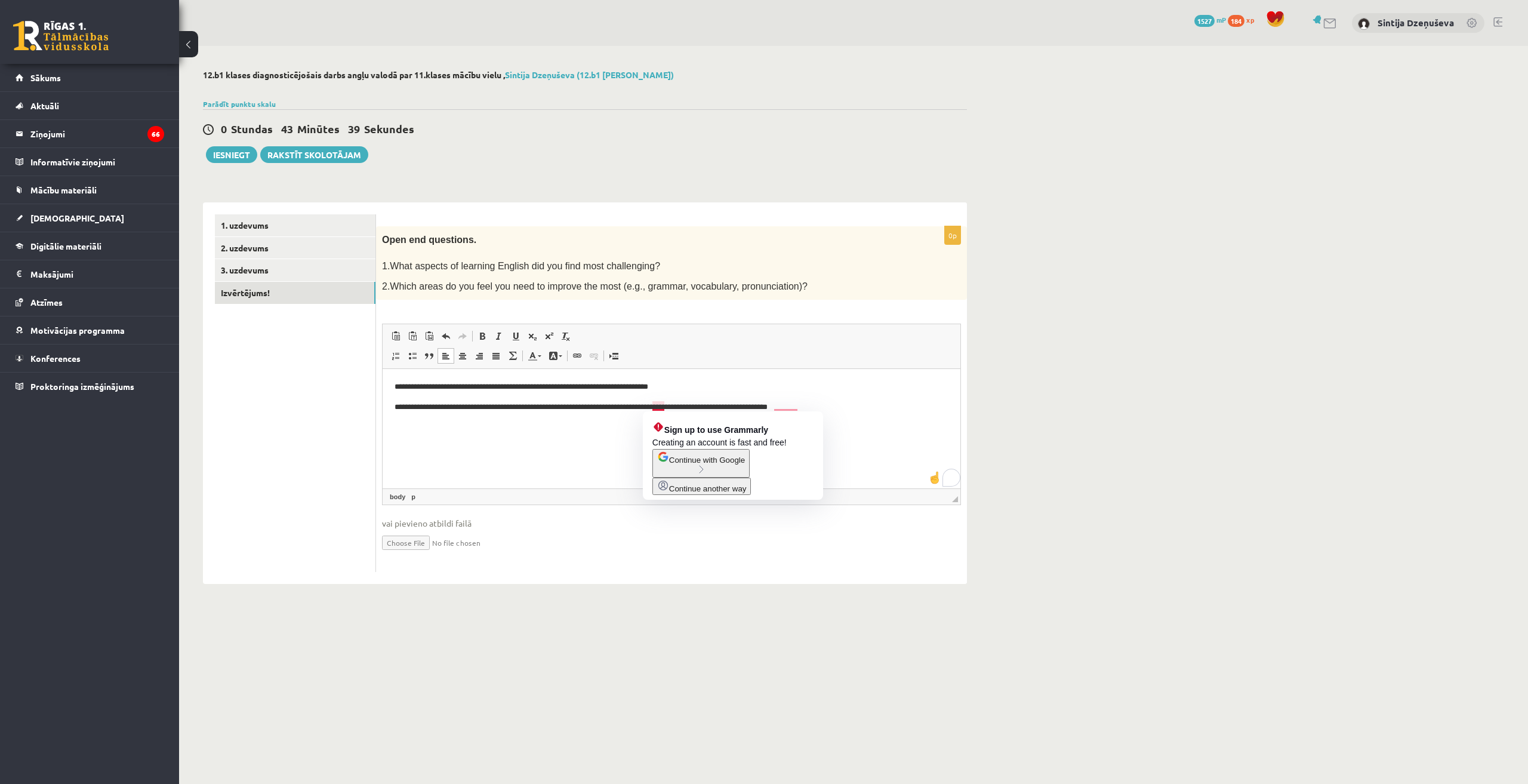
click at [655, 406] on p "**********" at bounding box center [672, 407] width 555 height 12
click at [784, 409] on p "**********" at bounding box center [672, 407] width 555 height 12
click at [830, 416] on html "**********" at bounding box center [671, 397] width 578 height 56
click at [553, 627] on body "0 Dāvanas 1527 mP 184 xp Sintija Dzeņuševa Sākums Aktuāli Kā mācīties eSKOLĀ Ko…" at bounding box center [764, 392] width 1528 height 784
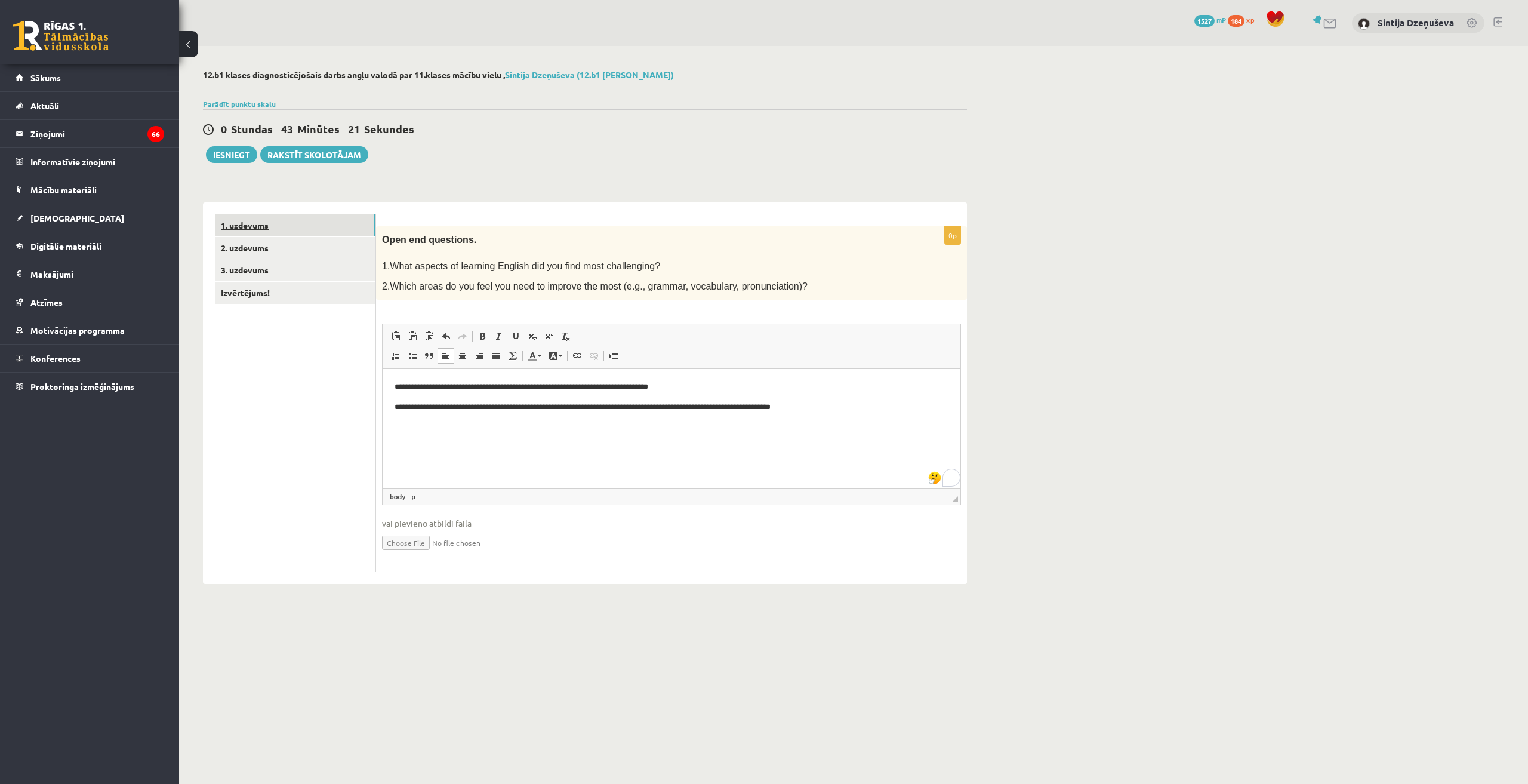
click at [319, 220] on link "1. uzdevums" at bounding box center [295, 225] width 161 height 22
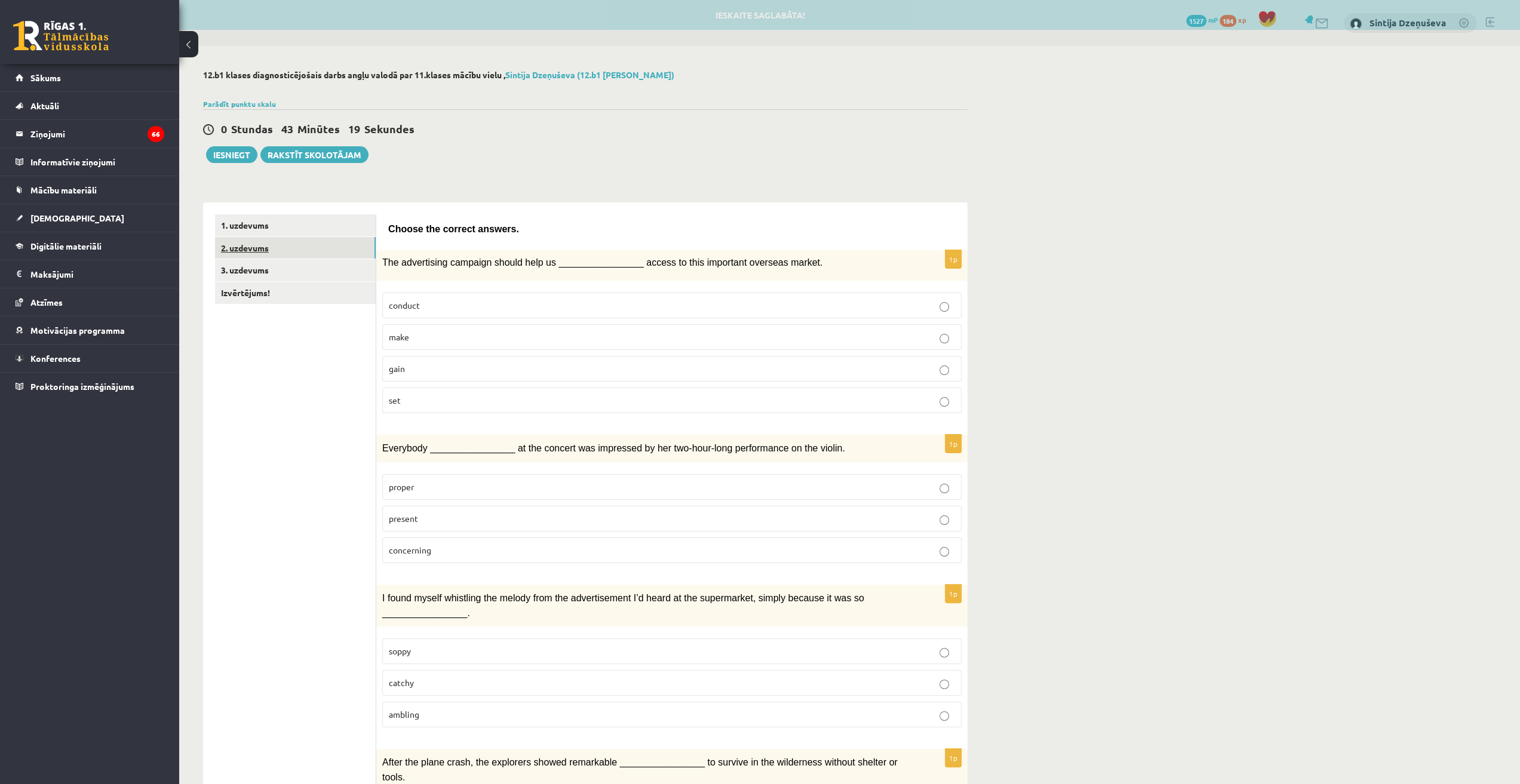
click at [362, 246] on link "2. uzdevums" at bounding box center [295, 248] width 161 height 22
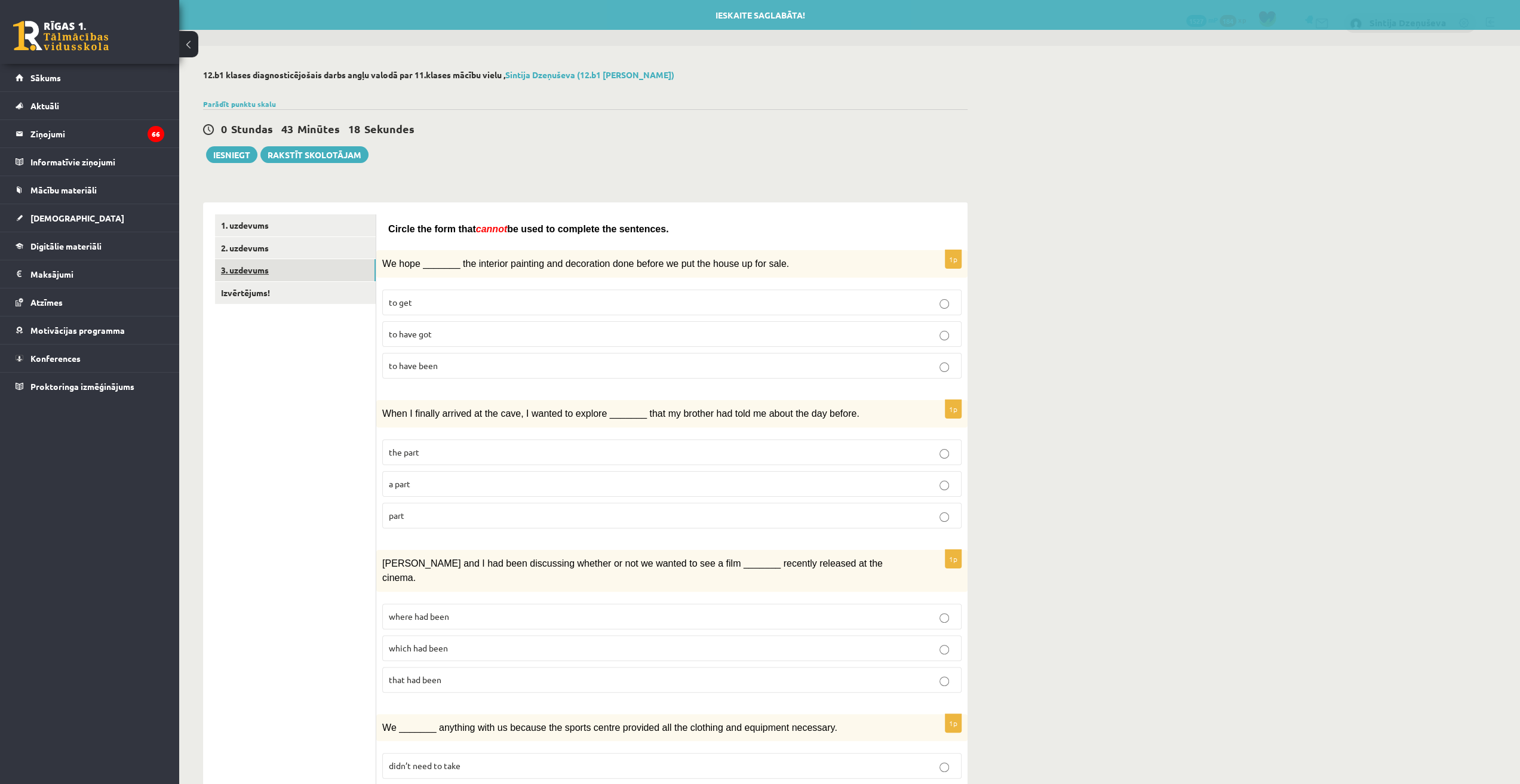
click at [352, 262] on link "3. uzdevums" at bounding box center [295, 270] width 161 height 22
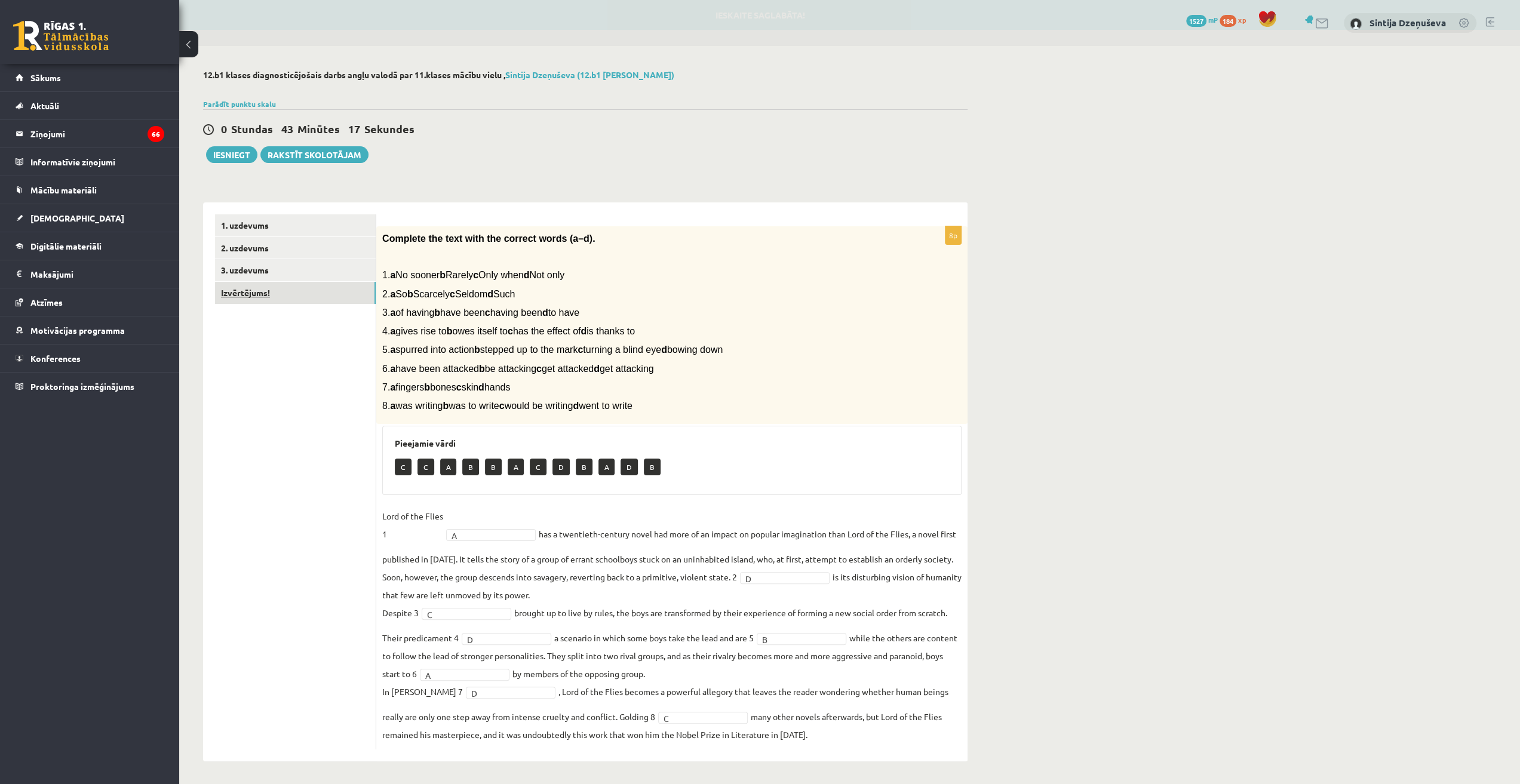
click at [346, 293] on link "Izvērtējums!" at bounding box center [295, 293] width 161 height 22
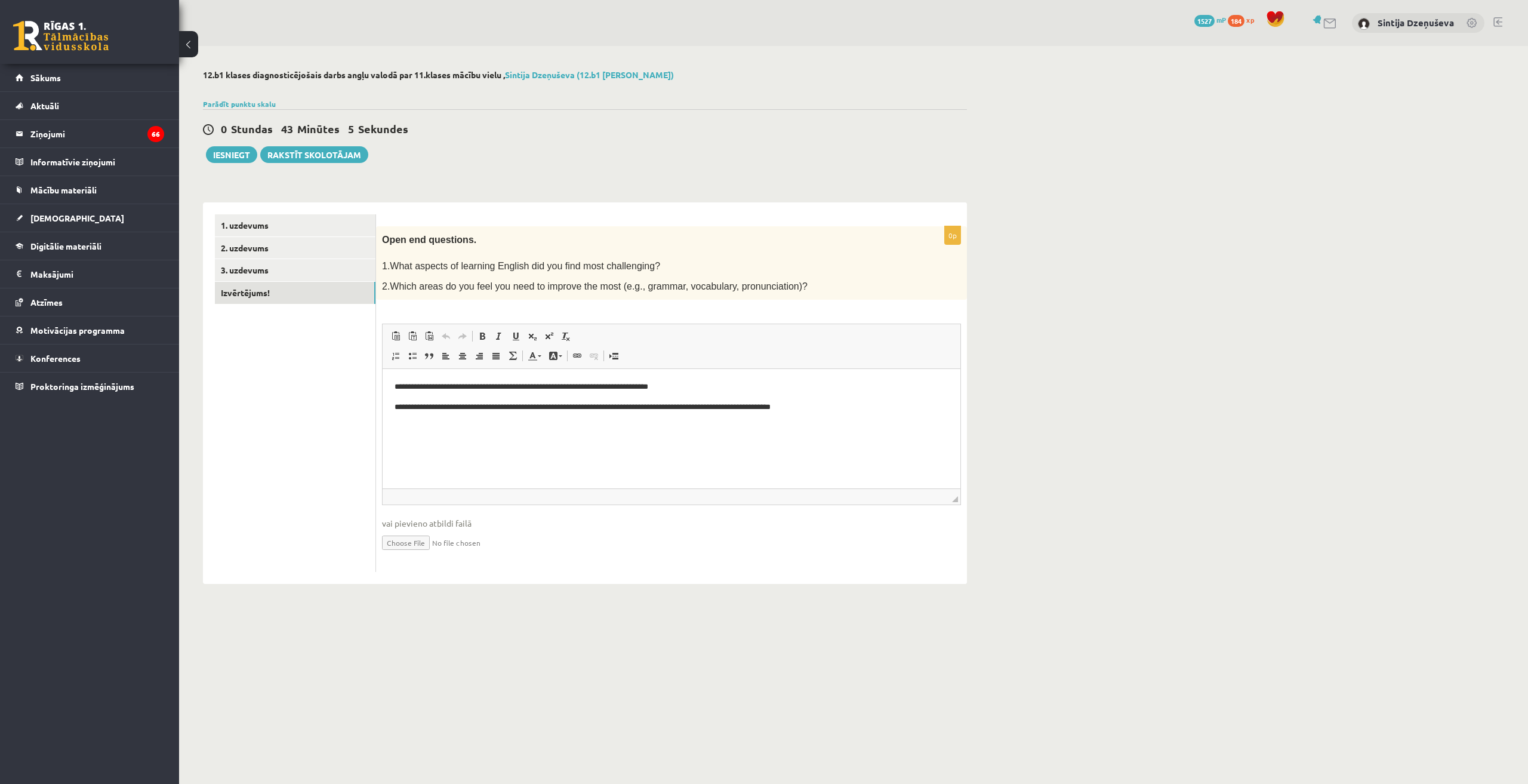
click at [419, 540] on input "file" at bounding box center [672, 541] width 579 height 25
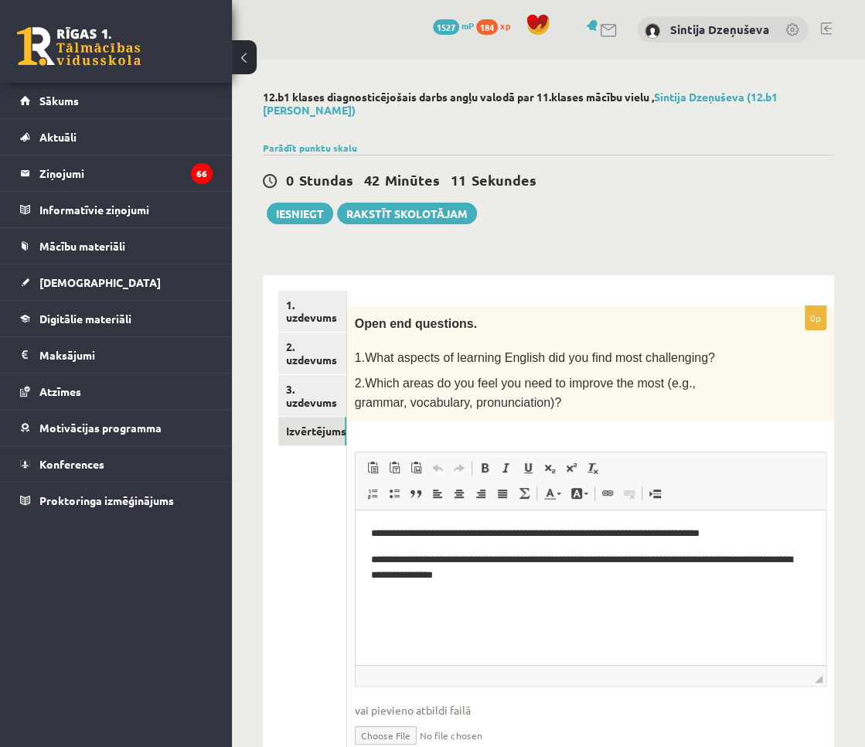
type input "**********"
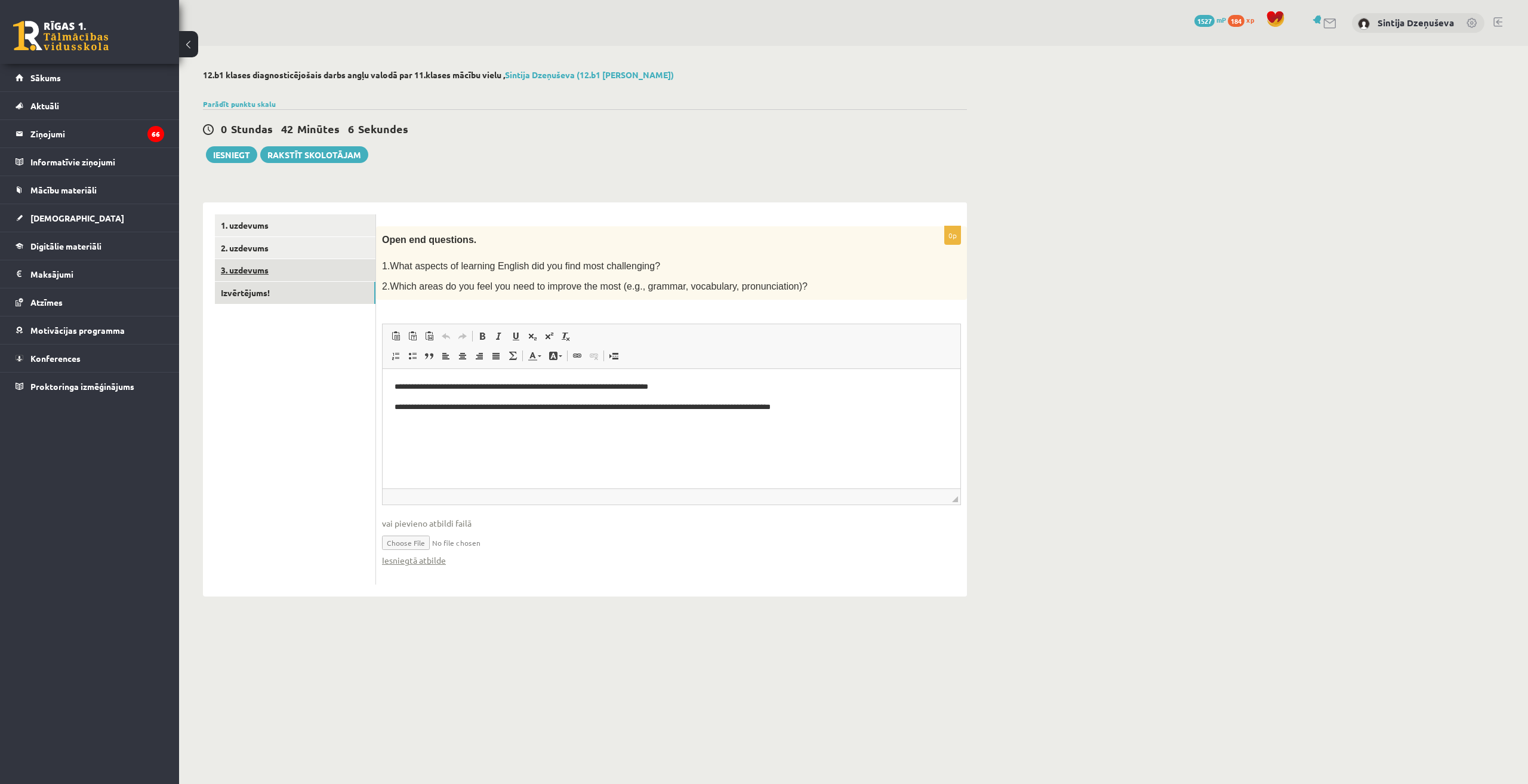
click at [306, 270] on link "3. uzdevums" at bounding box center [295, 270] width 161 height 22
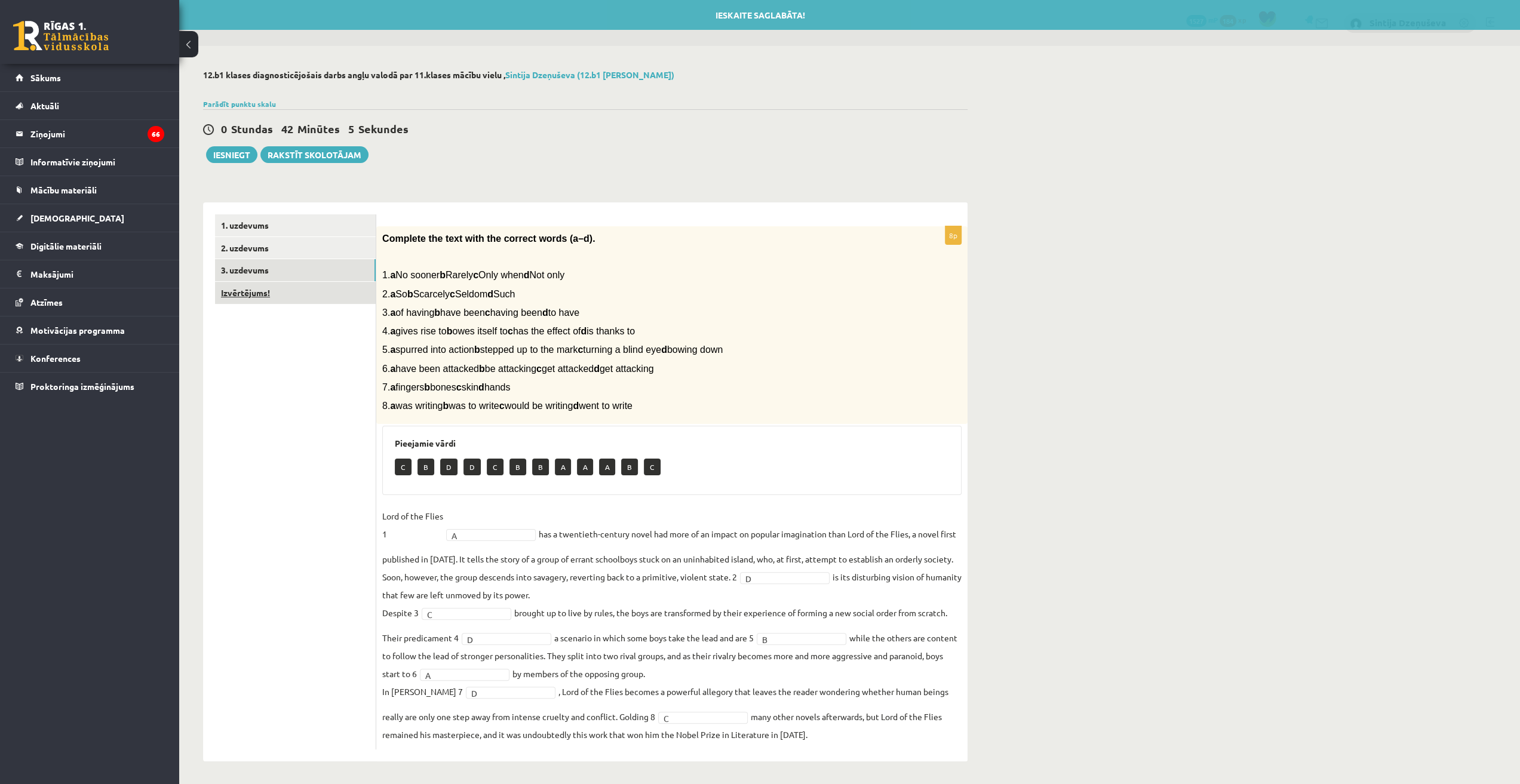
click at [296, 291] on link "Izvērtējums!" at bounding box center [295, 293] width 161 height 22
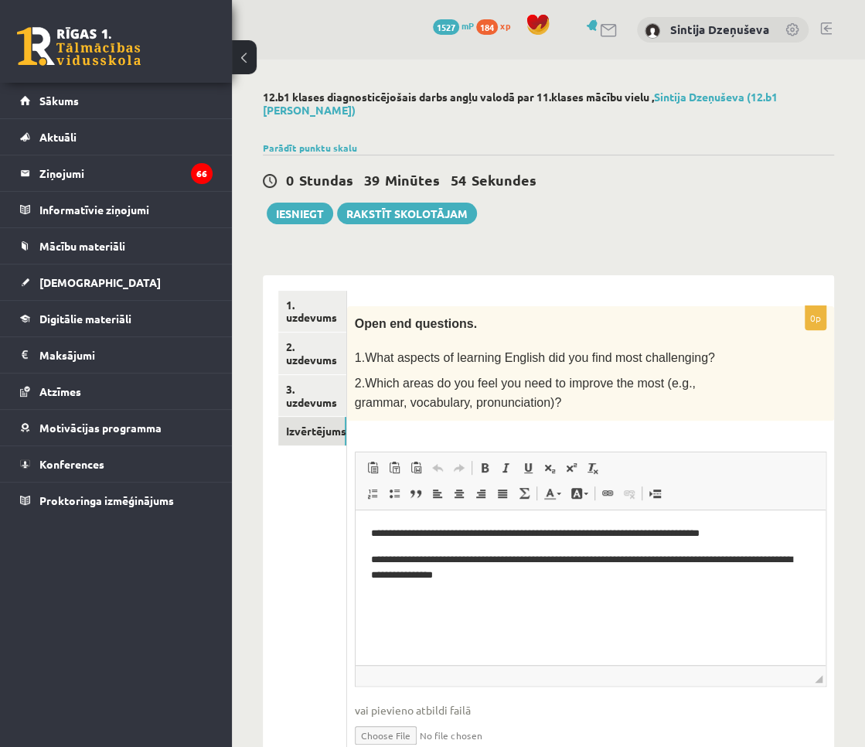
type input "**********"
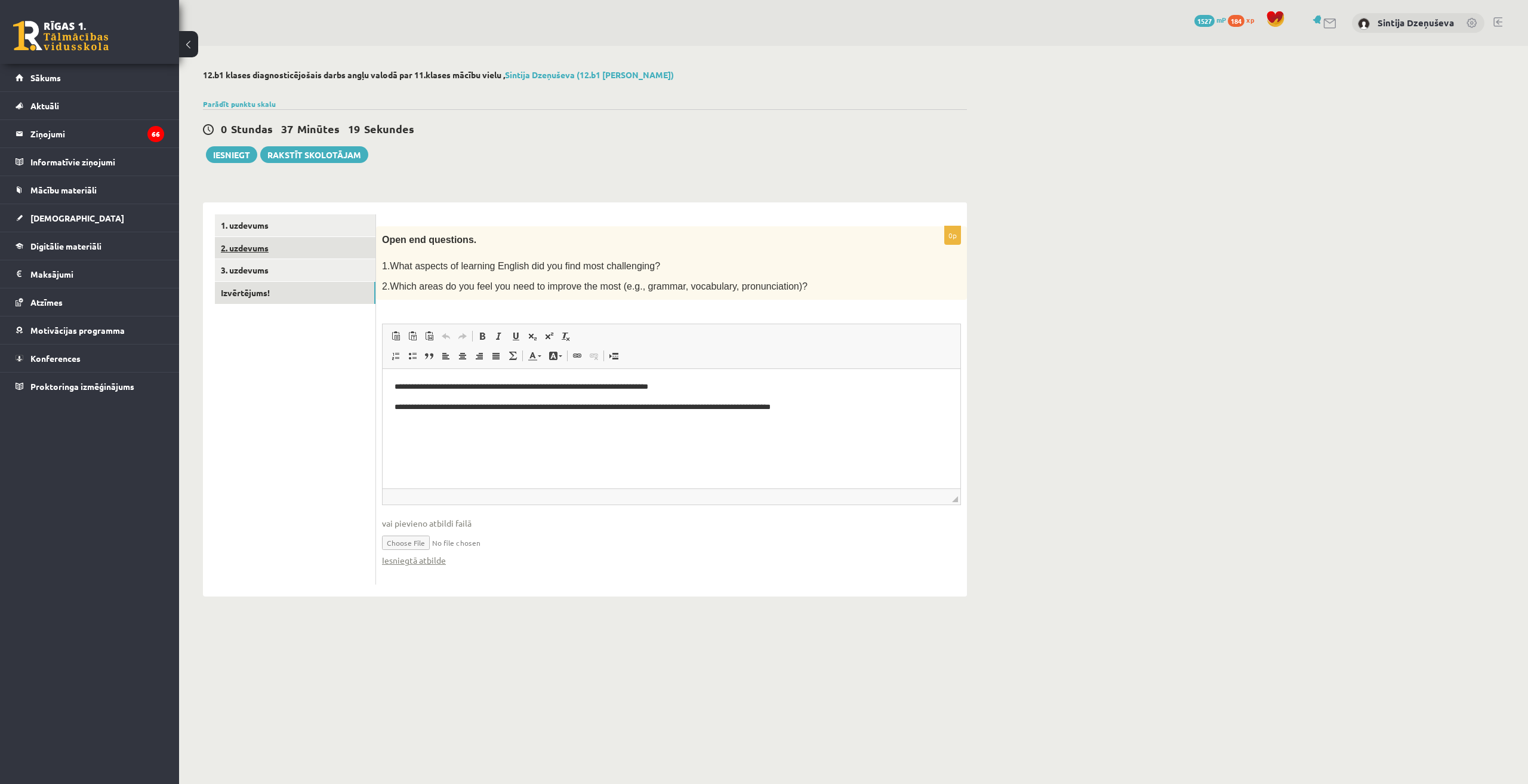
click at [277, 256] on link "2. uzdevums" at bounding box center [295, 248] width 161 height 22
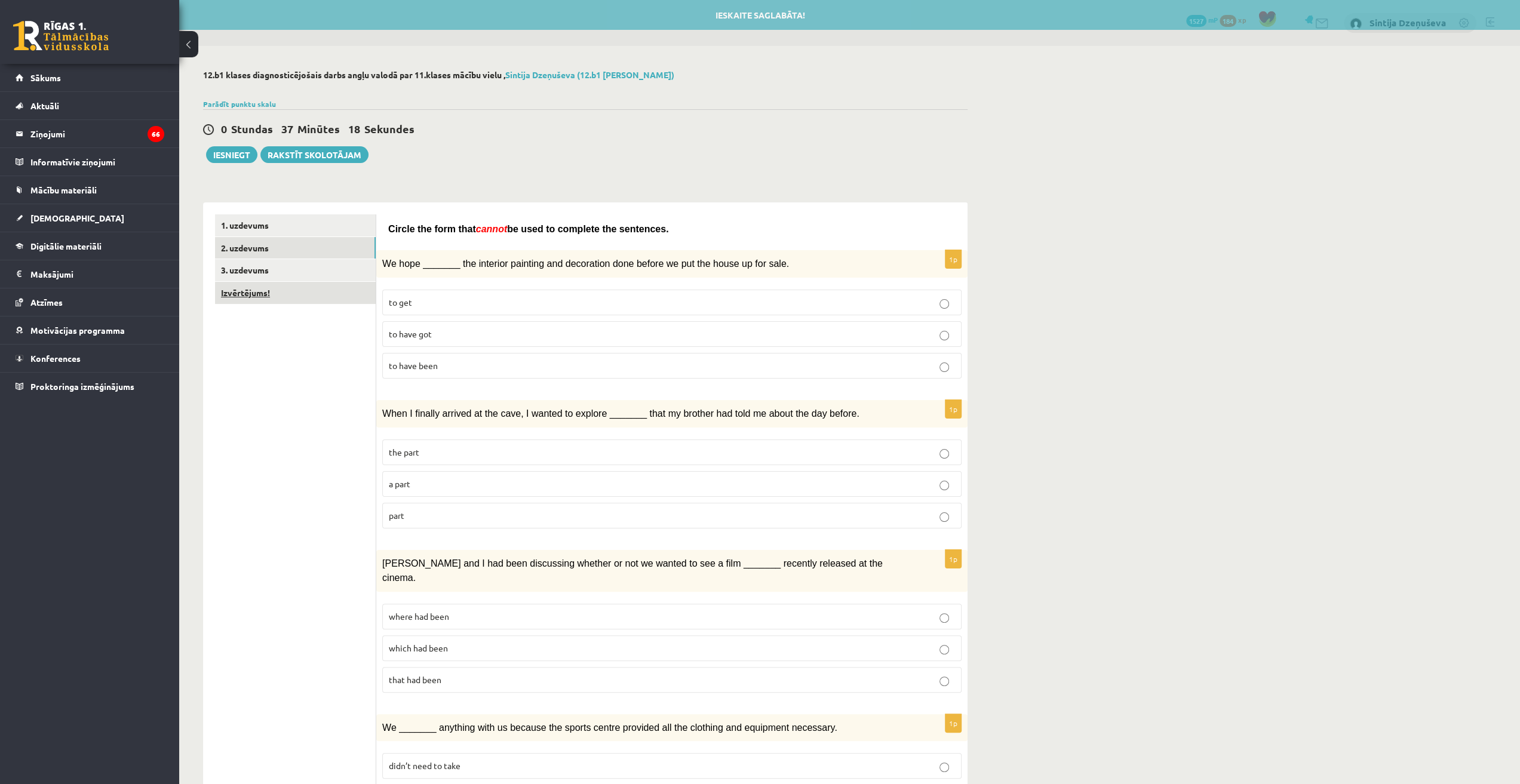
click at [284, 300] on link "Izvērtējums!" at bounding box center [295, 293] width 161 height 22
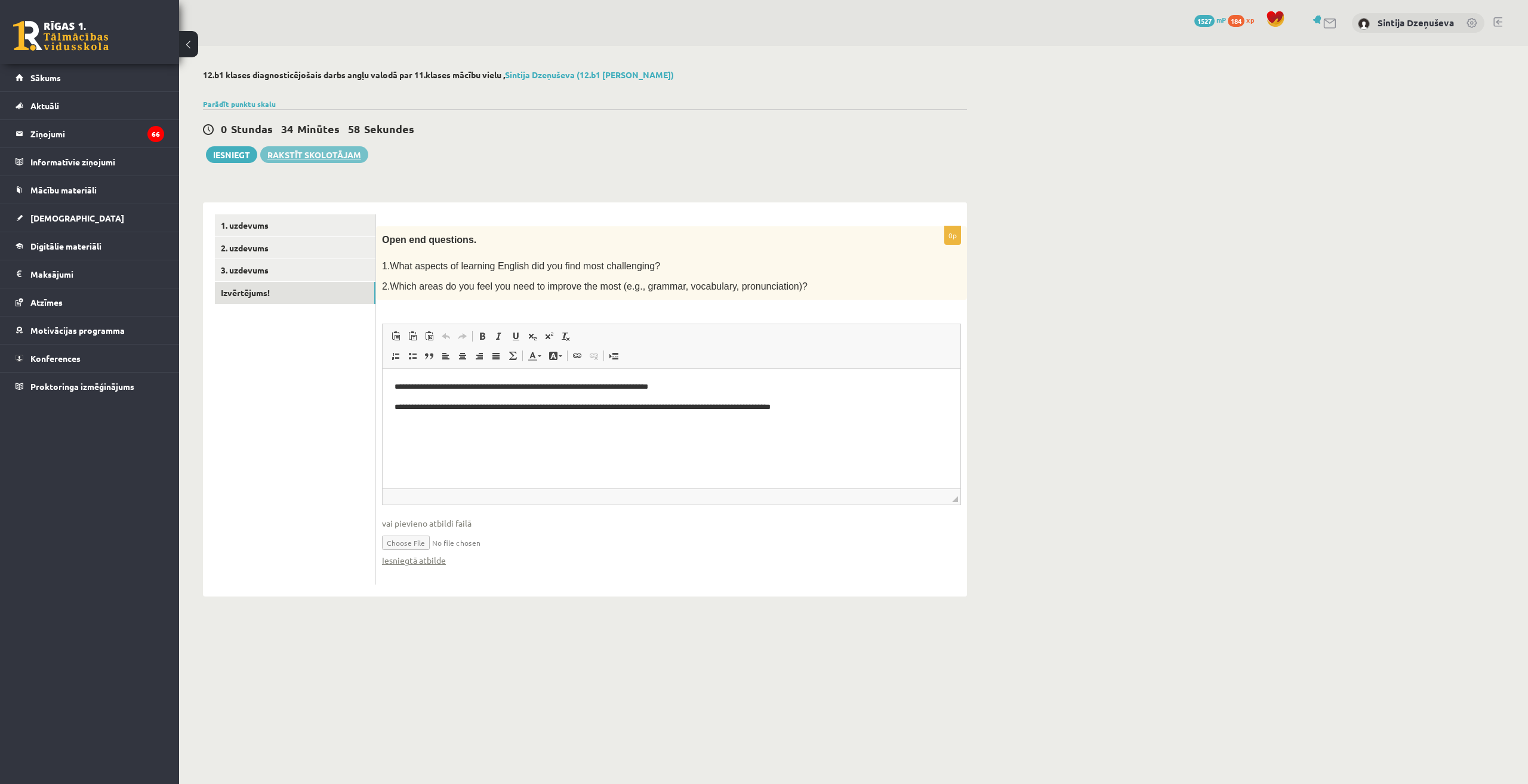
click at [353, 154] on link "Rakstīt skolotājam" at bounding box center [314, 154] width 108 height 17
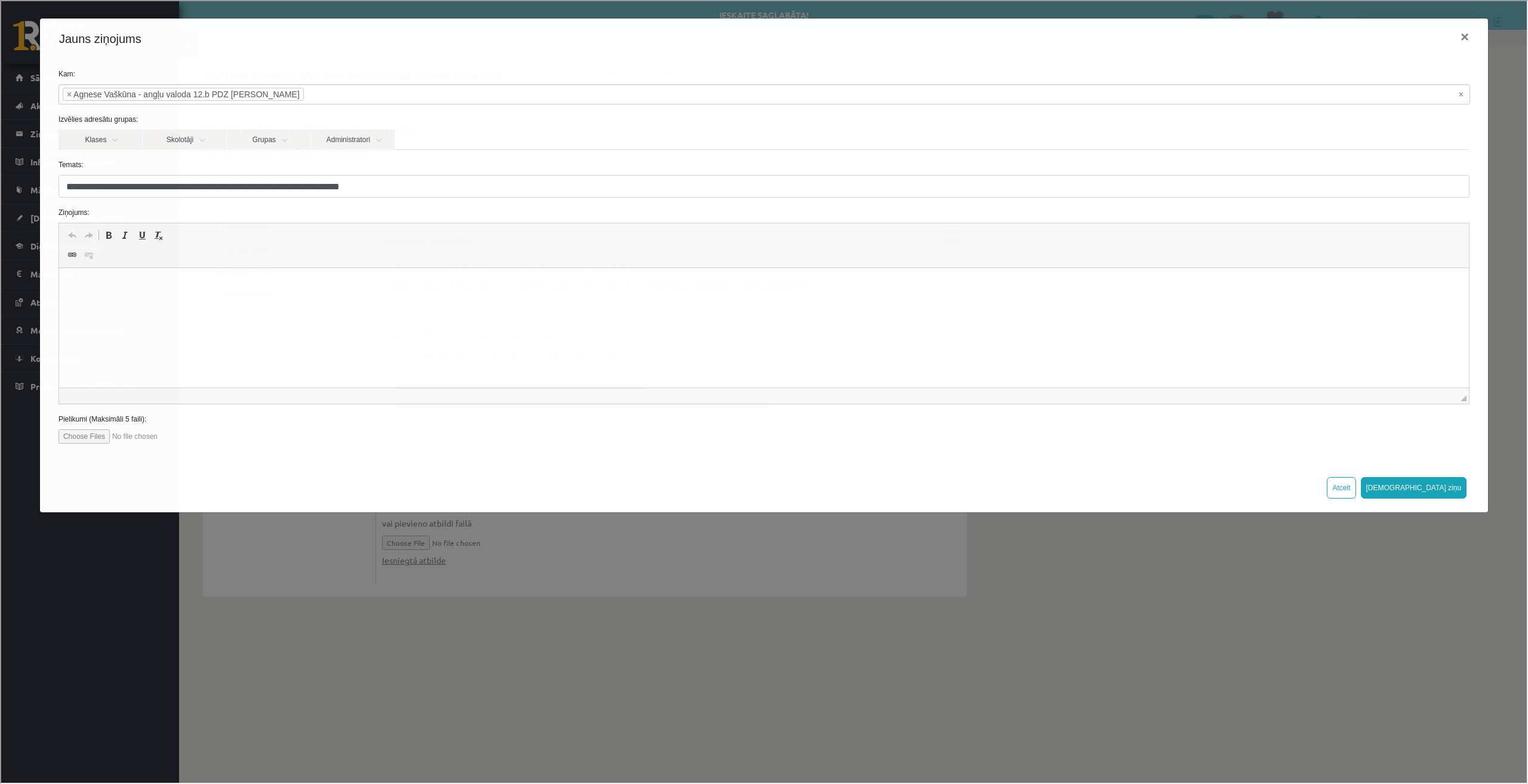
click at [169, 304] on html at bounding box center [763, 286] width 1410 height 36
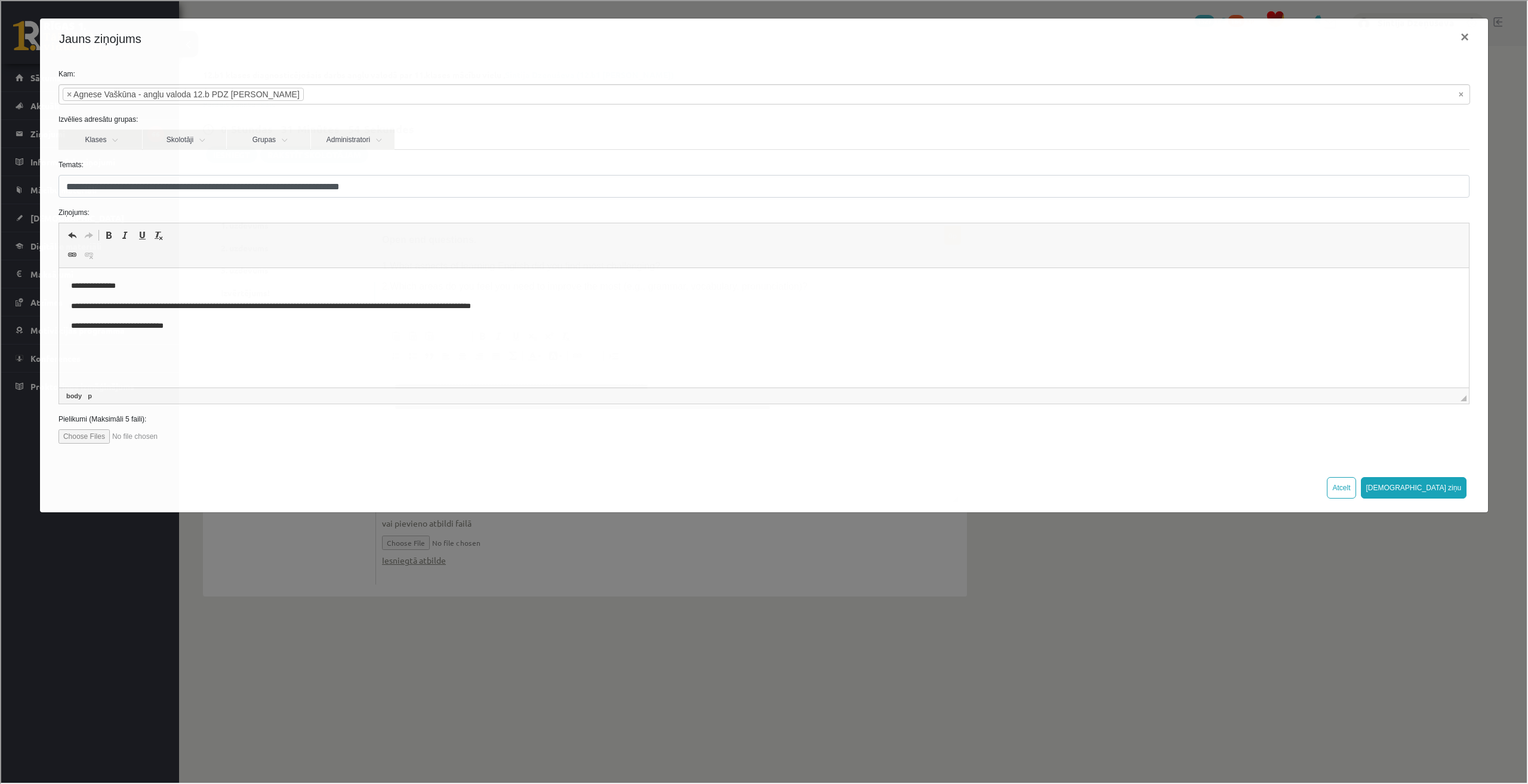
click at [145, 329] on p "**********" at bounding box center [763, 326] width 1387 height 12
click at [193, 322] on p "**********" at bounding box center [763, 326] width 1387 height 12
click at [83, 435] on input "file" at bounding box center [124, 435] width 135 height 15
type input "**********"
click at [1447, 484] on button "Sūtīt ziņu" at bounding box center [1413, 487] width 107 height 22
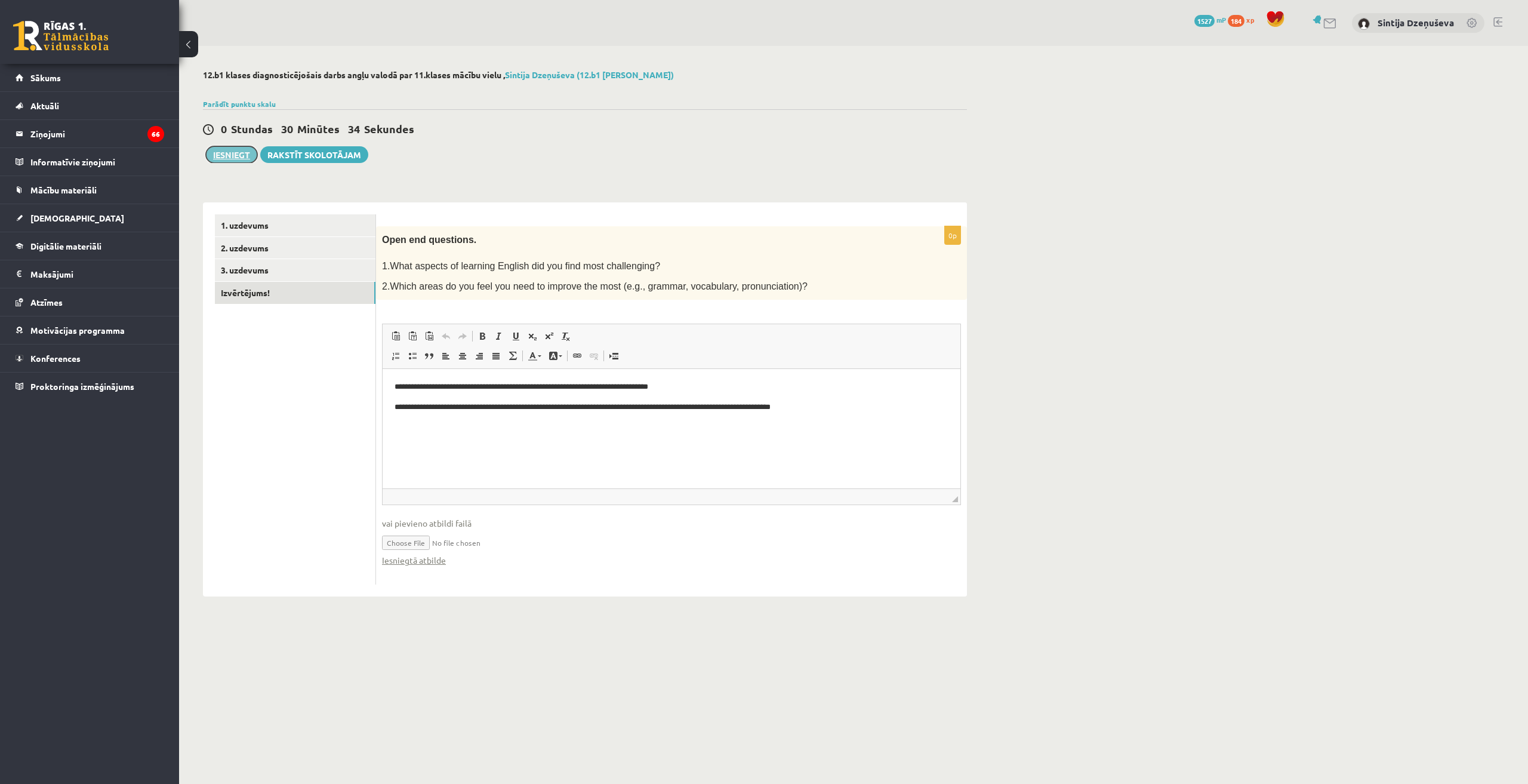
click at [239, 159] on button "Iesniegt" at bounding box center [232, 154] width 51 height 17
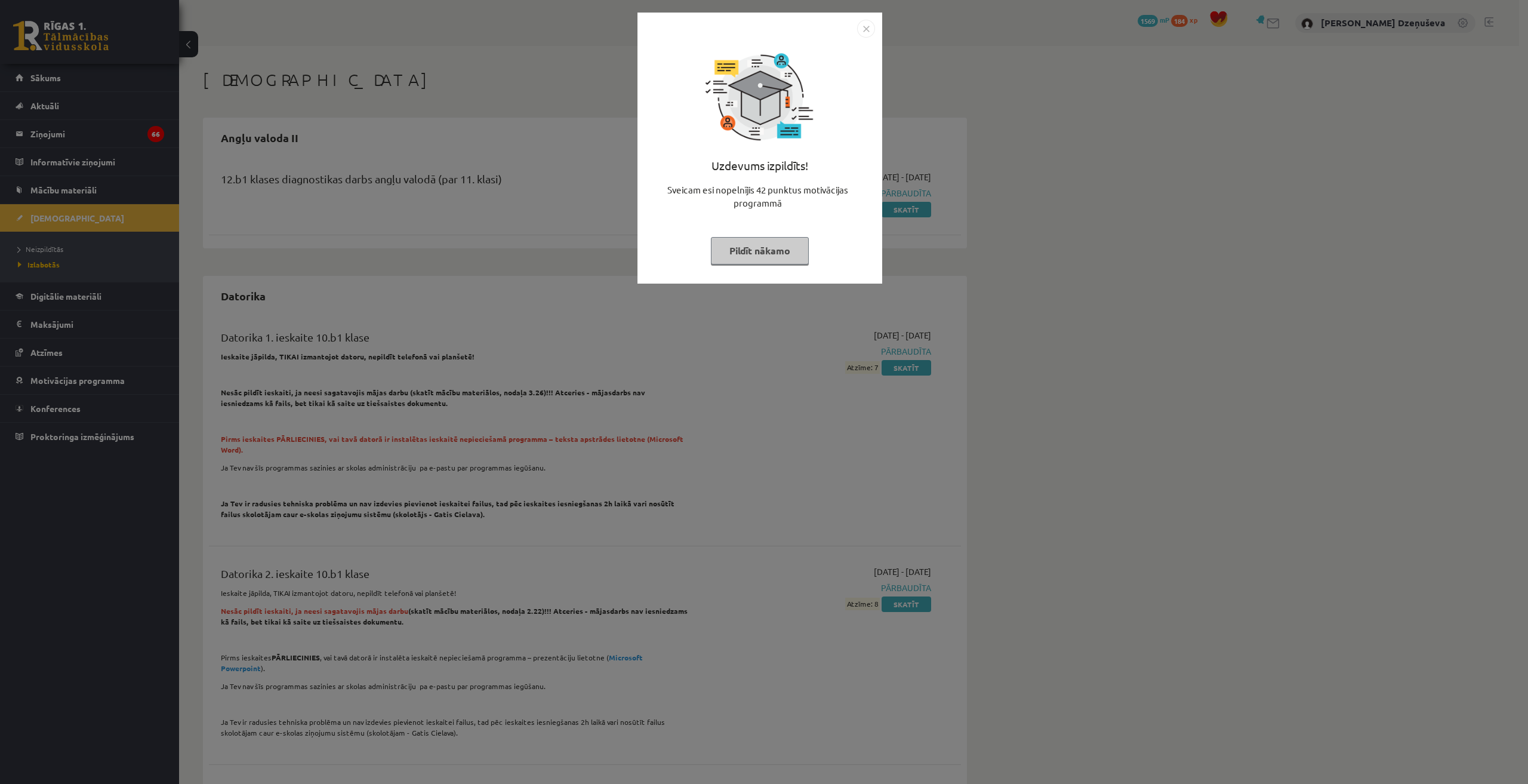
click at [869, 33] on img "Close" at bounding box center [866, 29] width 18 height 18
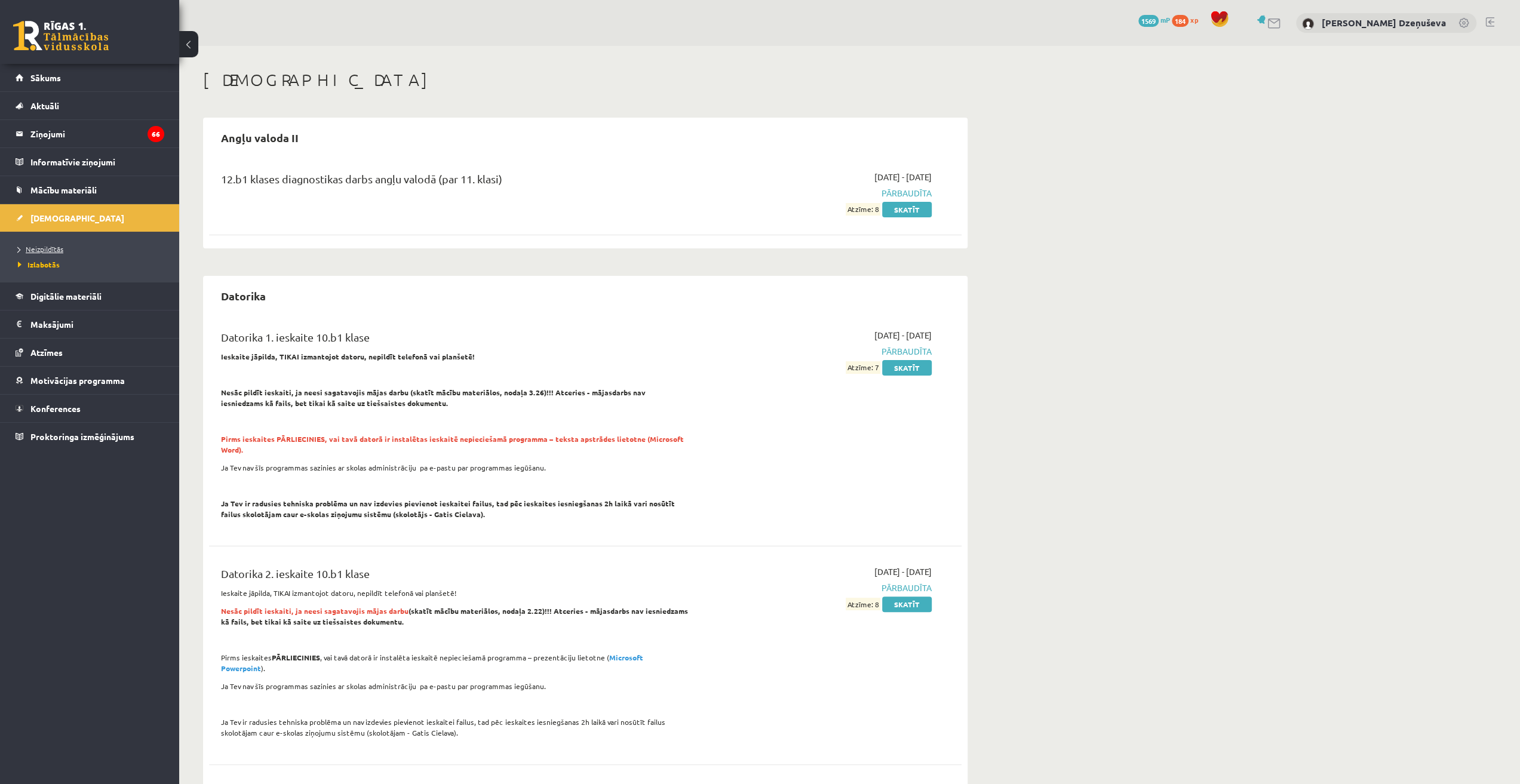
click at [56, 244] on span "Neizpildītās" at bounding box center [40, 249] width 46 height 9
